Goal: Complete application form: Complete application form

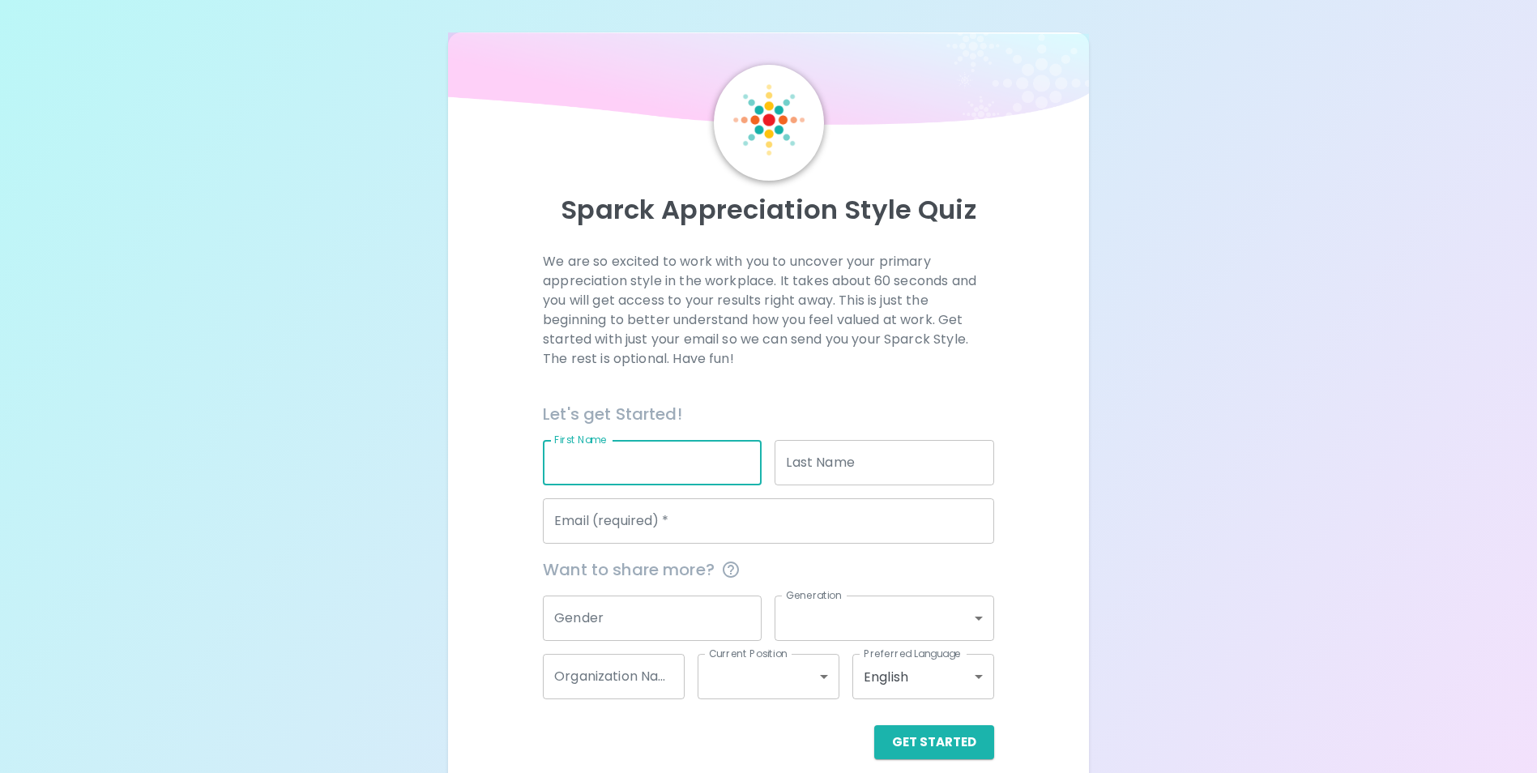
click at [628, 479] on input "First Name" at bounding box center [652, 462] width 219 height 45
type input "Crystal"
click at [878, 468] on input "Last Name" at bounding box center [884, 462] width 219 height 45
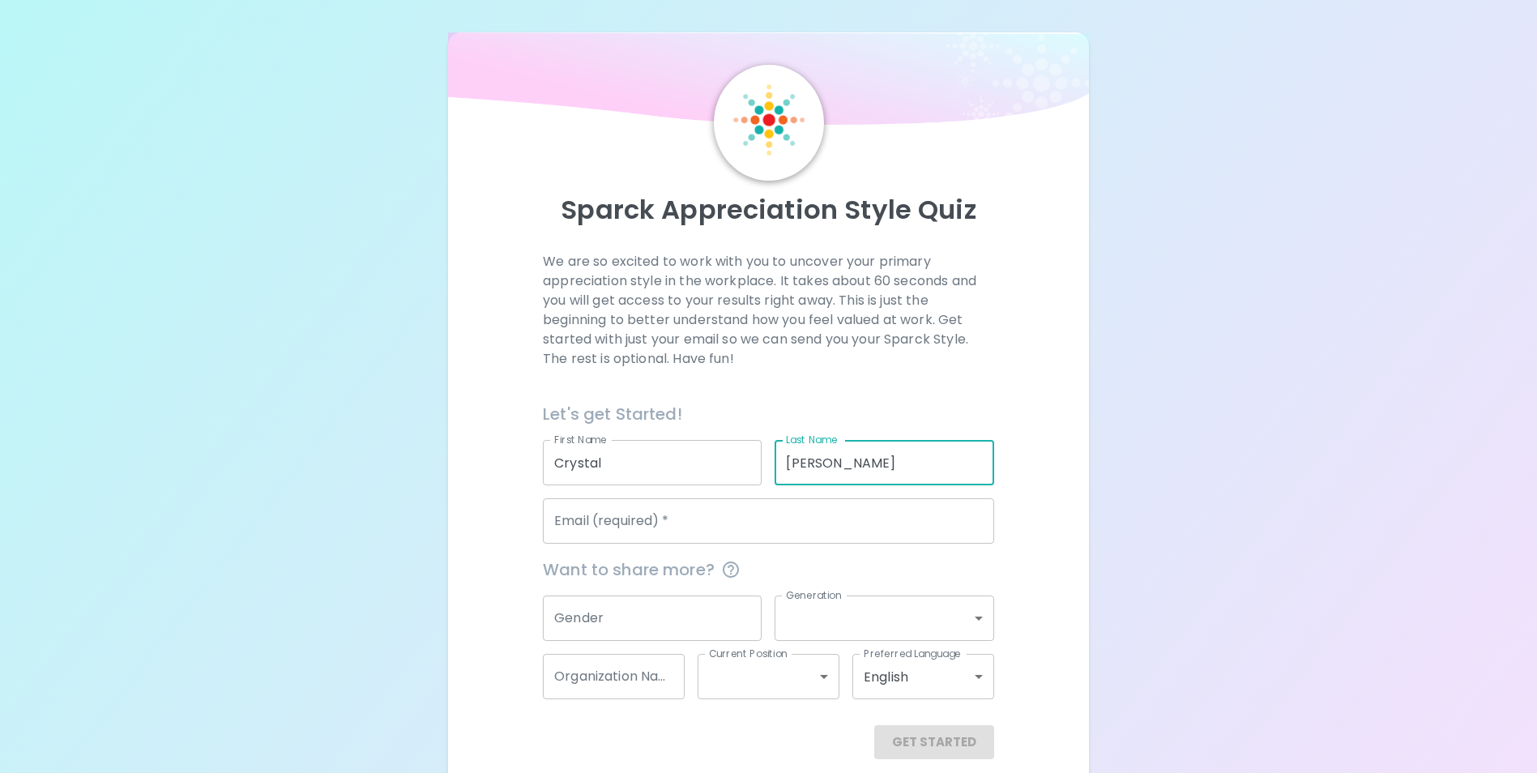
type input "[PERSON_NAME]"
click at [687, 524] on input "Email (required)   *" at bounding box center [768, 520] width 451 height 45
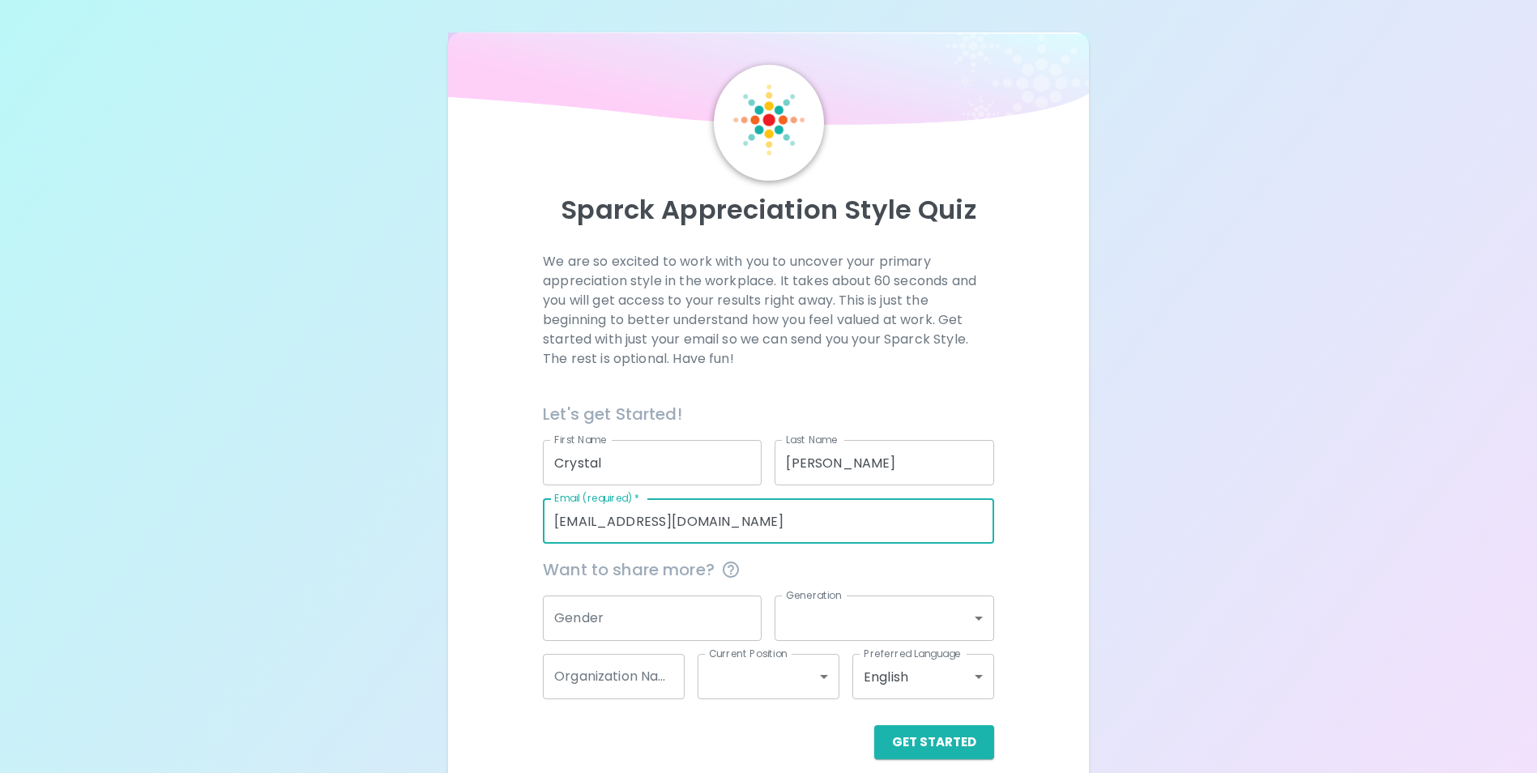
type input "[EMAIL_ADDRESS][DOMAIN_NAME]"
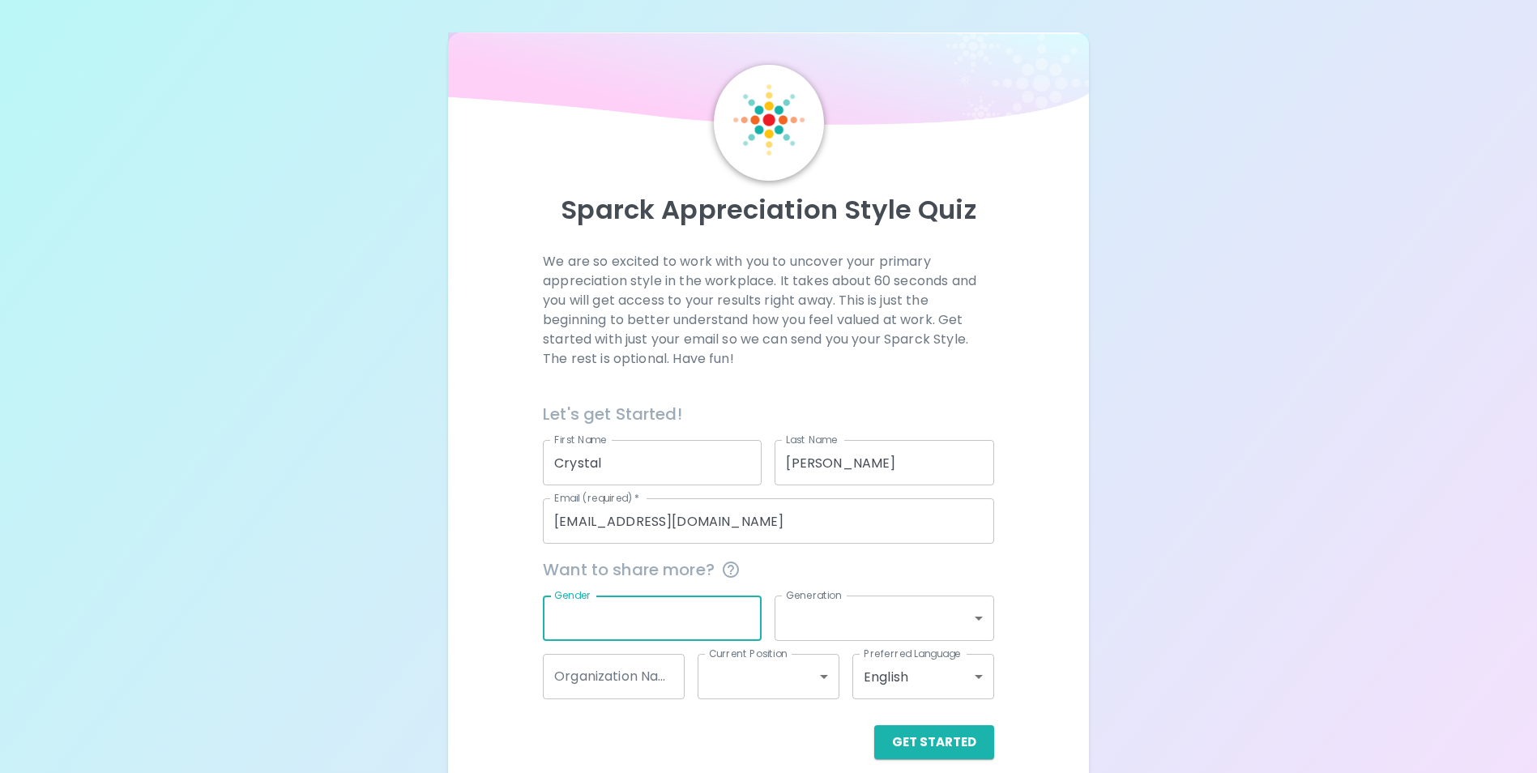
click at [673, 626] on input "Gender" at bounding box center [652, 618] width 219 height 45
type input "f"
type input "[DEMOGRAPHIC_DATA]"
click at [831, 644] on div "Current Position ​ Current Position" at bounding box center [762, 670] width 155 height 58
click at [831, 635] on body "Sparck Appreciation Style Quiz We are so excited to work with you to uncover yo…" at bounding box center [768, 396] width 1537 height 792
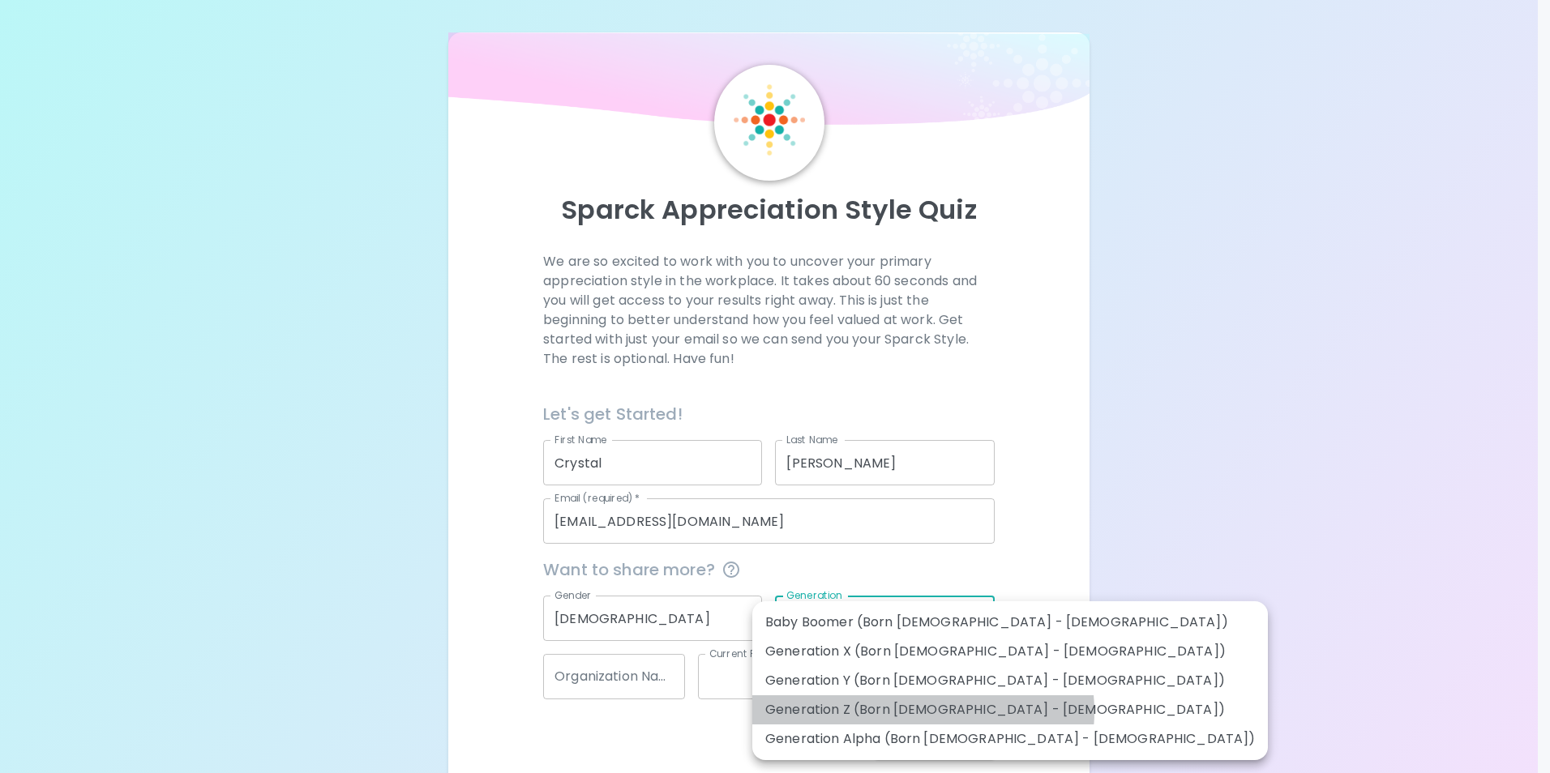
click at [922, 712] on li "Generation Z (Born [DEMOGRAPHIC_DATA] - [DEMOGRAPHIC_DATA])" at bounding box center [1009, 709] width 515 height 29
type input "generation_z"
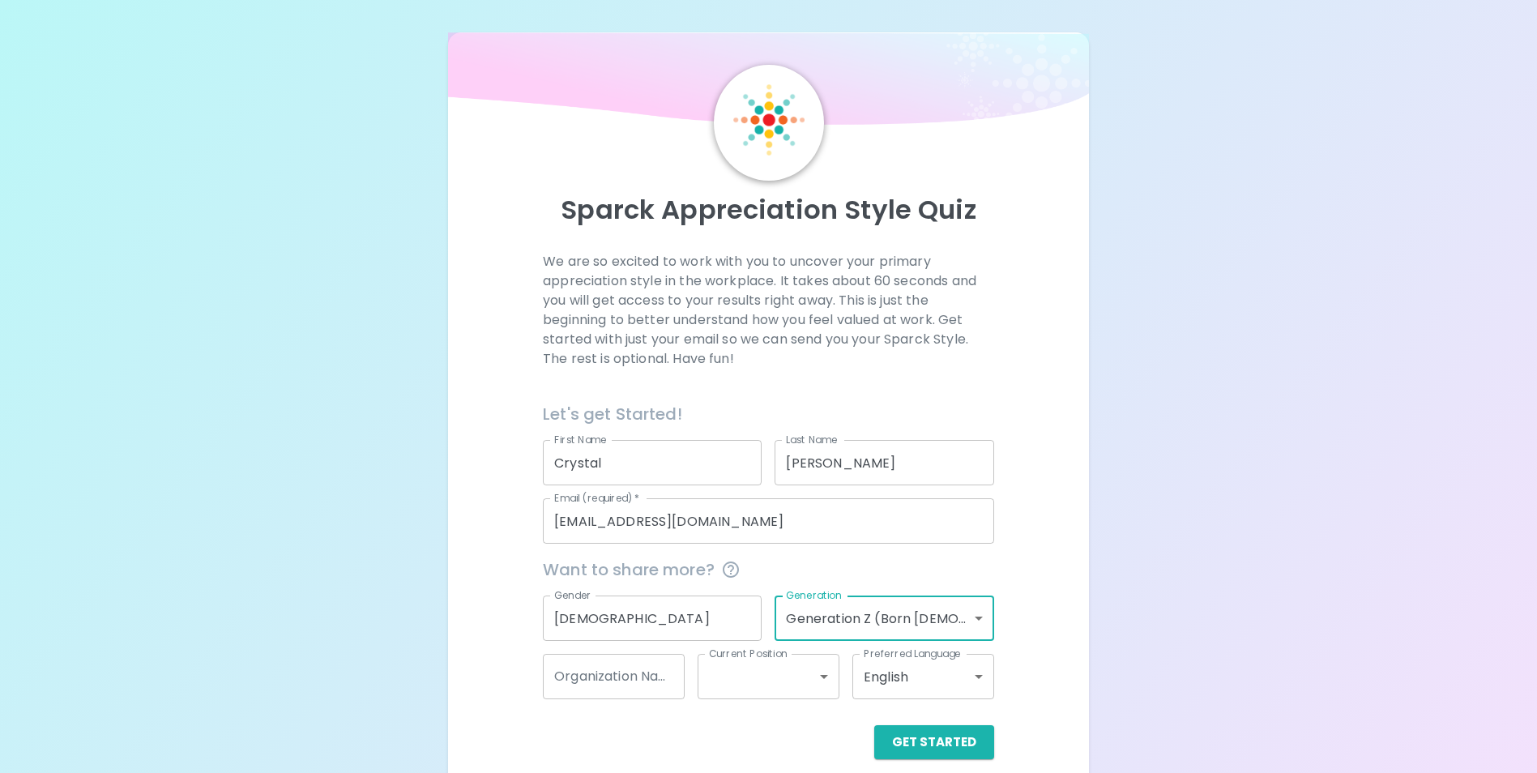
click at [621, 687] on input "Organization Name" at bounding box center [614, 676] width 142 height 45
click at [797, 674] on body "Sparck Appreciation Style Quiz We are so excited to work with you to uncover yo…" at bounding box center [768, 396] width 1537 height 792
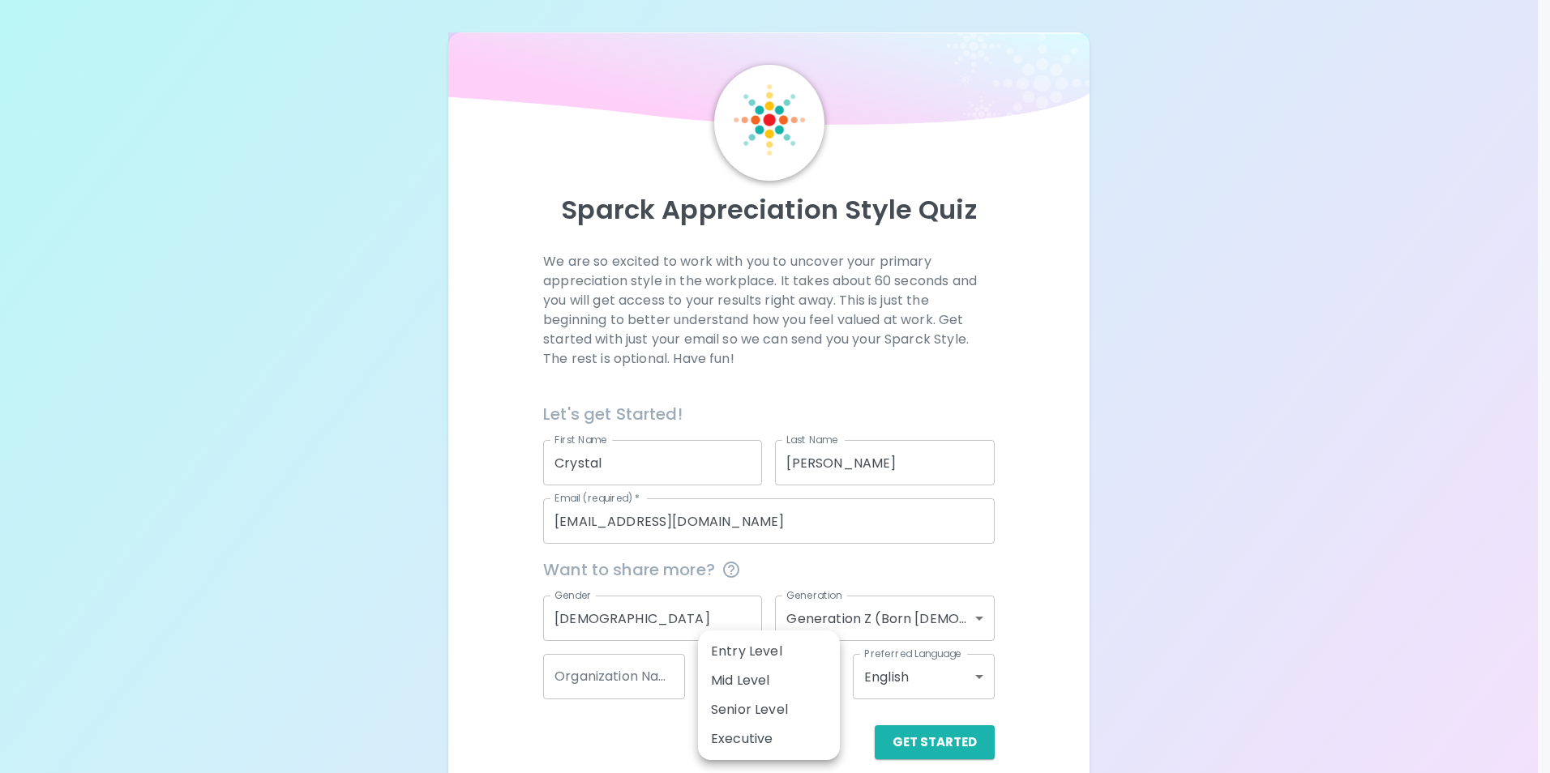
click at [898, 621] on div at bounding box center [775, 386] width 1550 height 773
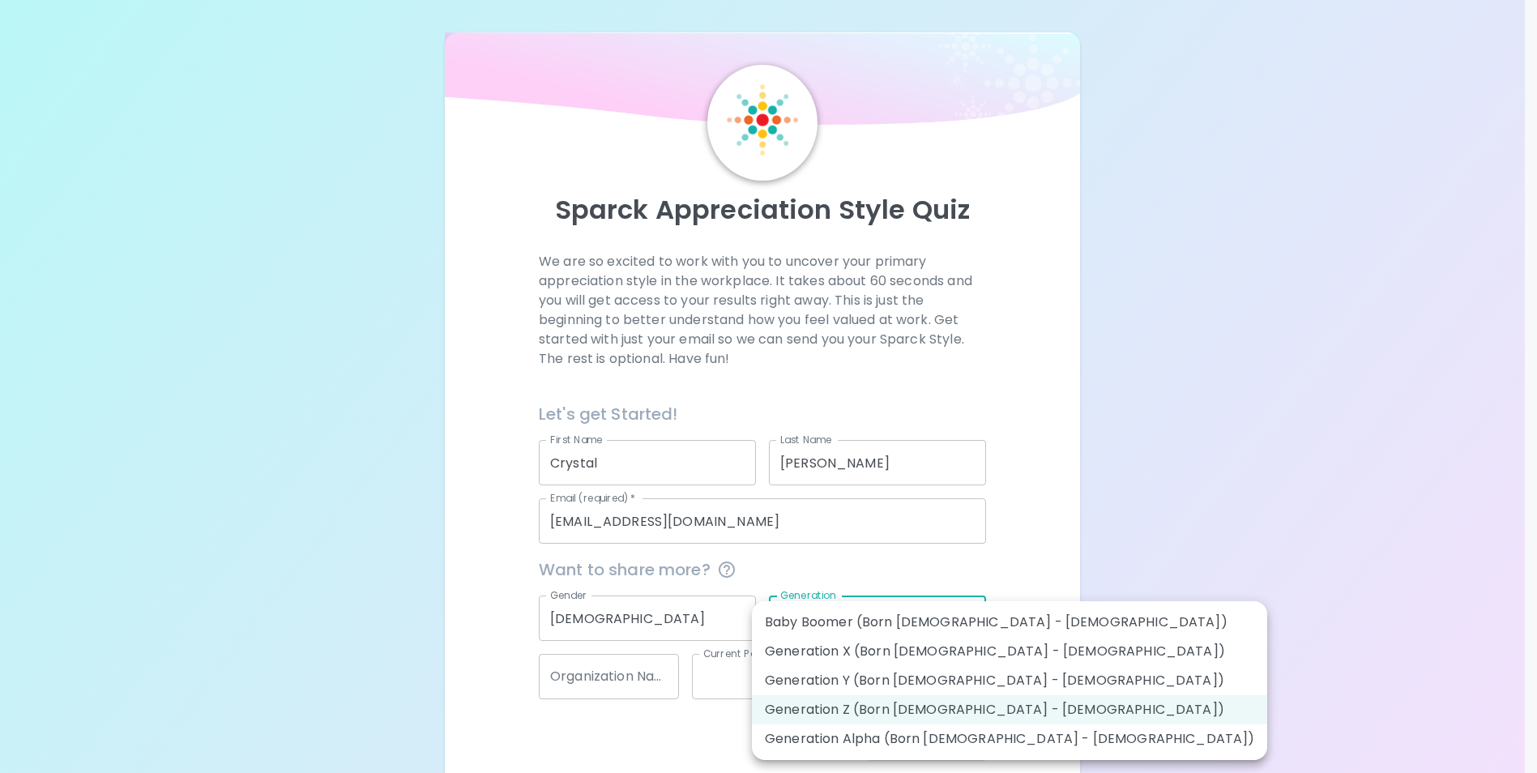
click at [937, 619] on body "Sparck Appreciation Style Quiz We are so excited to work with you to uncover yo…" at bounding box center [768, 396] width 1537 height 792
click at [646, 706] on div at bounding box center [775, 386] width 1550 height 773
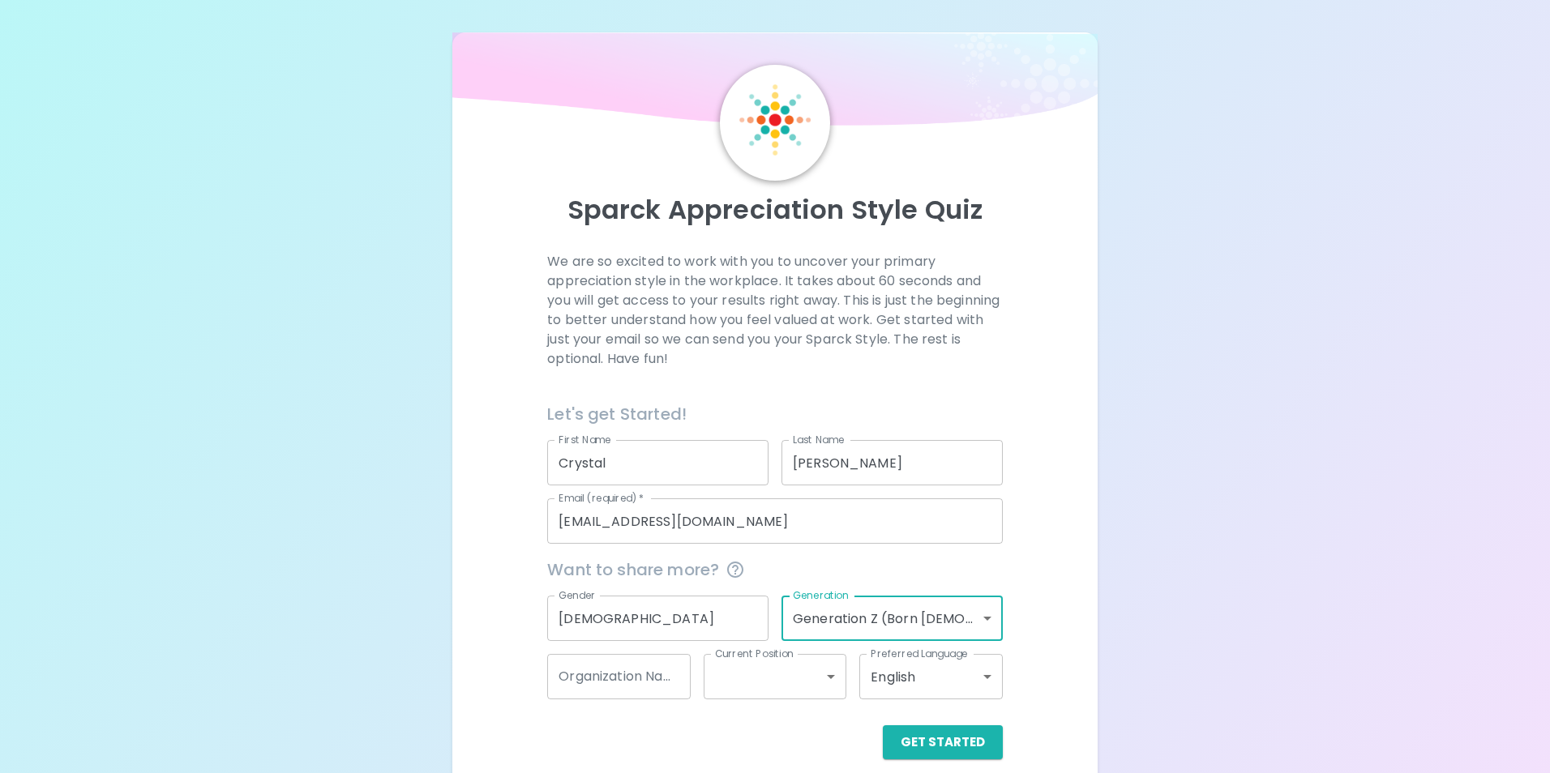
click at [810, 686] on body "Sparck Appreciation Style Quiz We are so excited to work with you to uncover yo…" at bounding box center [775, 396] width 1550 height 792
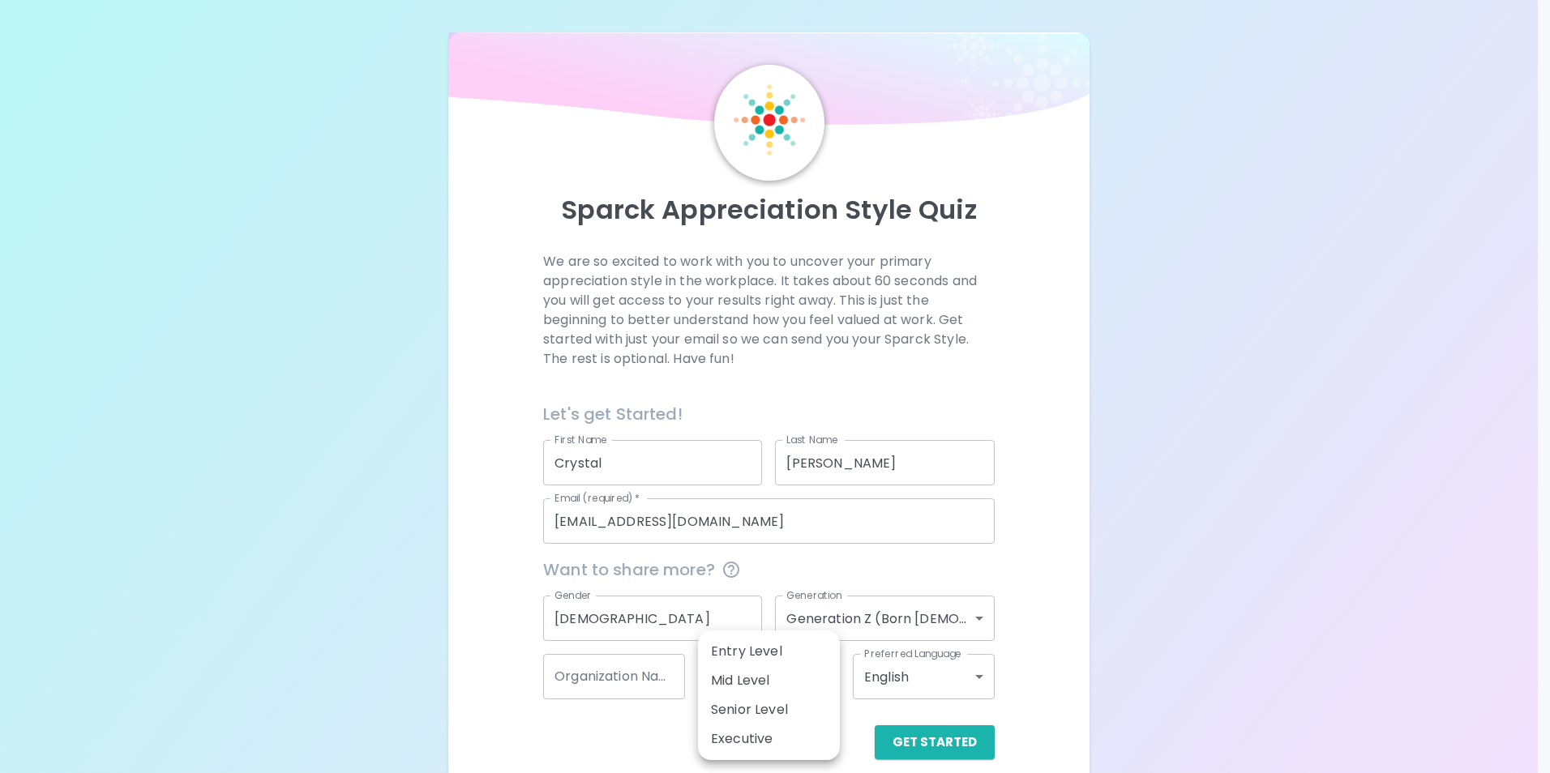
click at [1033, 633] on div at bounding box center [775, 386] width 1550 height 773
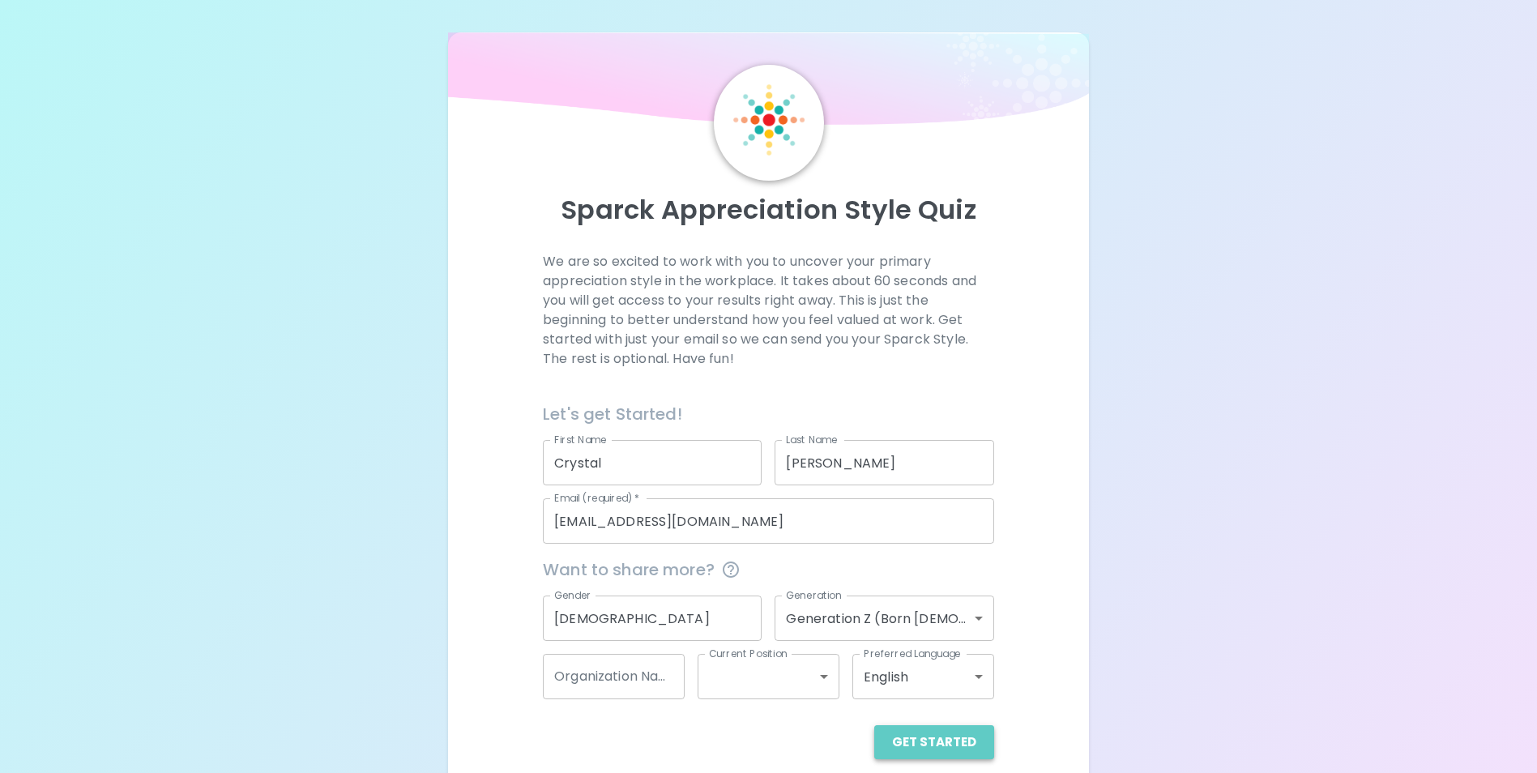
click at [966, 738] on button "Get Started" at bounding box center [934, 742] width 120 height 34
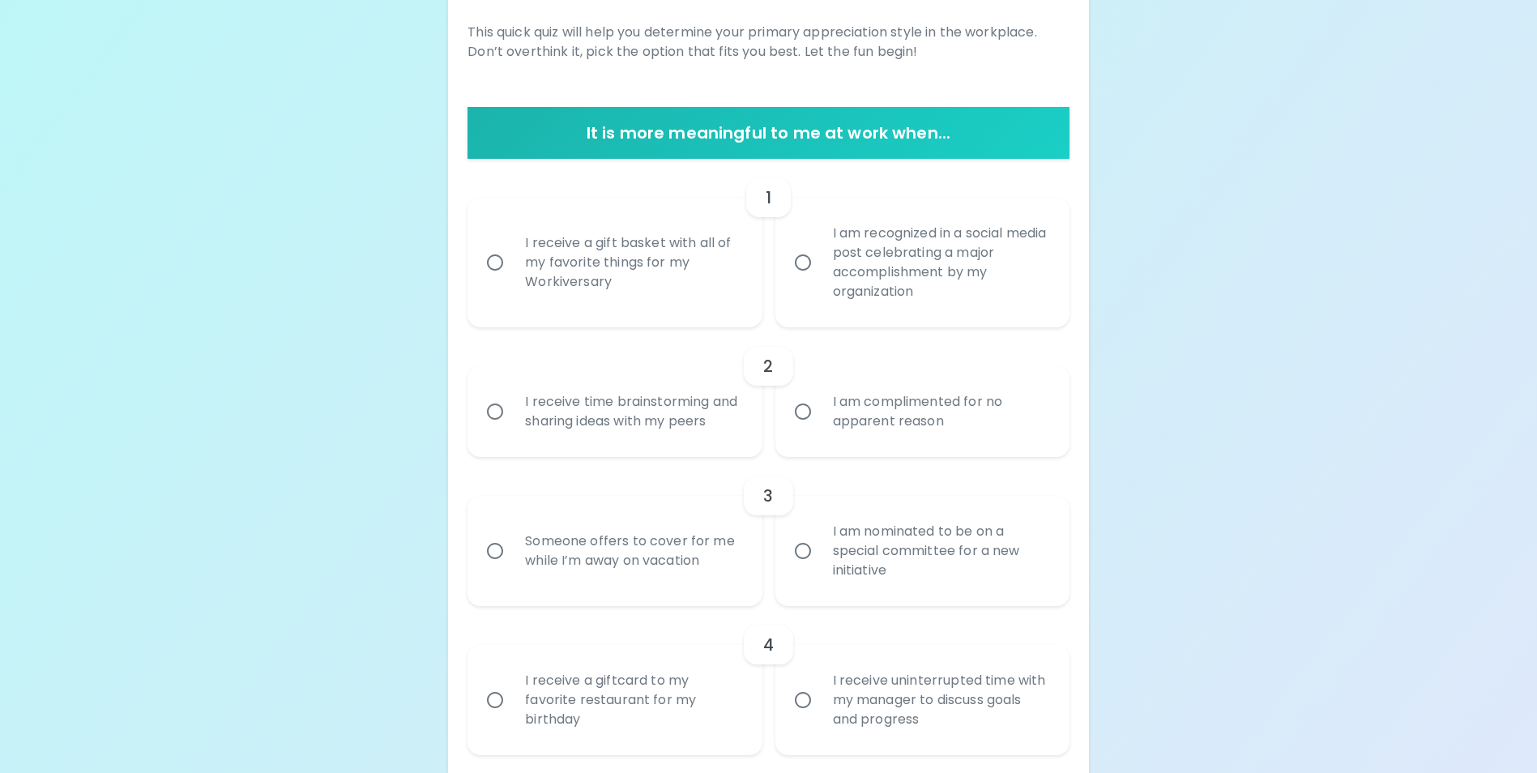
scroll to position [243, 0]
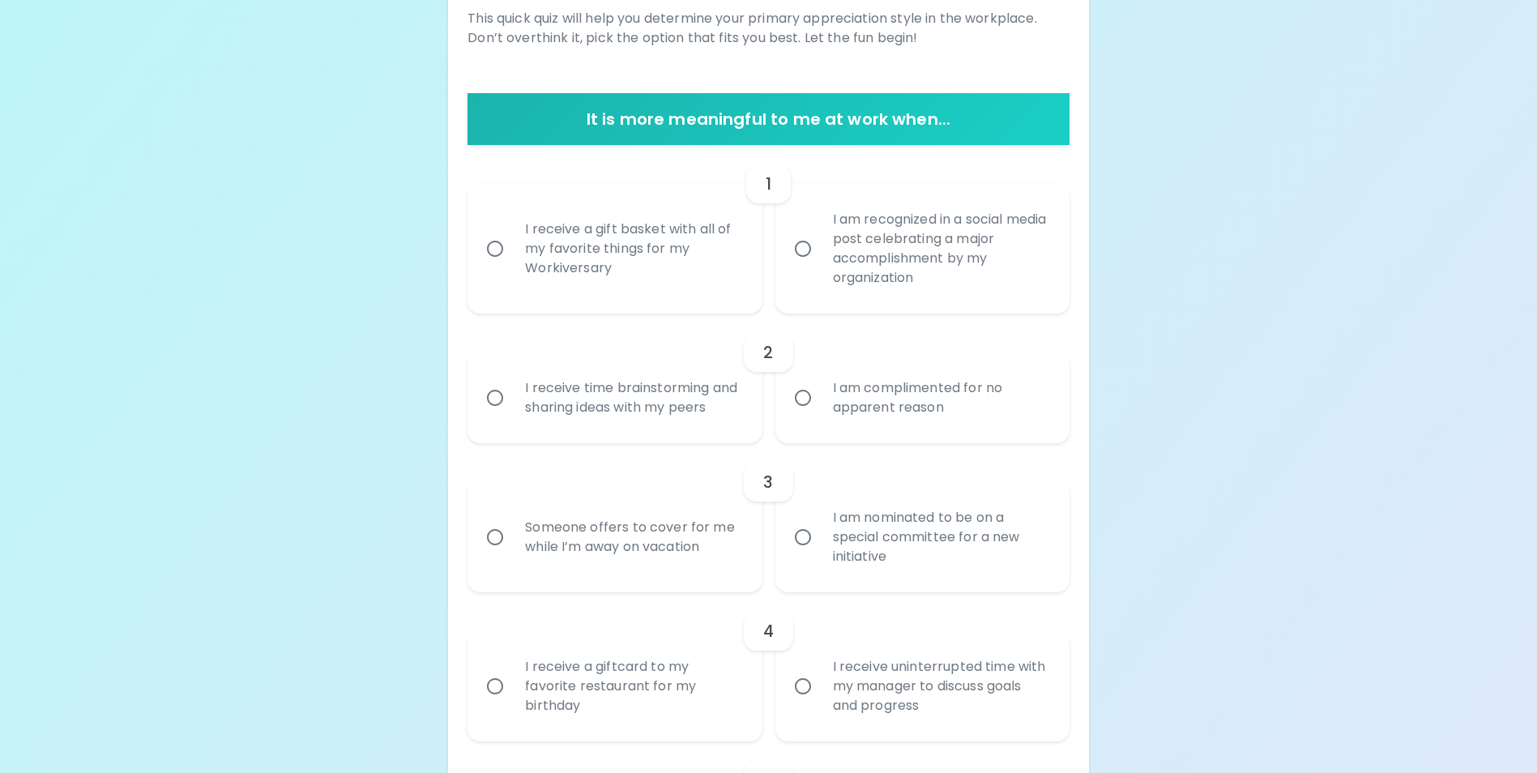
click at [507, 256] on input "I receive a gift basket with all of my favorite things for my Workiversary" at bounding box center [495, 249] width 34 height 34
radio input "true"
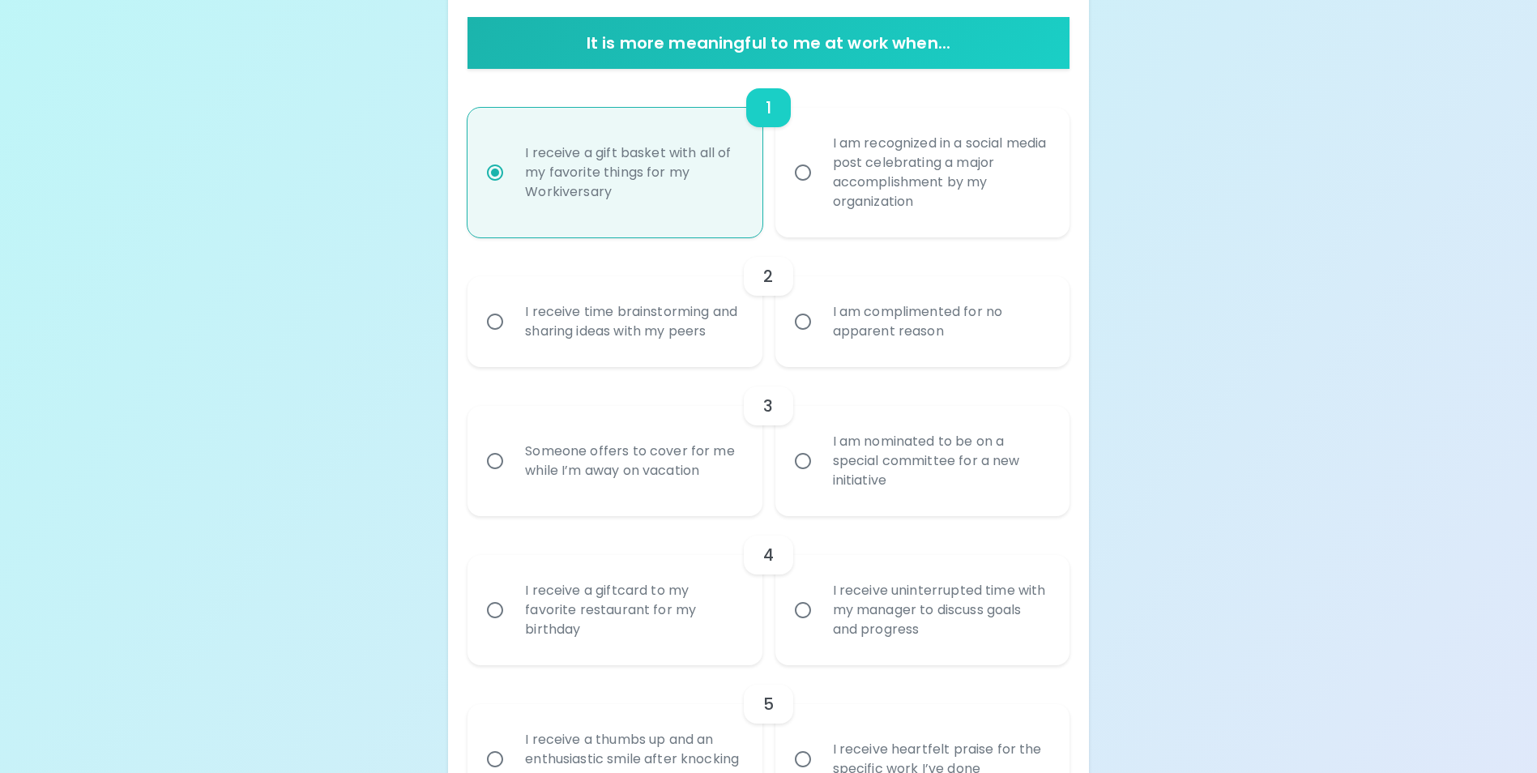
scroll to position [373, 0]
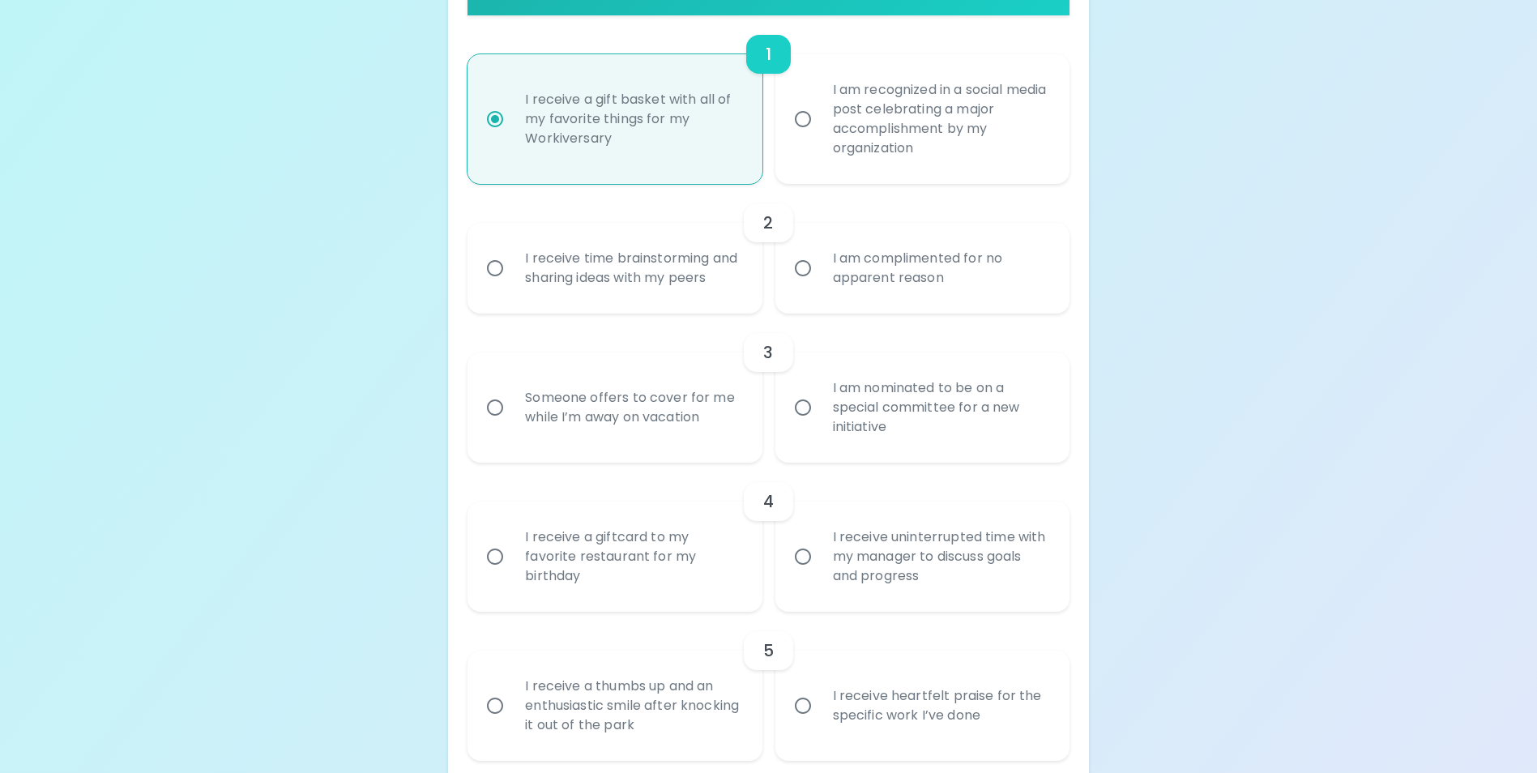
click at [985, 281] on div "I am complimented for no apparent reason" at bounding box center [940, 268] width 241 height 78
click at [820, 281] on input "I am complimented for no apparent reason" at bounding box center [803, 268] width 34 height 34
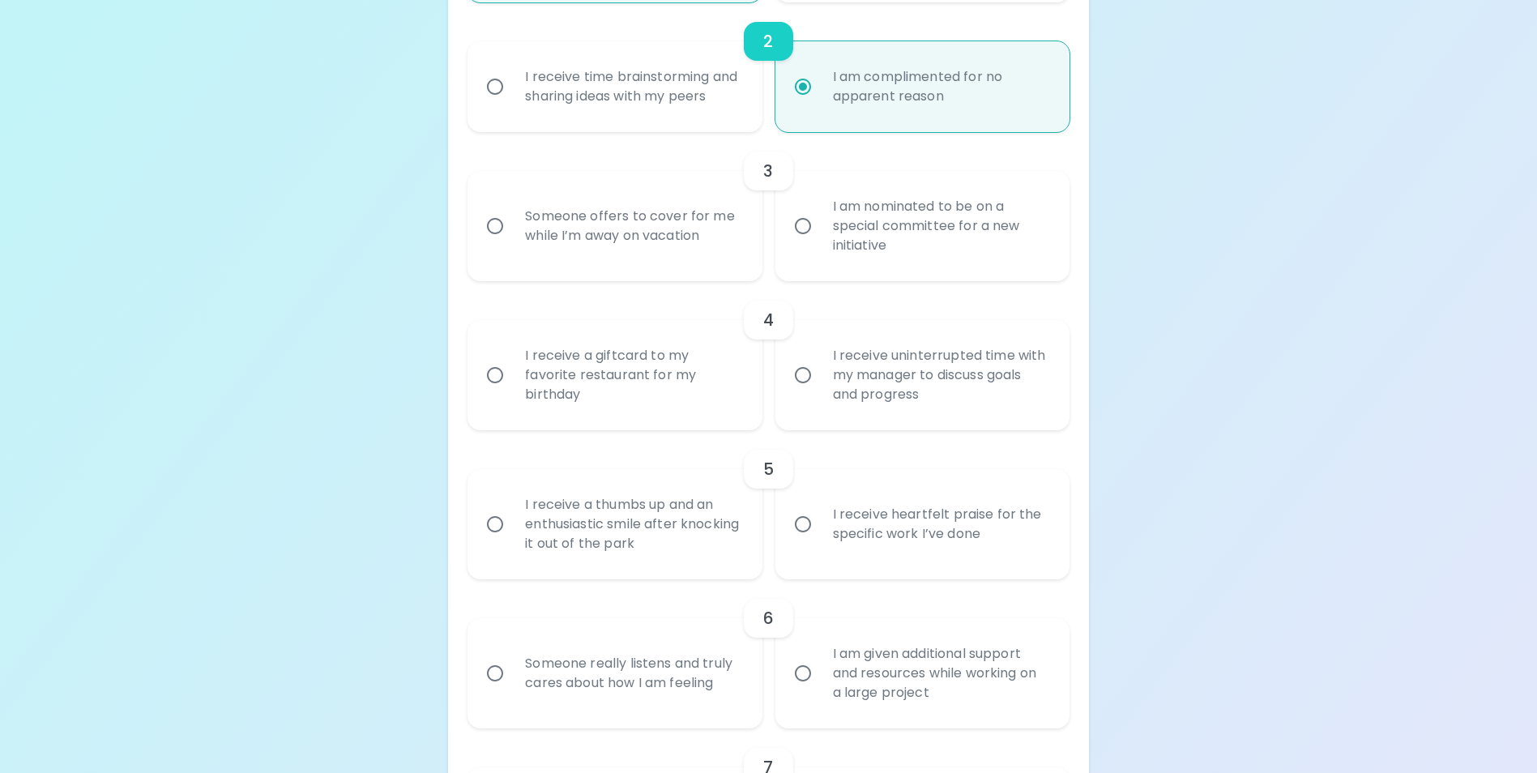
scroll to position [584, 0]
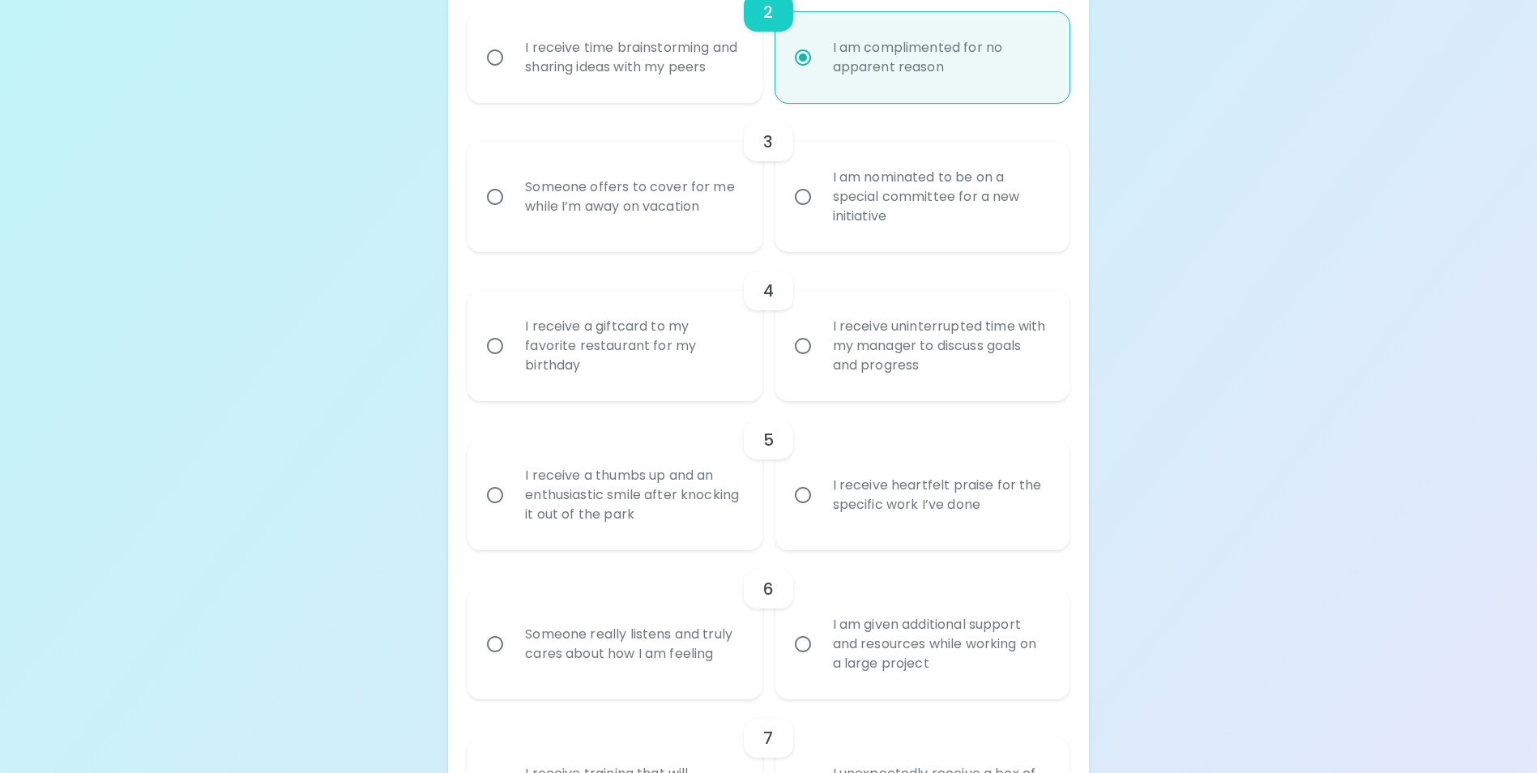
radio input "true"
click at [962, 229] on div "I am nominated to be on a special committee for a new initiative" at bounding box center [940, 196] width 241 height 97
click at [820, 214] on input "I am nominated to be on a special committee for a new initiative" at bounding box center [803, 197] width 34 height 34
radio input "false"
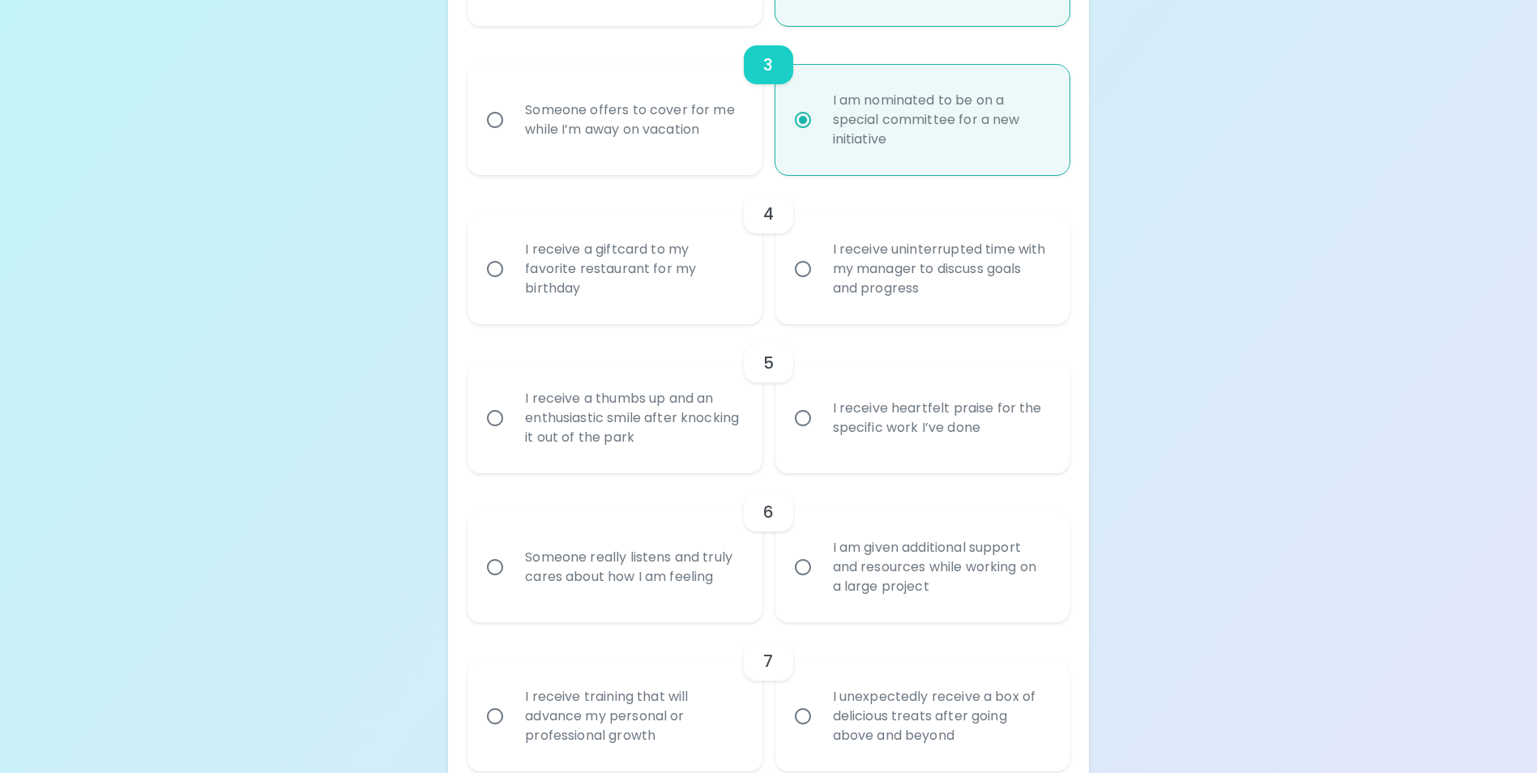
scroll to position [713, 0]
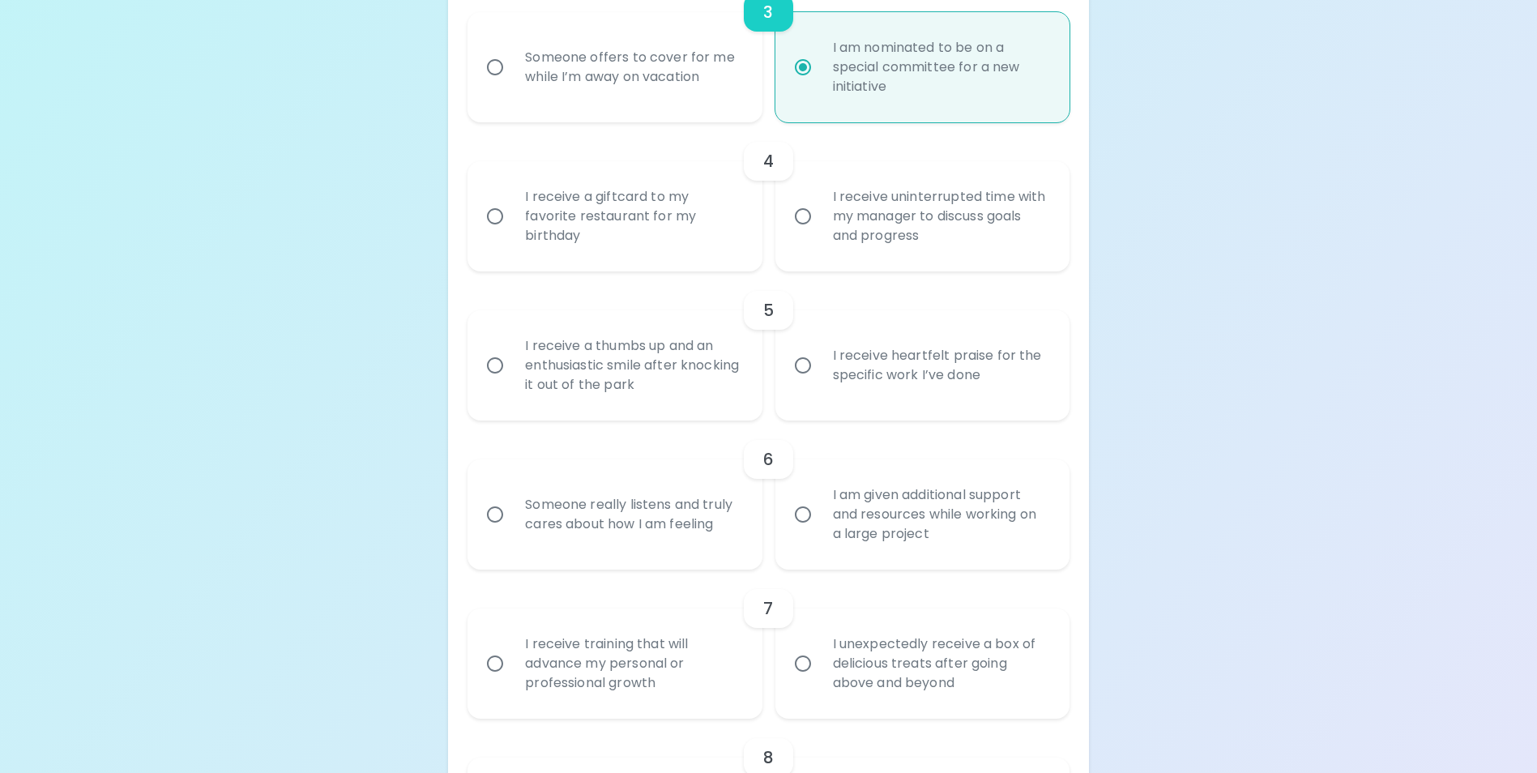
radio input "true"
click at [720, 246] on div "I receive a giftcard to my favorite restaurant for my birthday" at bounding box center [632, 216] width 241 height 97
click at [512, 233] on input "I receive a giftcard to my favorite restaurant for my birthday" at bounding box center [495, 216] width 34 height 34
radio input "false"
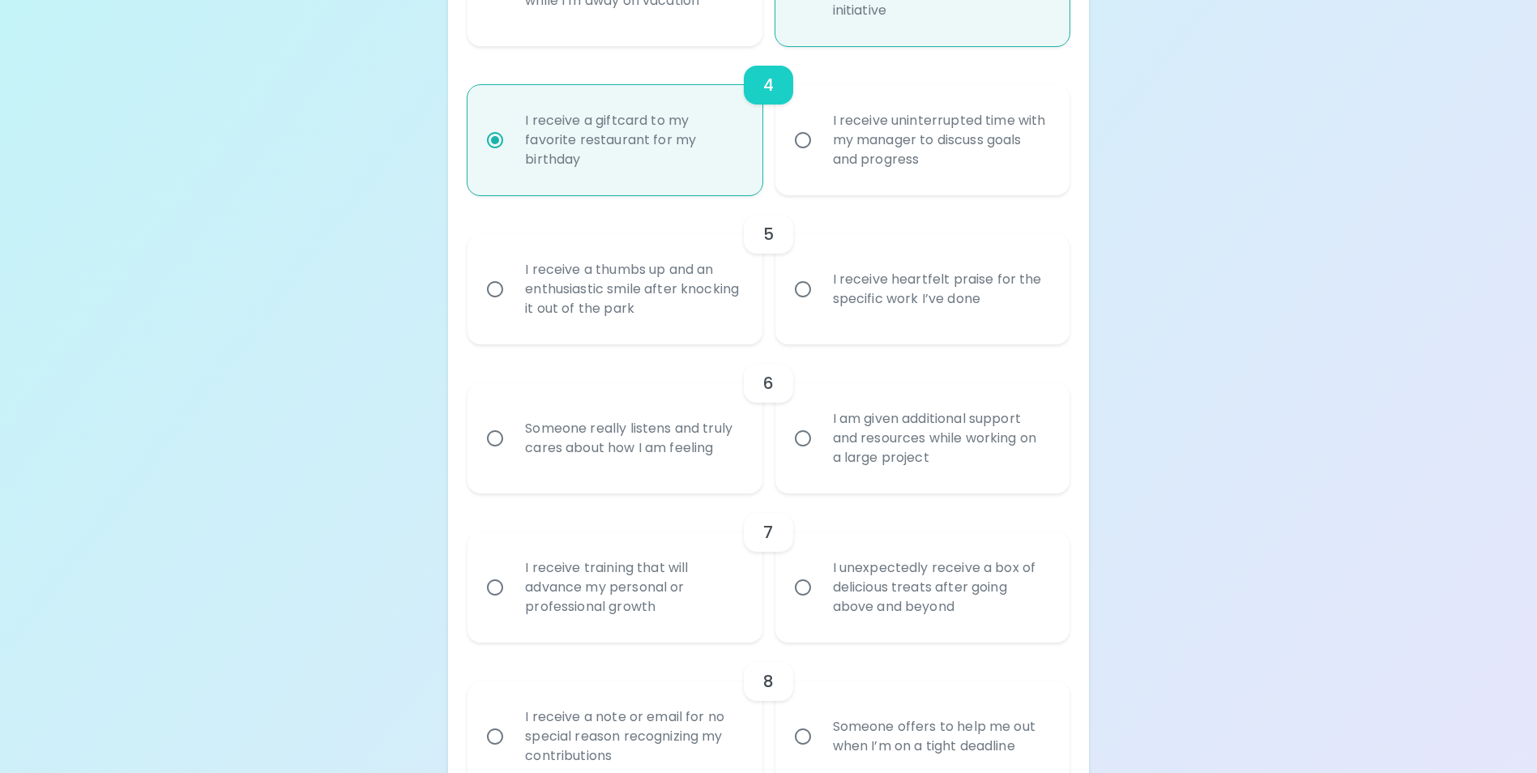
scroll to position [843, 0]
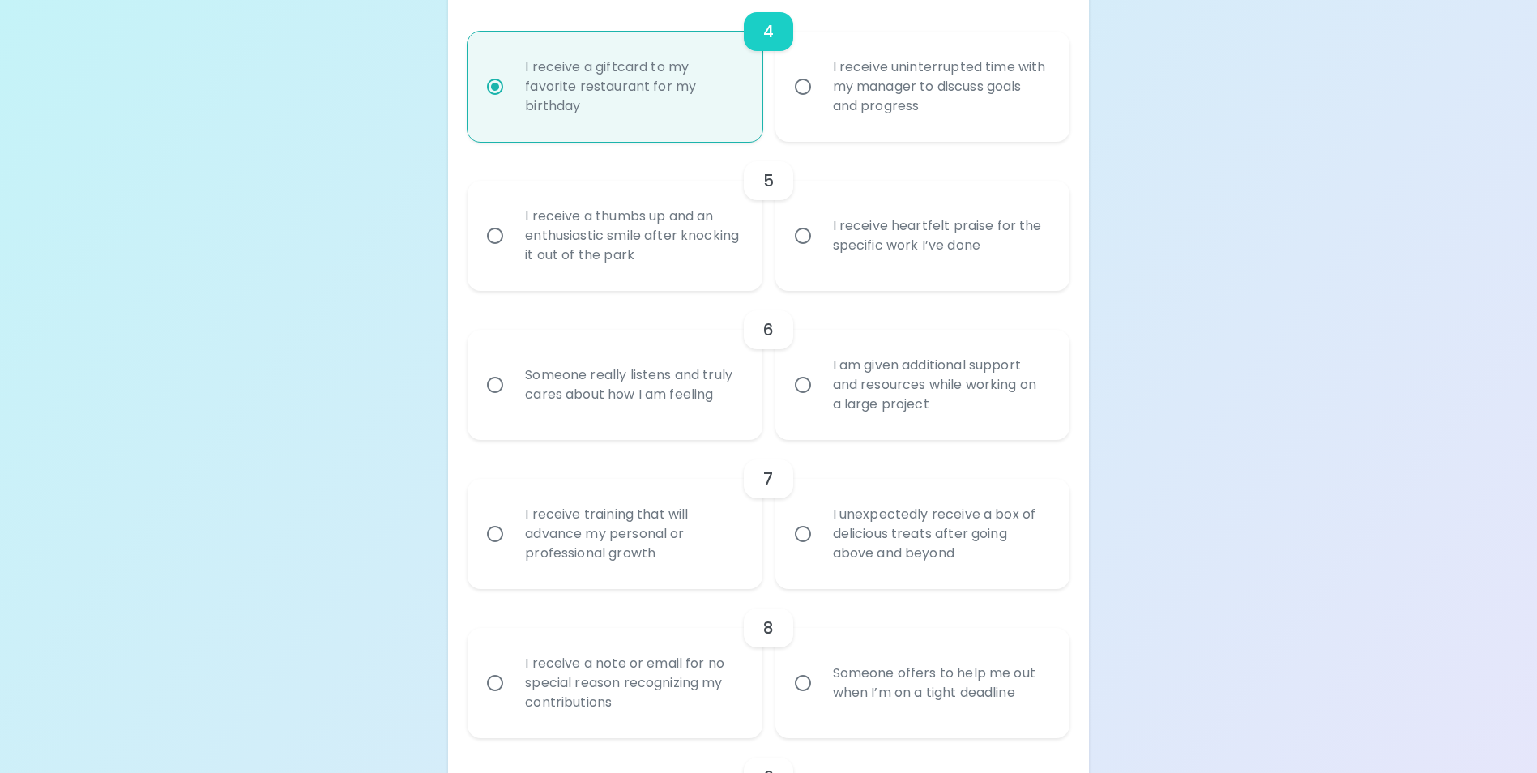
radio input "true"
click at [834, 259] on div "I receive heartfelt praise for the specific work I’ve done" at bounding box center [940, 236] width 241 height 78
click at [820, 253] on input "I receive heartfelt praise for the specific work I’ve done" at bounding box center [803, 236] width 34 height 34
radio input "false"
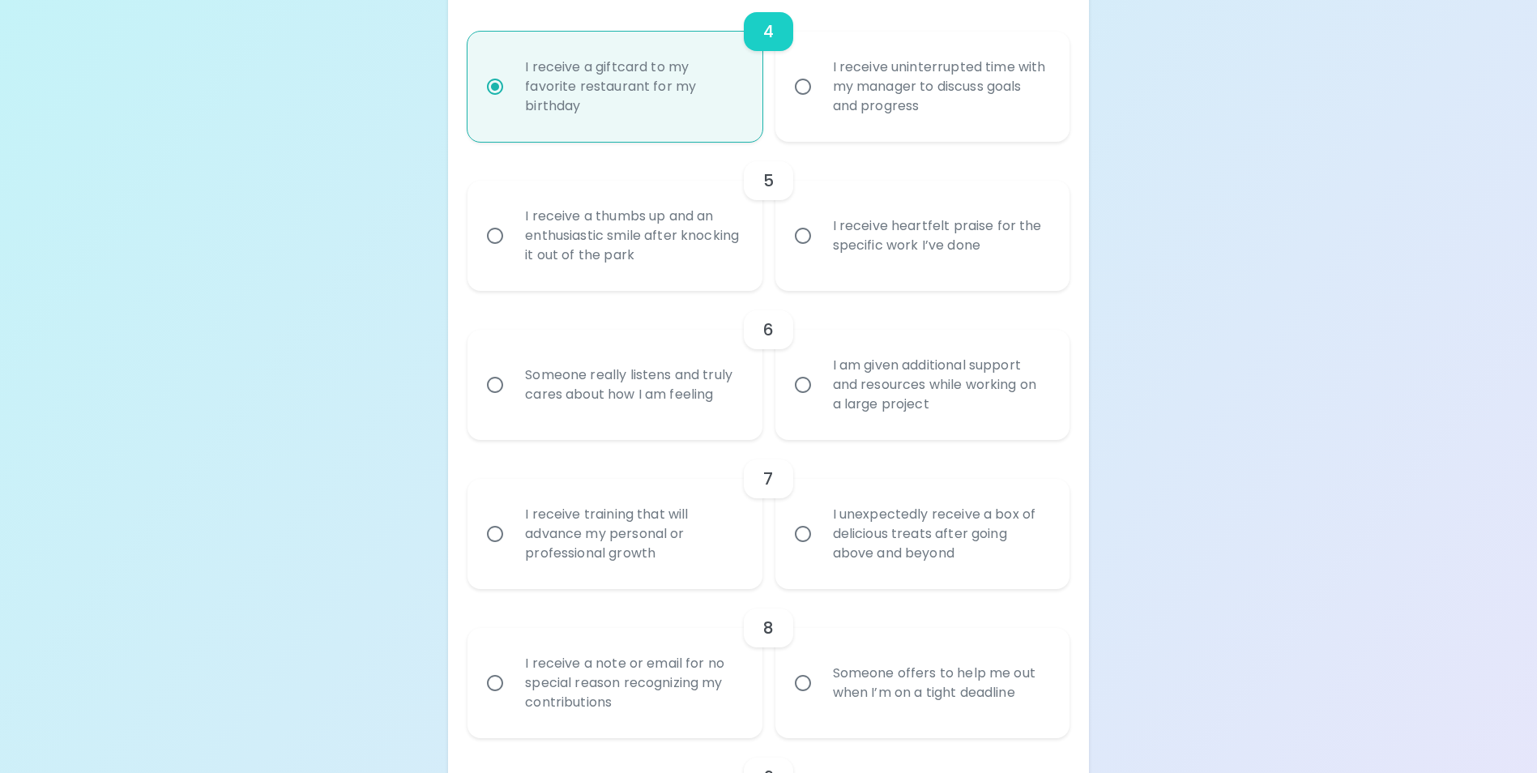
radio input "false"
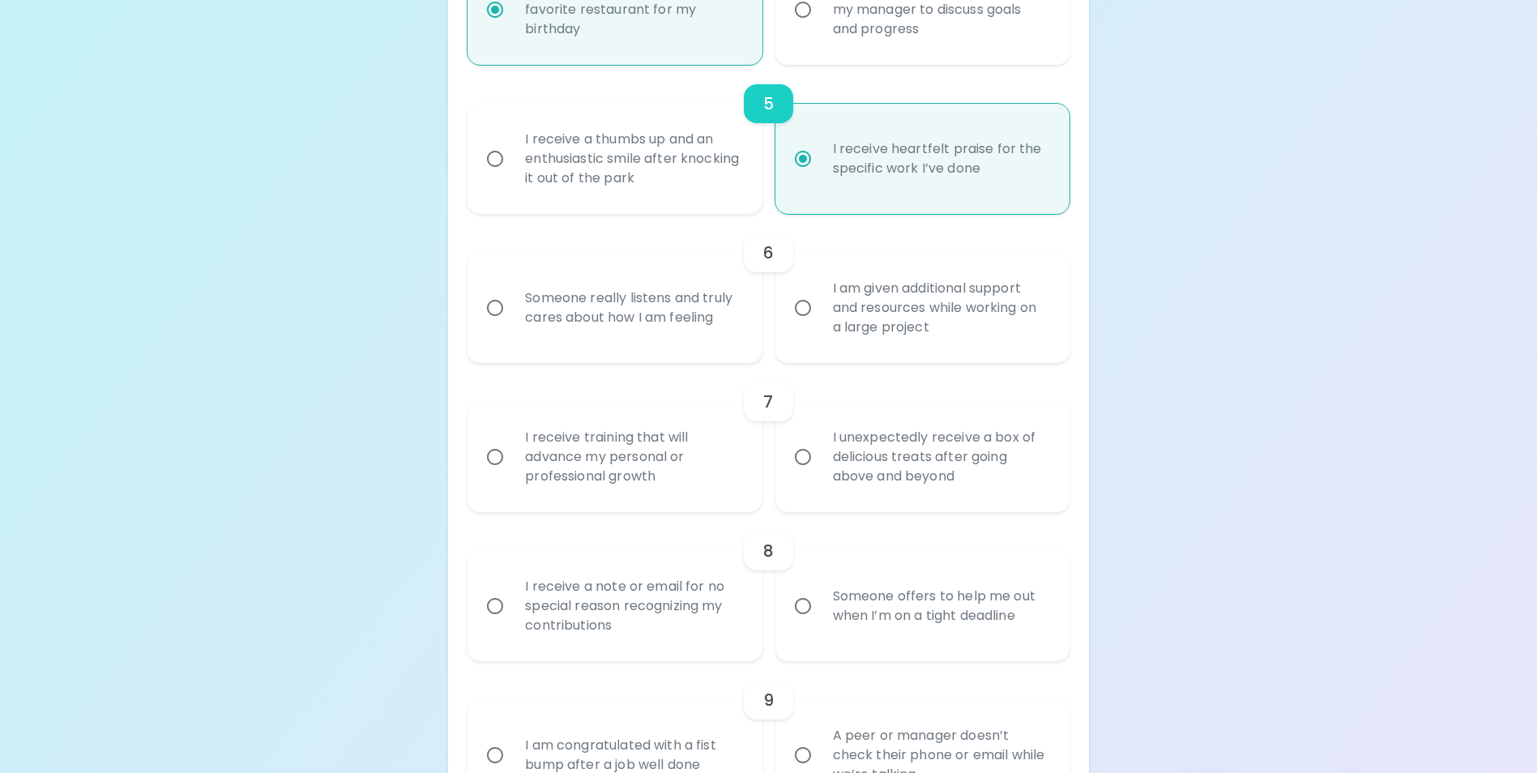
scroll to position [973, 0]
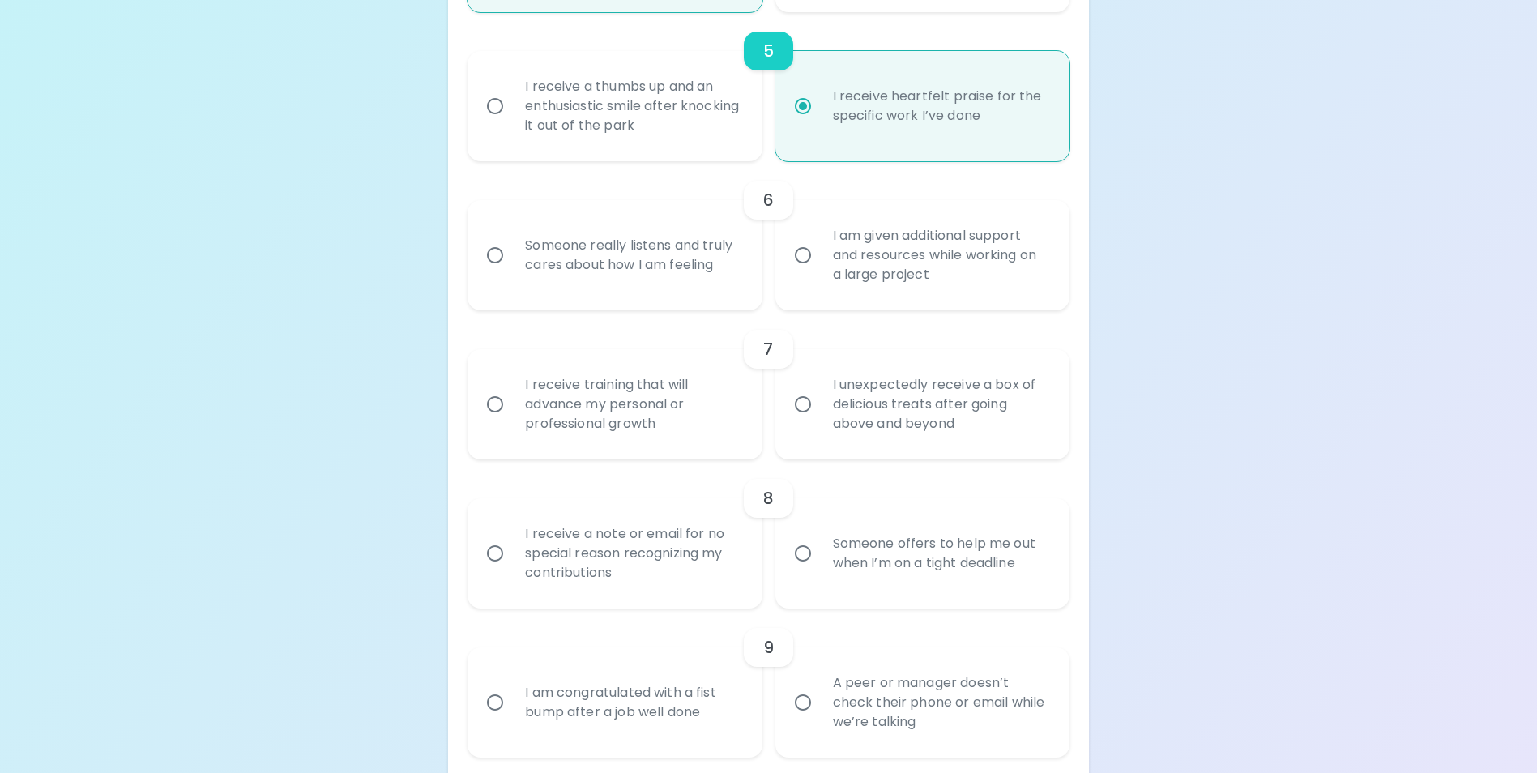
radio input "true"
click at [661, 286] on div "Someone really listens and truly cares about how I am feeling" at bounding box center [632, 255] width 241 height 78
click at [512, 272] on input "Someone really listens and truly cares about how I am feeling" at bounding box center [495, 255] width 34 height 34
radio input "false"
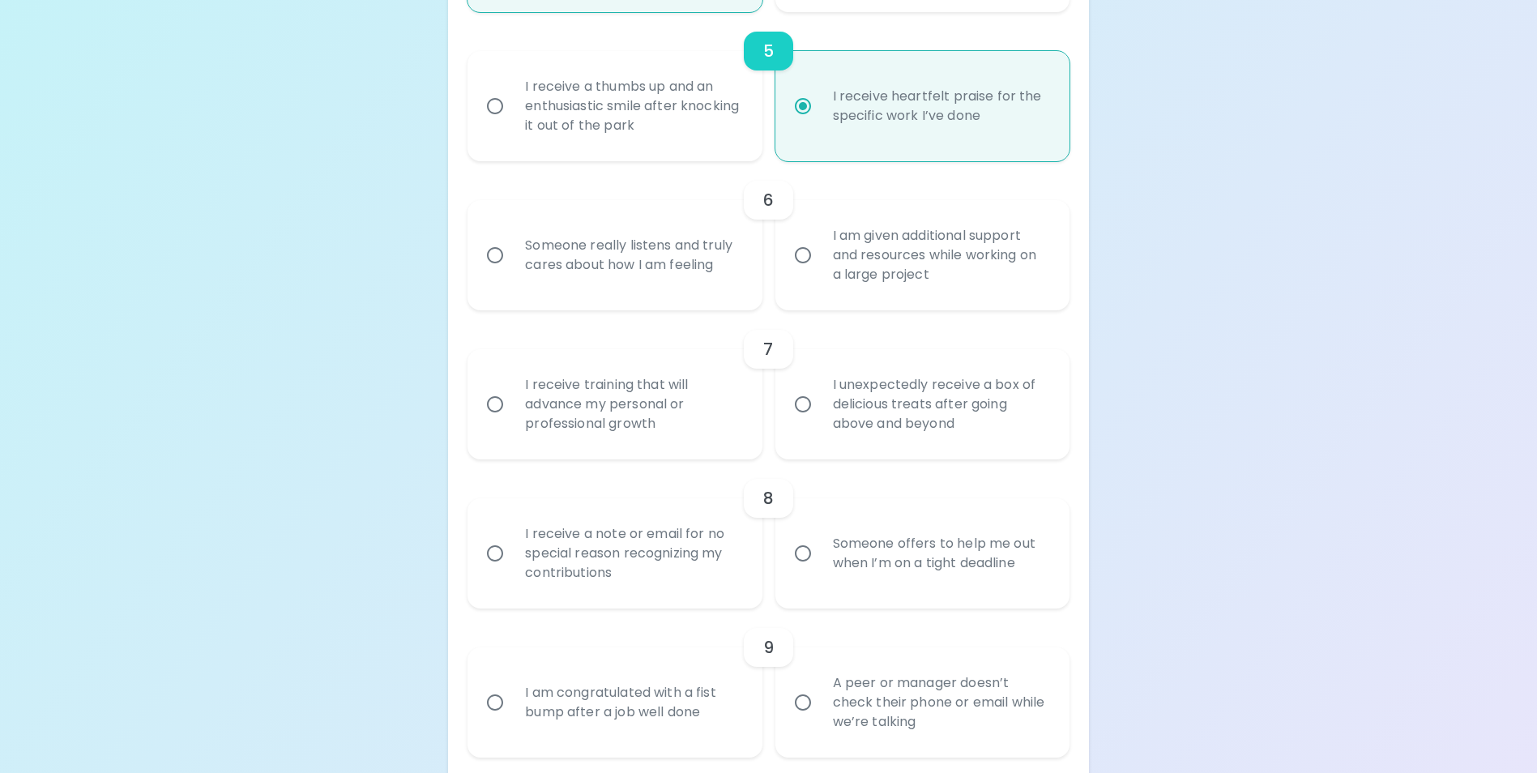
radio input "false"
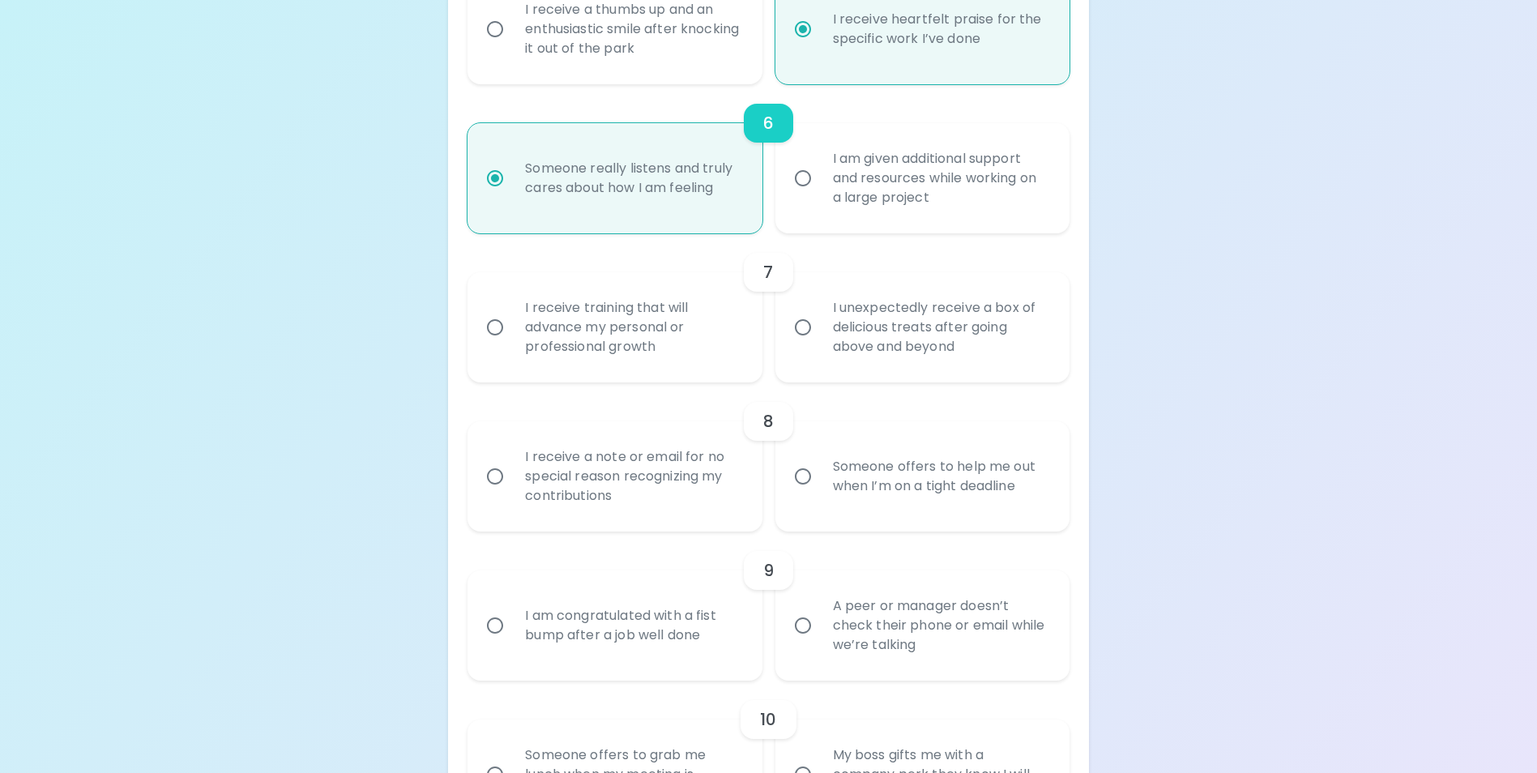
scroll to position [1102, 0]
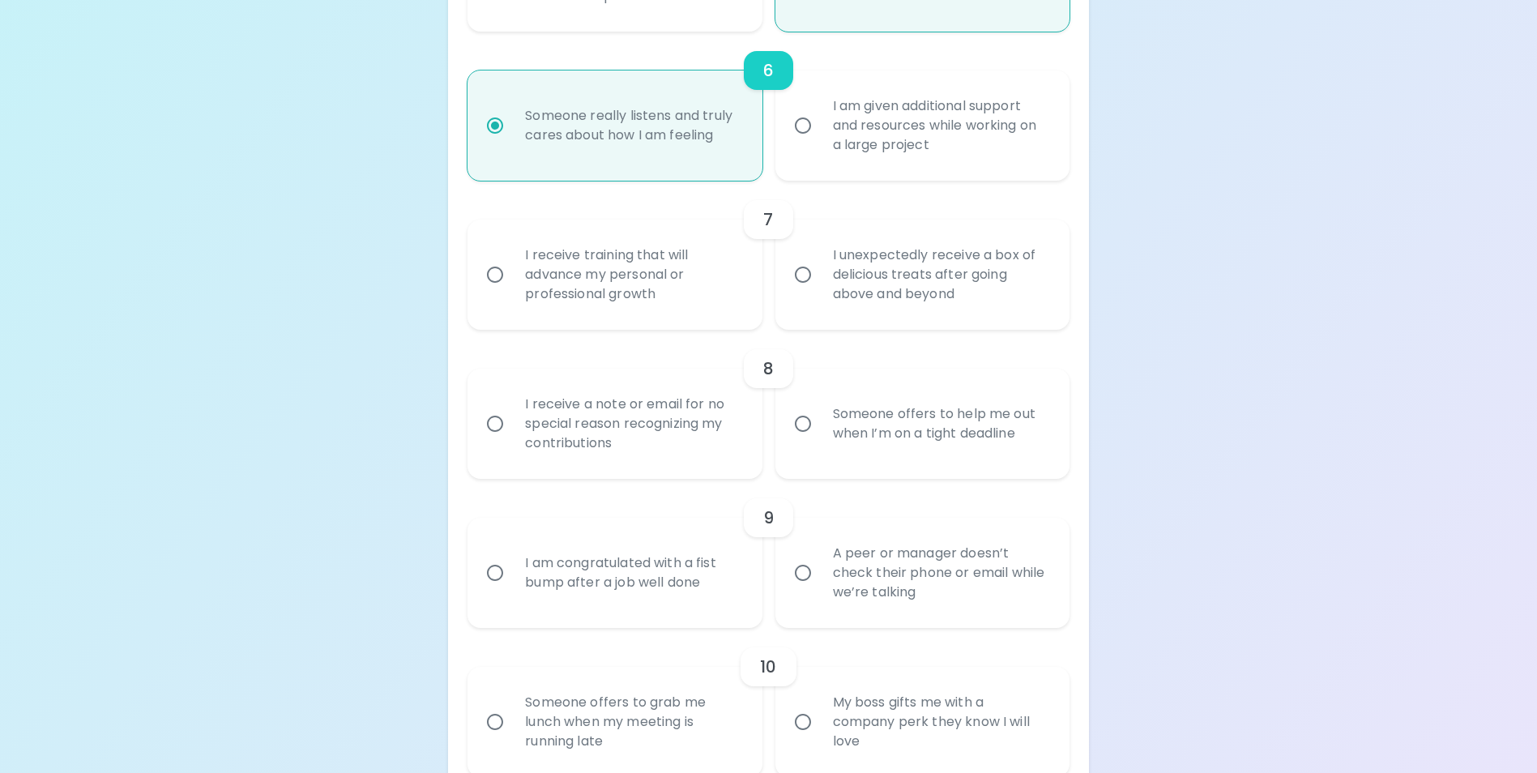
radio input "true"
click at [657, 296] on div "I receive training that will advance my personal or professional growth" at bounding box center [632, 274] width 241 height 97
click at [512, 292] on input "I receive training that will advance my personal or professional growth" at bounding box center [495, 275] width 34 height 34
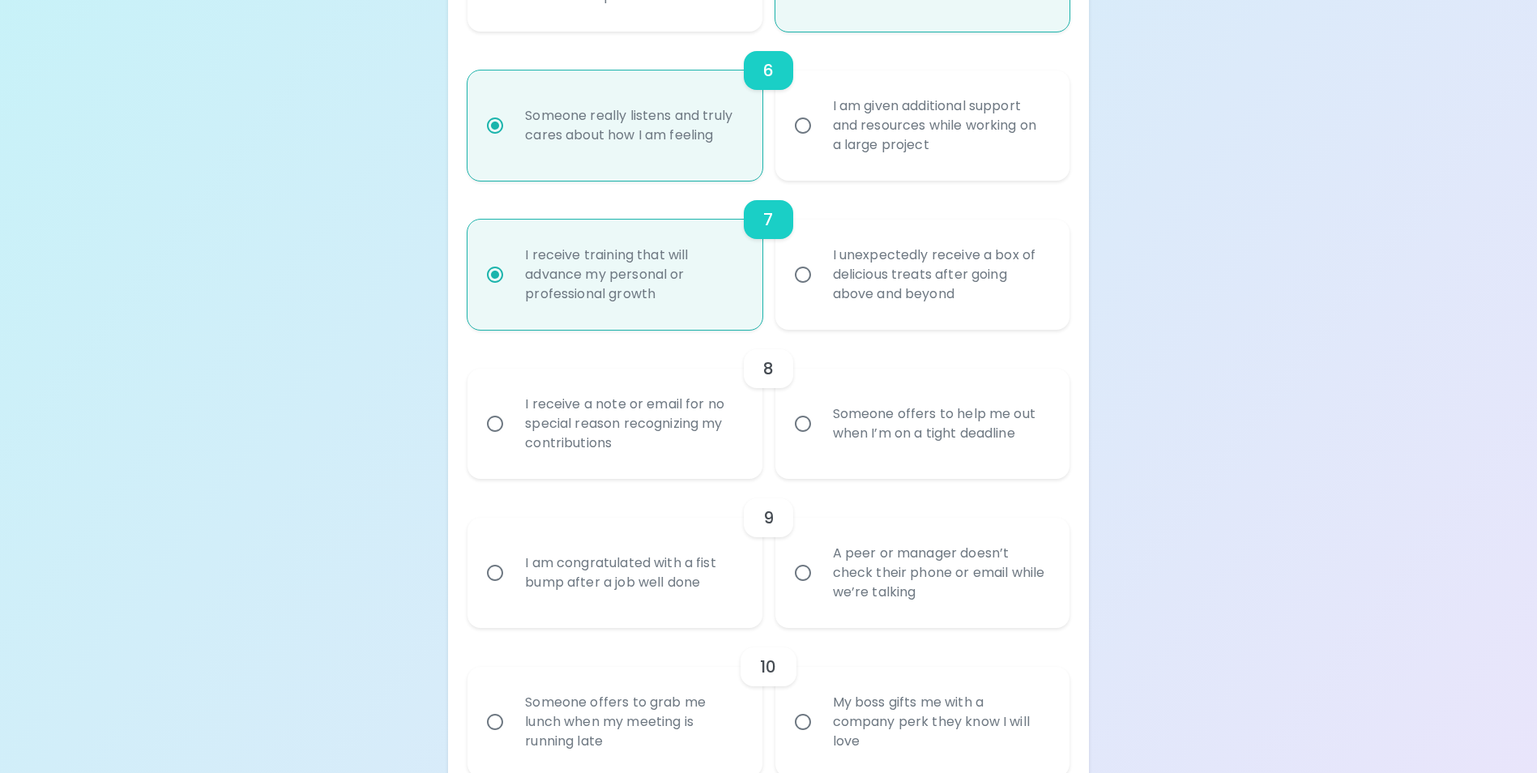
radio input "false"
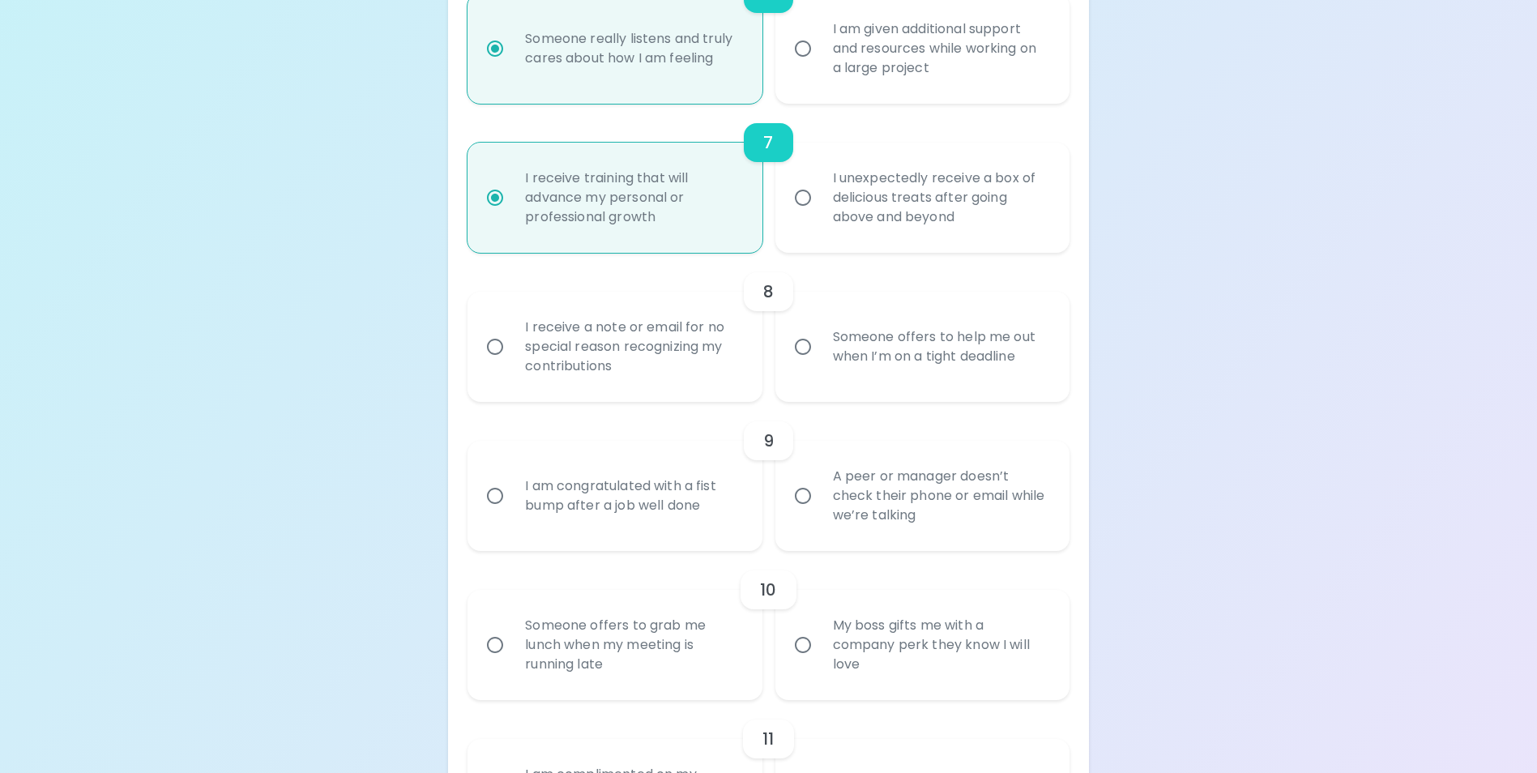
scroll to position [1232, 0]
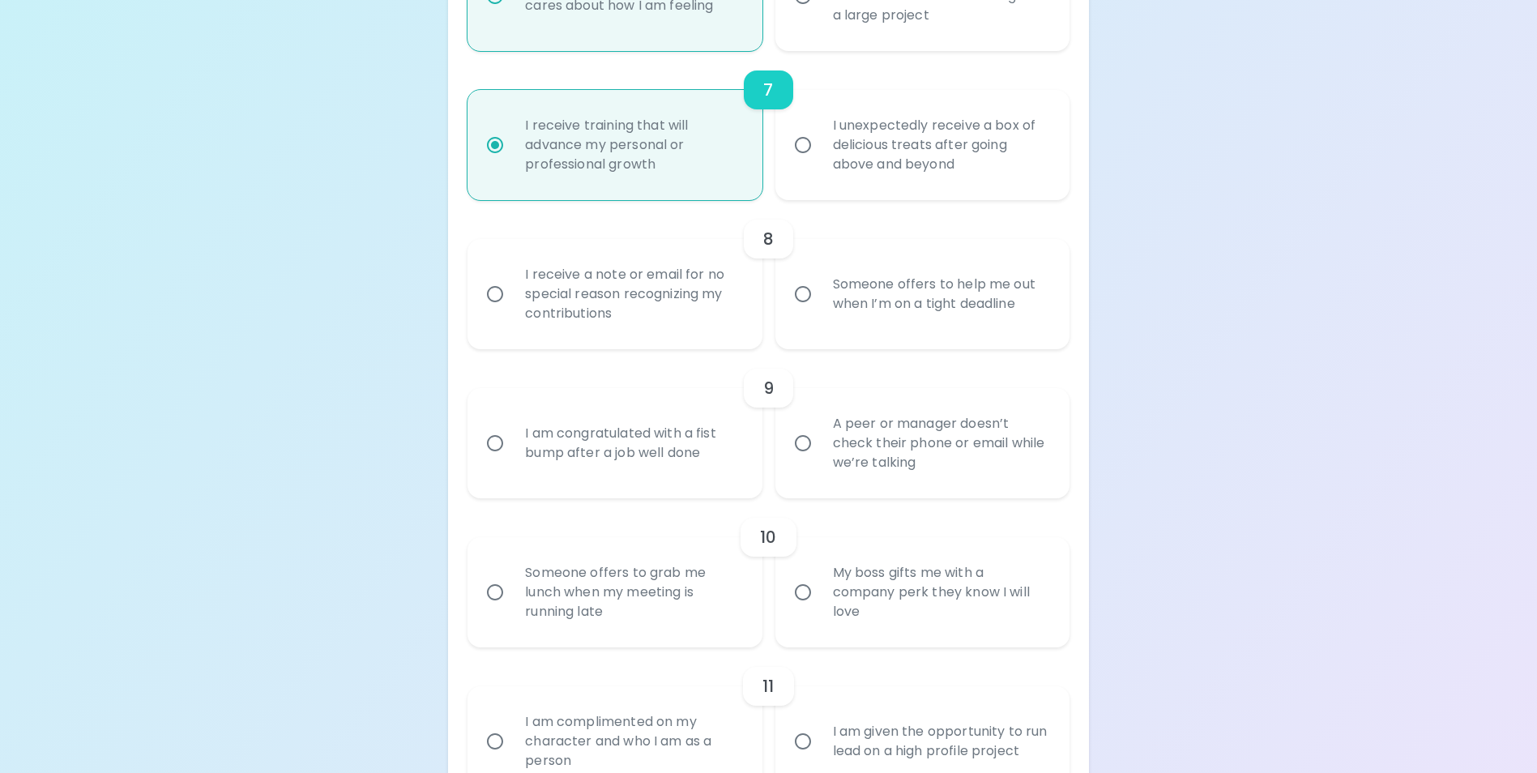
radio input "true"
click at [699, 325] on div "I receive a note or email for no special reason recognizing my contributions" at bounding box center [632, 294] width 241 height 97
click at [512, 311] on input "I receive a note or email for no special reason recognizing my contributions" at bounding box center [495, 294] width 34 height 34
radio input "false"
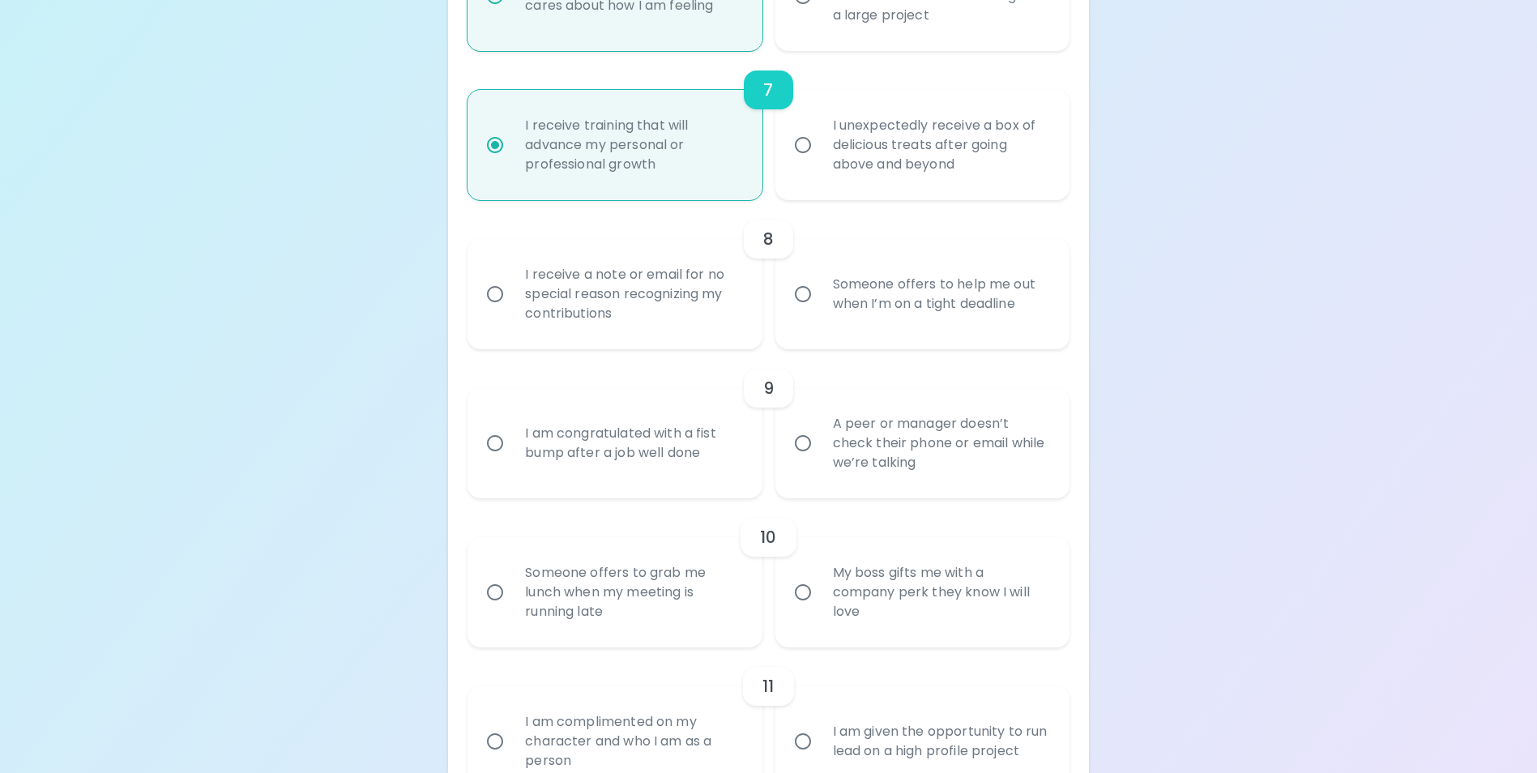
radio input "false"
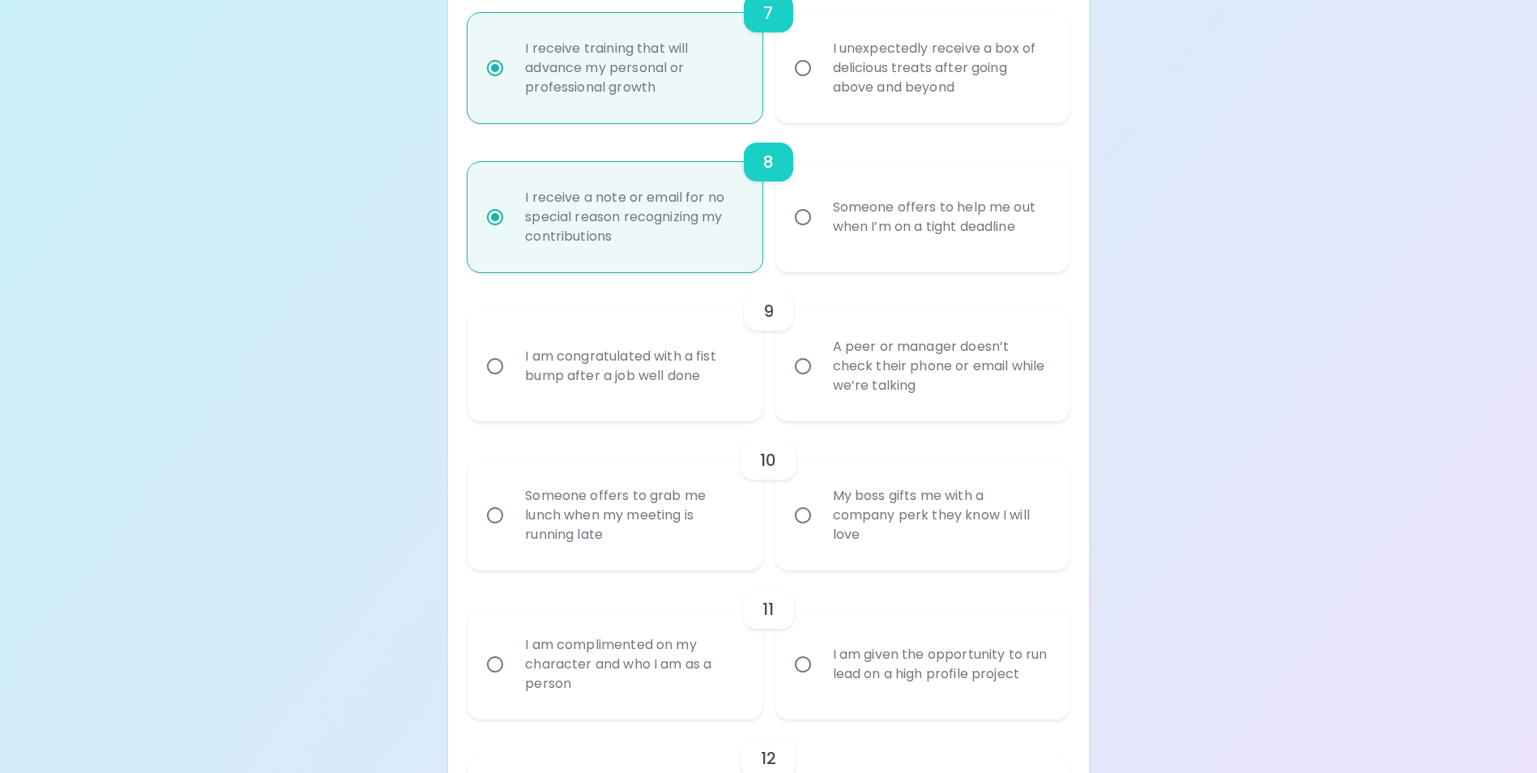
scroll to position [1362, 0]
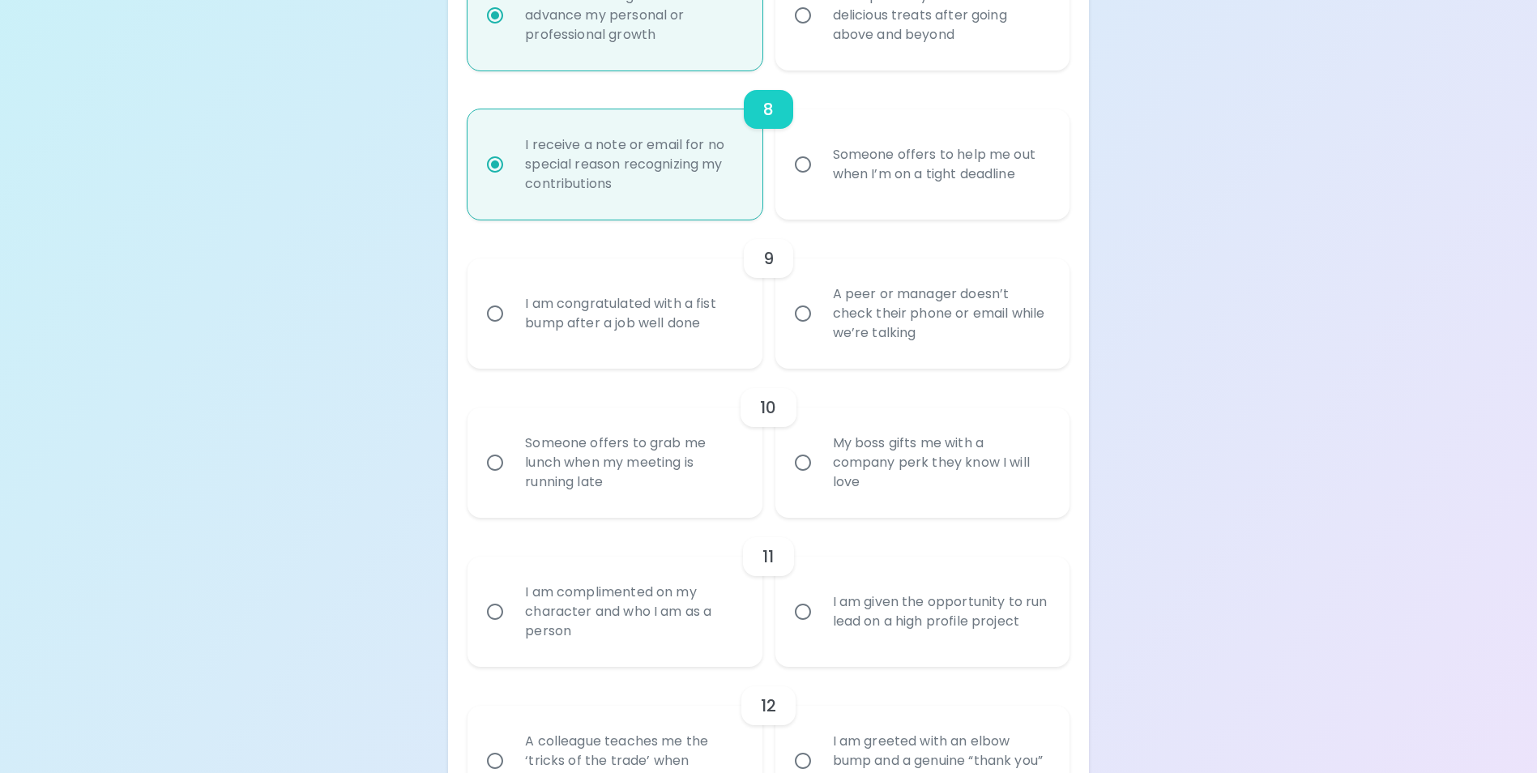
radio input "true"
click at [613, 346] on div "I am congratulated with a fist bump after a job well done" at bounding box center [632, 314] width 241 height 78
click at [512, 331] on input "I am congratulated with a fist bump after a job well done" at bounding box center [495, 314] width 34 height 34
radio input "false"
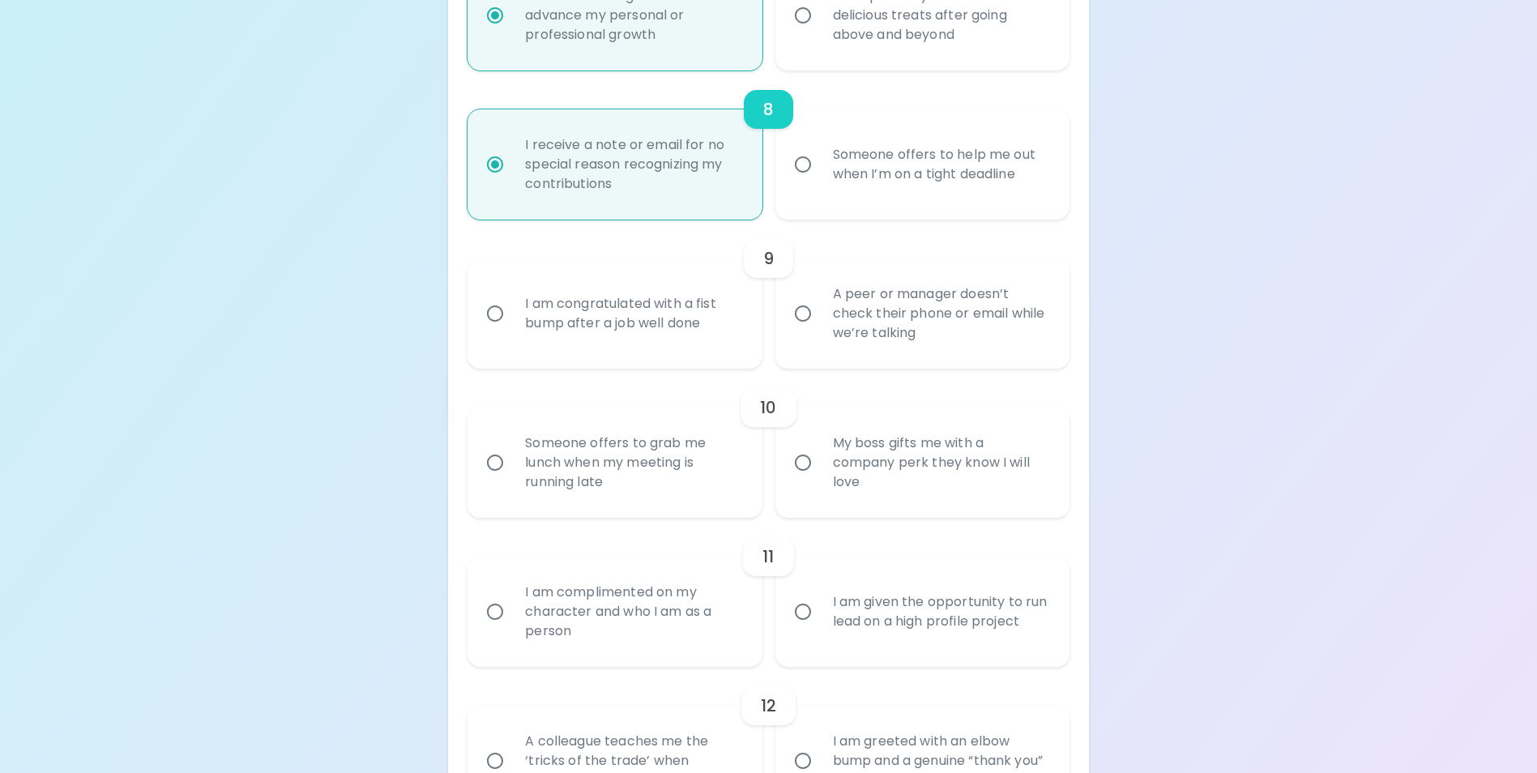
radio input "false"
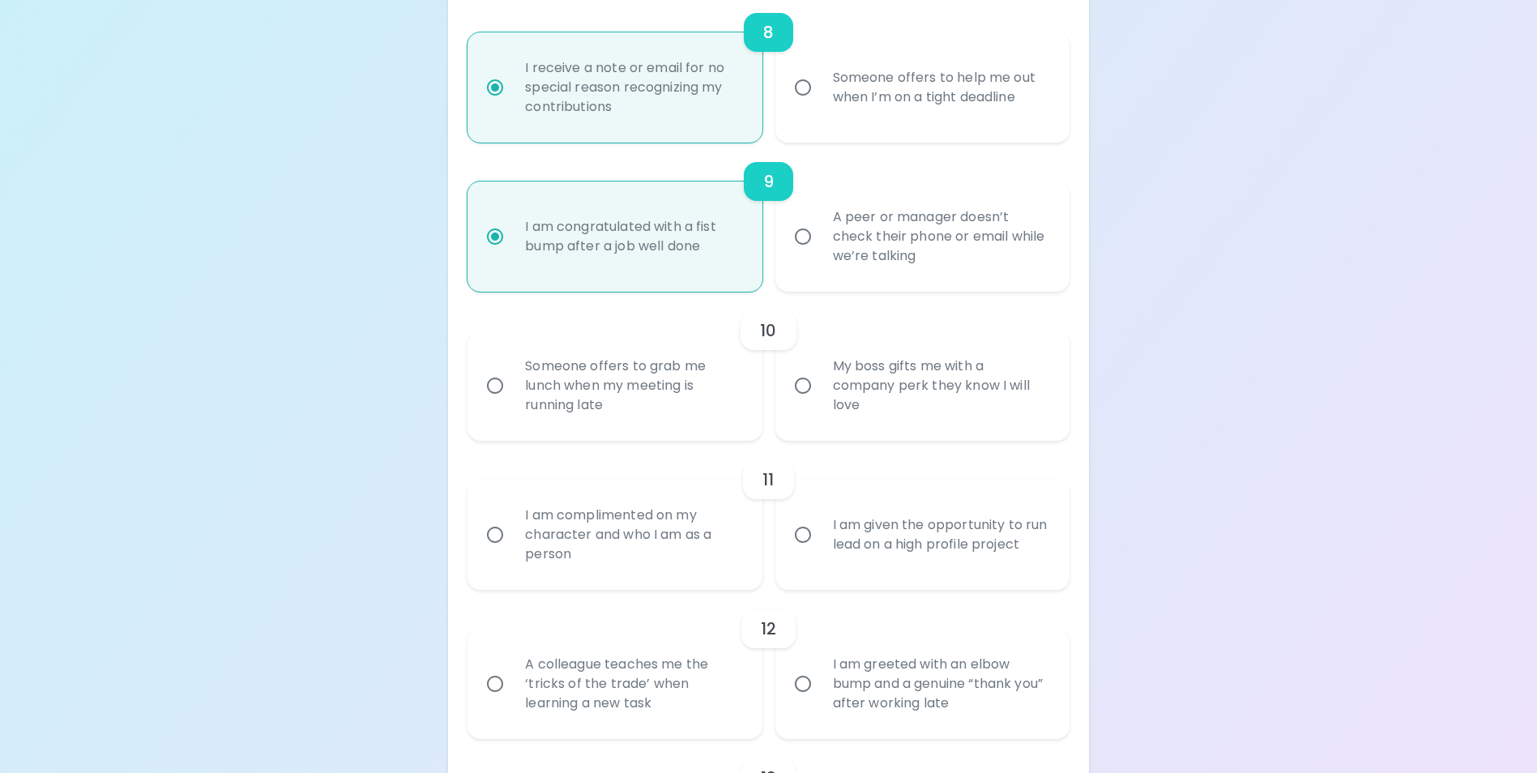
scroll to position [1491, 0]
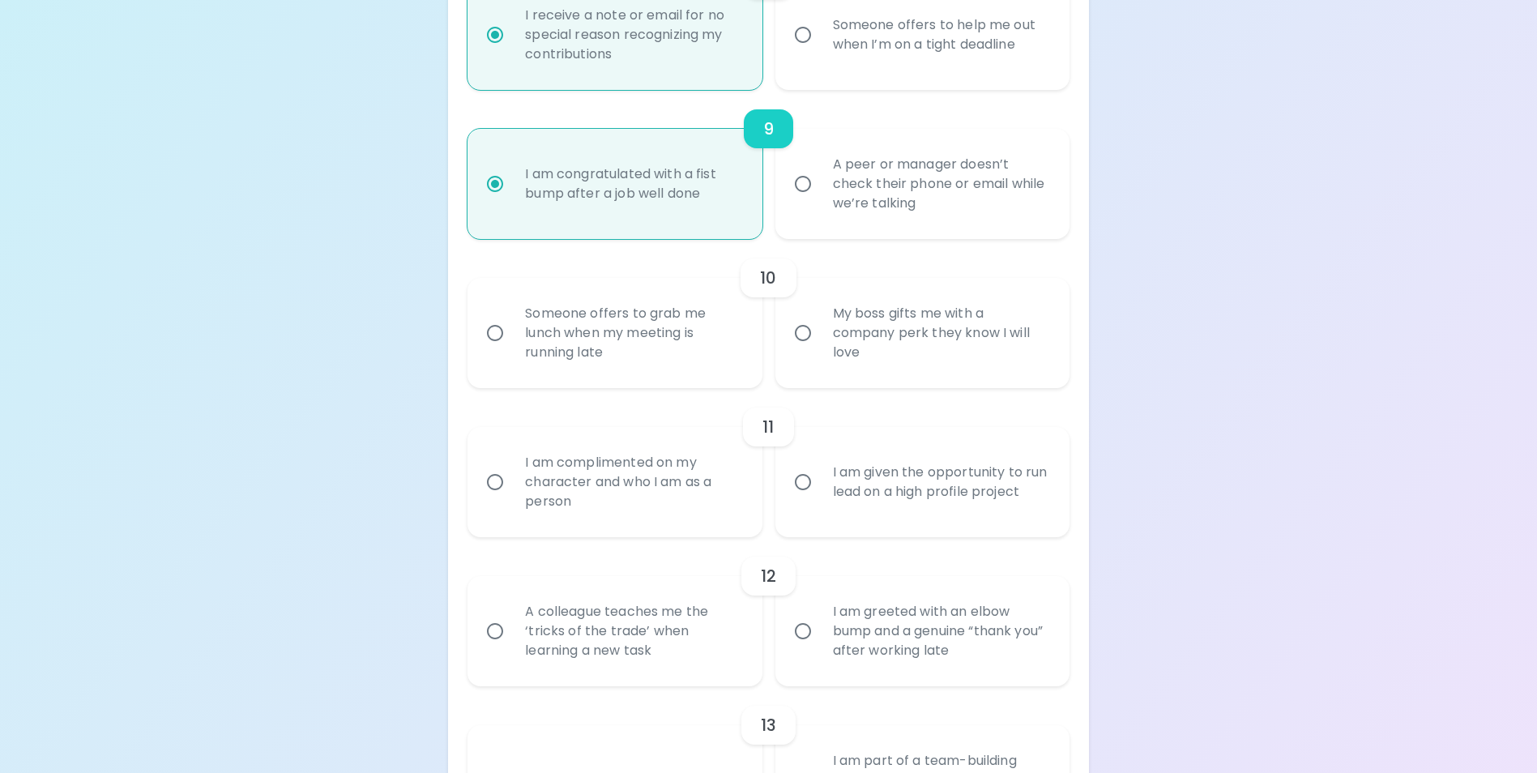
radio input "true"
click at [877, 366] on div "My boss gifts me with a company perk they know I will love" at bounding box center [940, 332] width 241 height 97
click at [820, 350] on input "My boss gifts me with a company perk they know I will love" at bounding box center [803, 333] width 34 height 34
radio input "false"
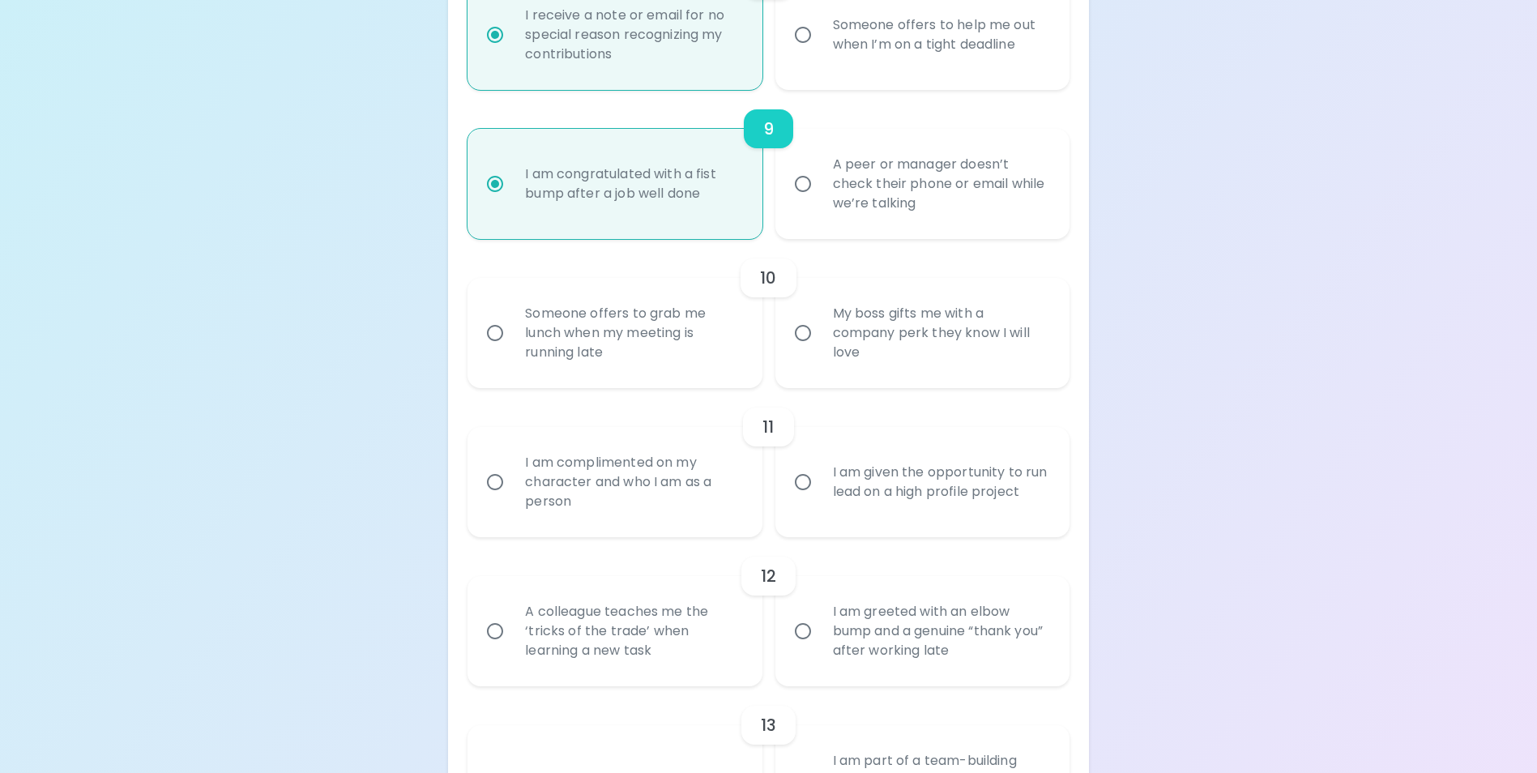
radio input "false"
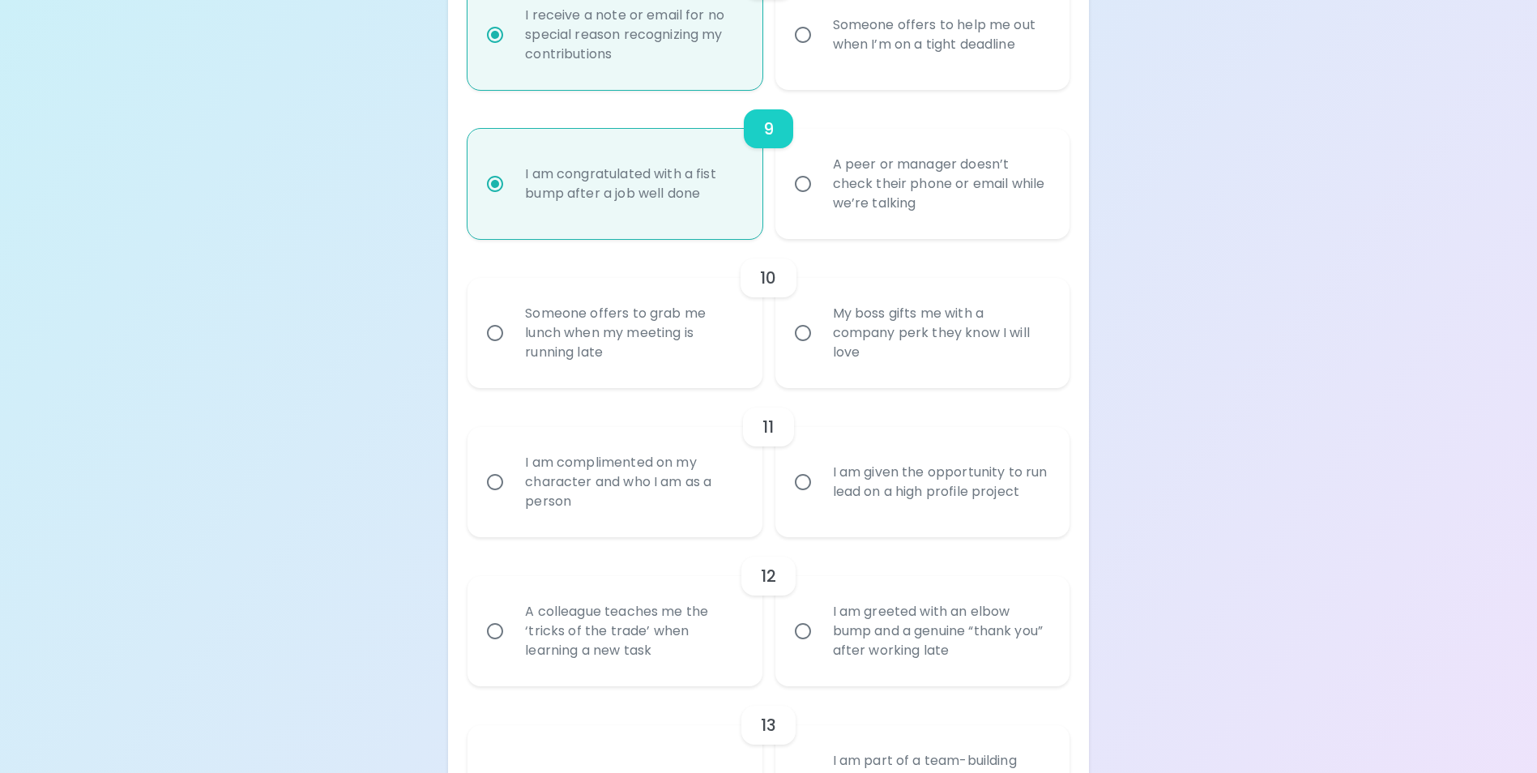
radio input "false"
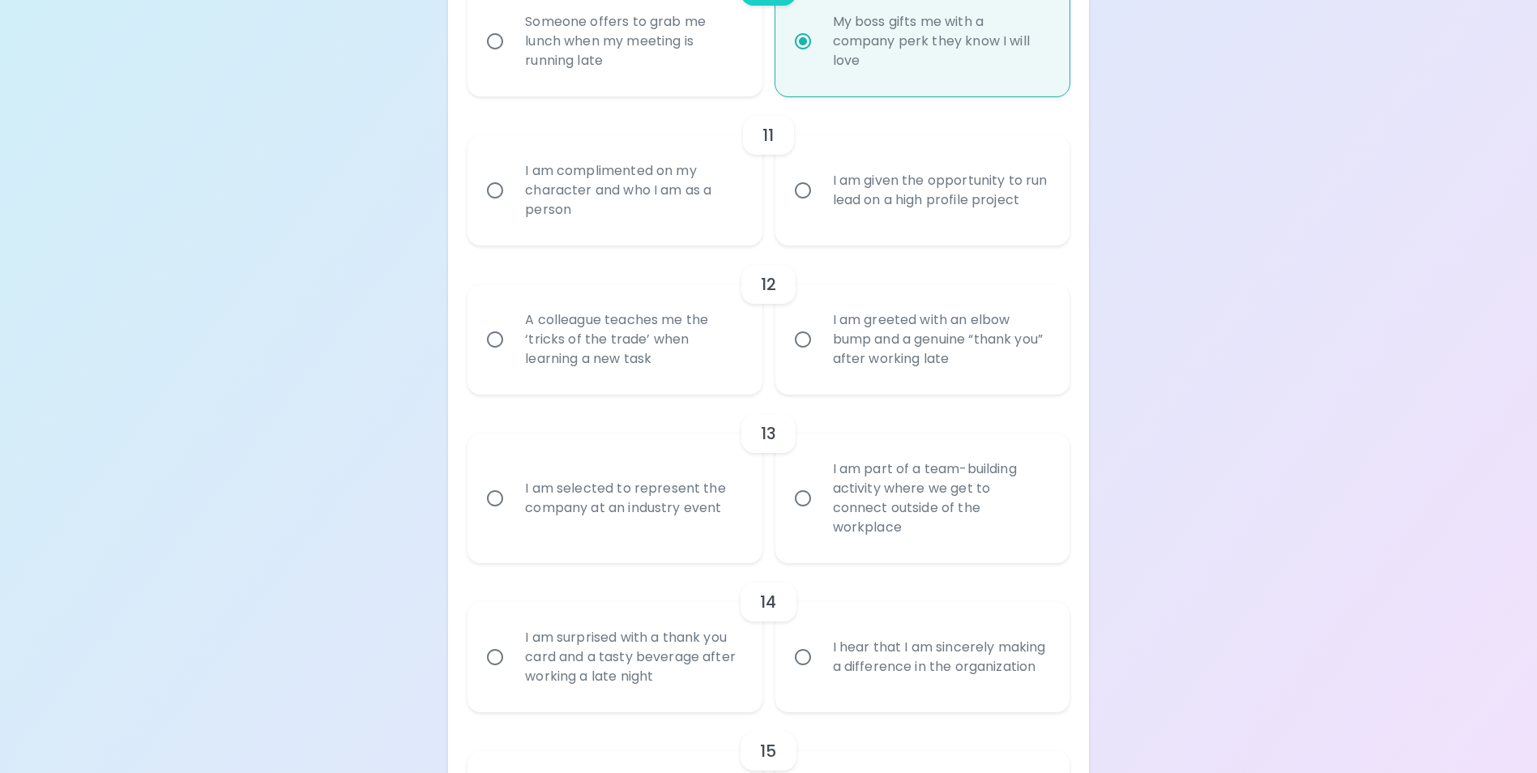
scroll to position [1864, 0]
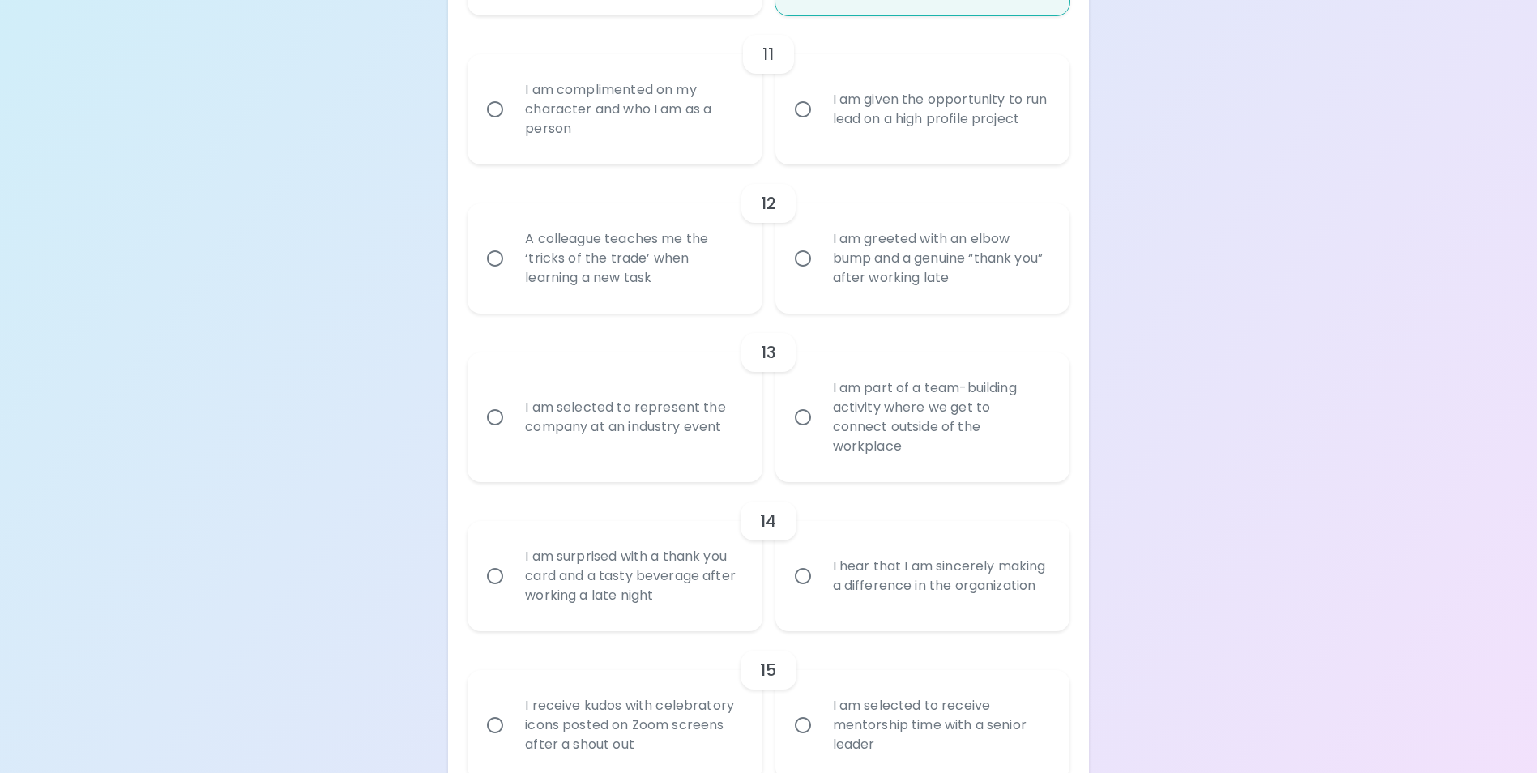
radio input "true"
click at [861, 141] on div "I am given the opportunity to run lead on a high profile project" at bounding box center [940, 110] width 241 height 78
click at [820, 126] on input "I am given the opportunity to run lead on a high profile project" at bounding box center [803, 109] width 34 height 34
radio input "false"
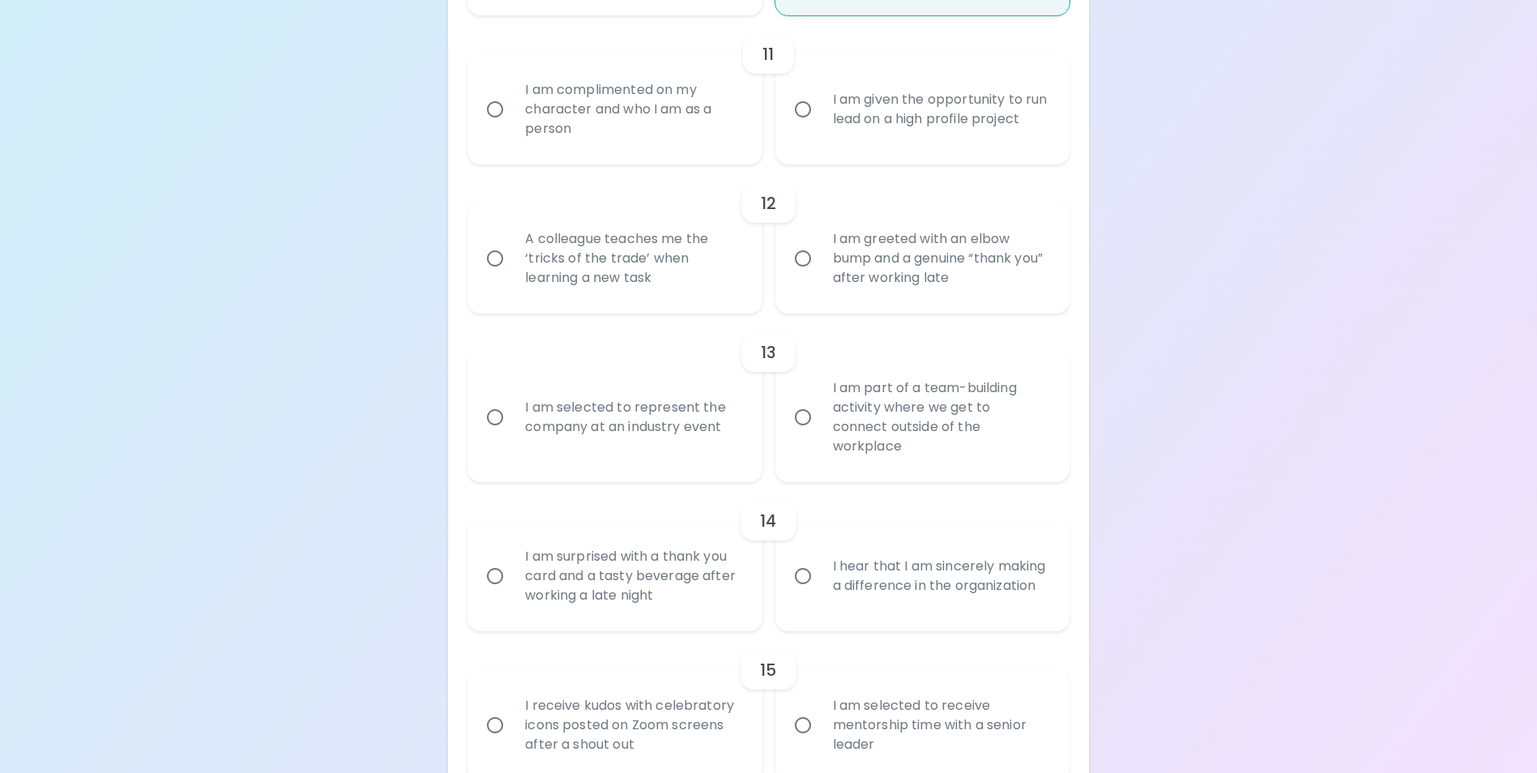
radio input "false"
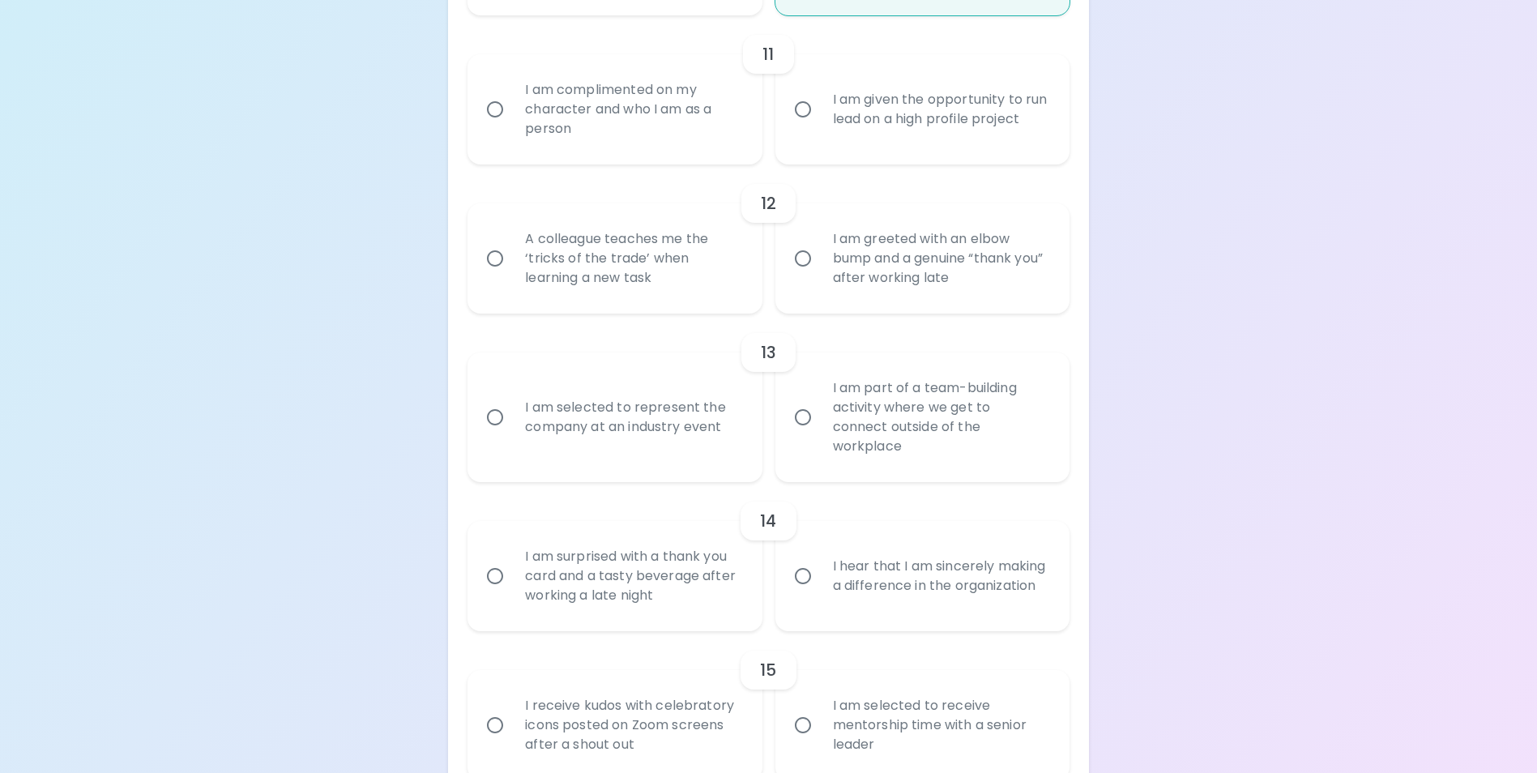
radio input "false"
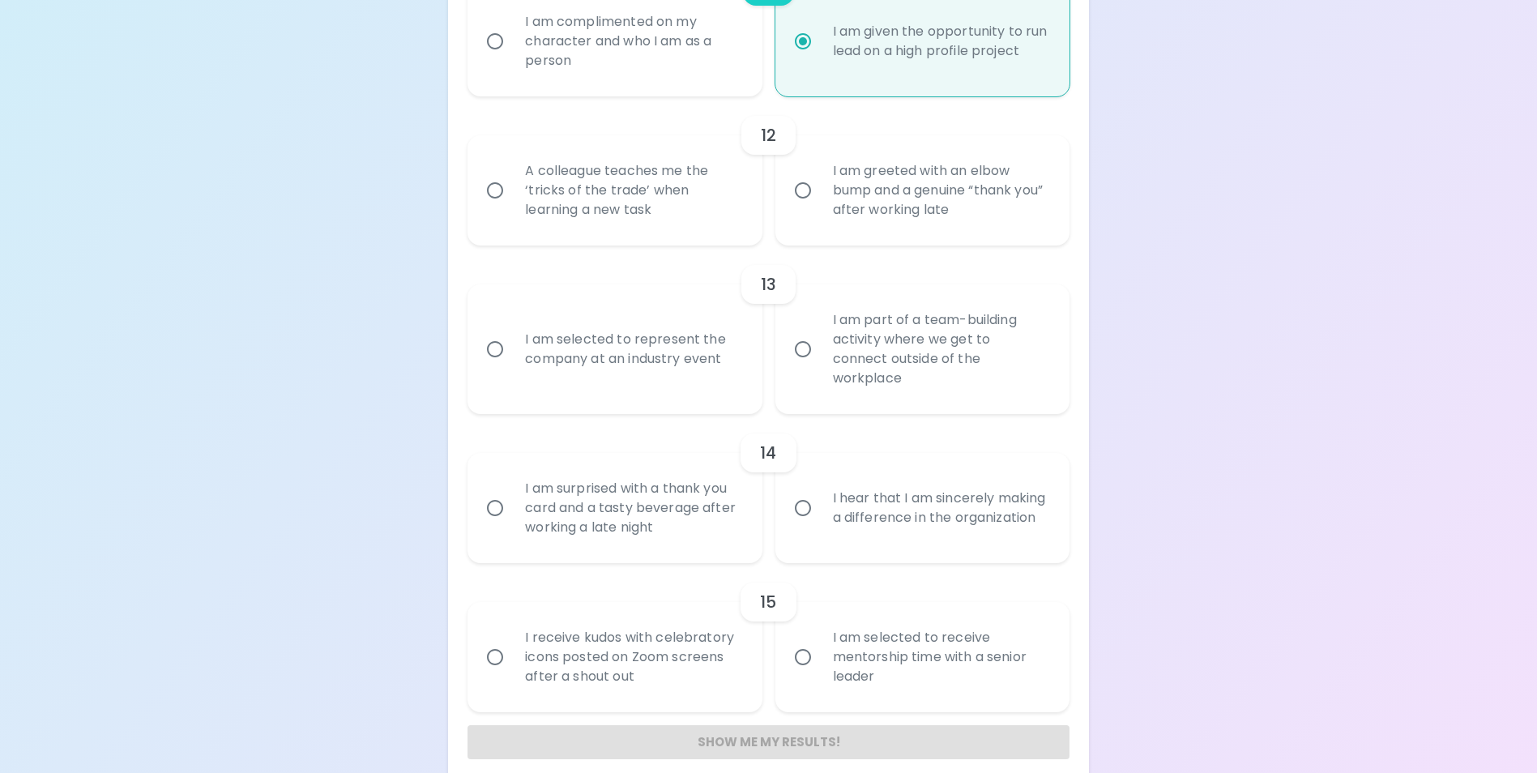
scroll to position [1951, 0]
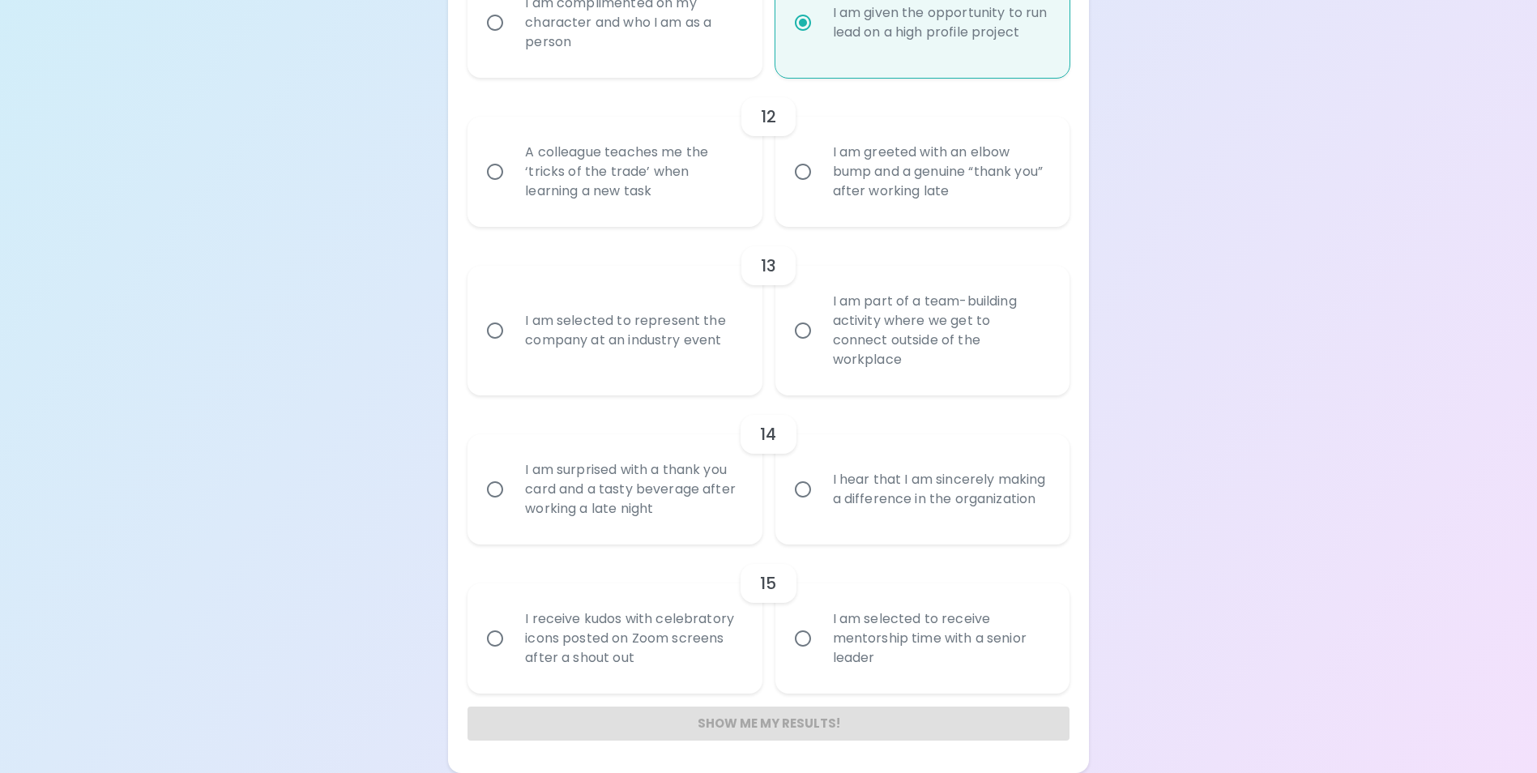
radio input "true"
click at [669, 210] on div "A colleague teaches me the ‘tricks of the trade’ when learning a new task" at bounding box center [632, 171] width 241 height 97
click at [512, 189] on input "A colleague teaches me the ‘tricks of the trade’ when learning a new task" at bounding box center [495, 172] width 34 height 34
radio input "false"
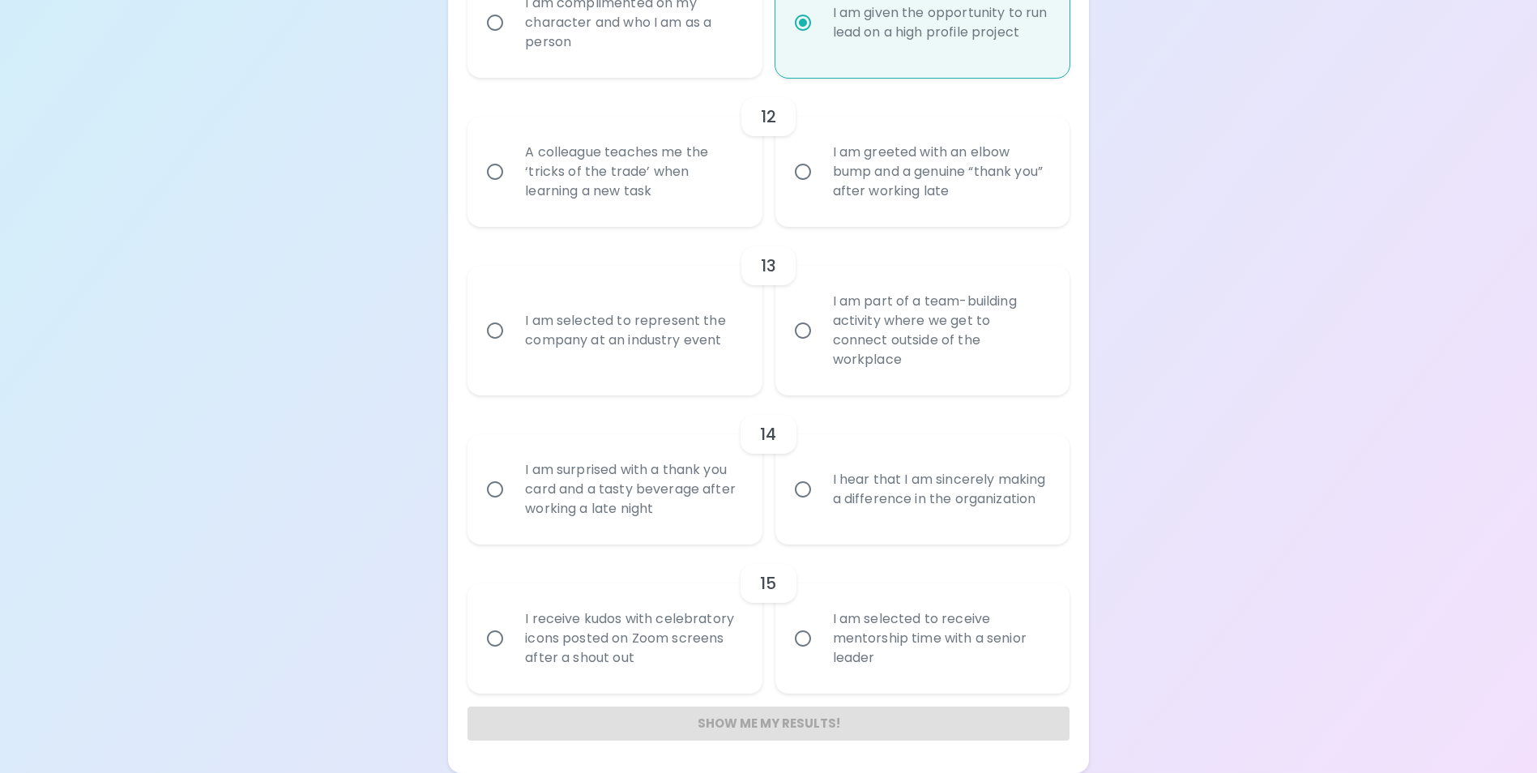
radio input "false"
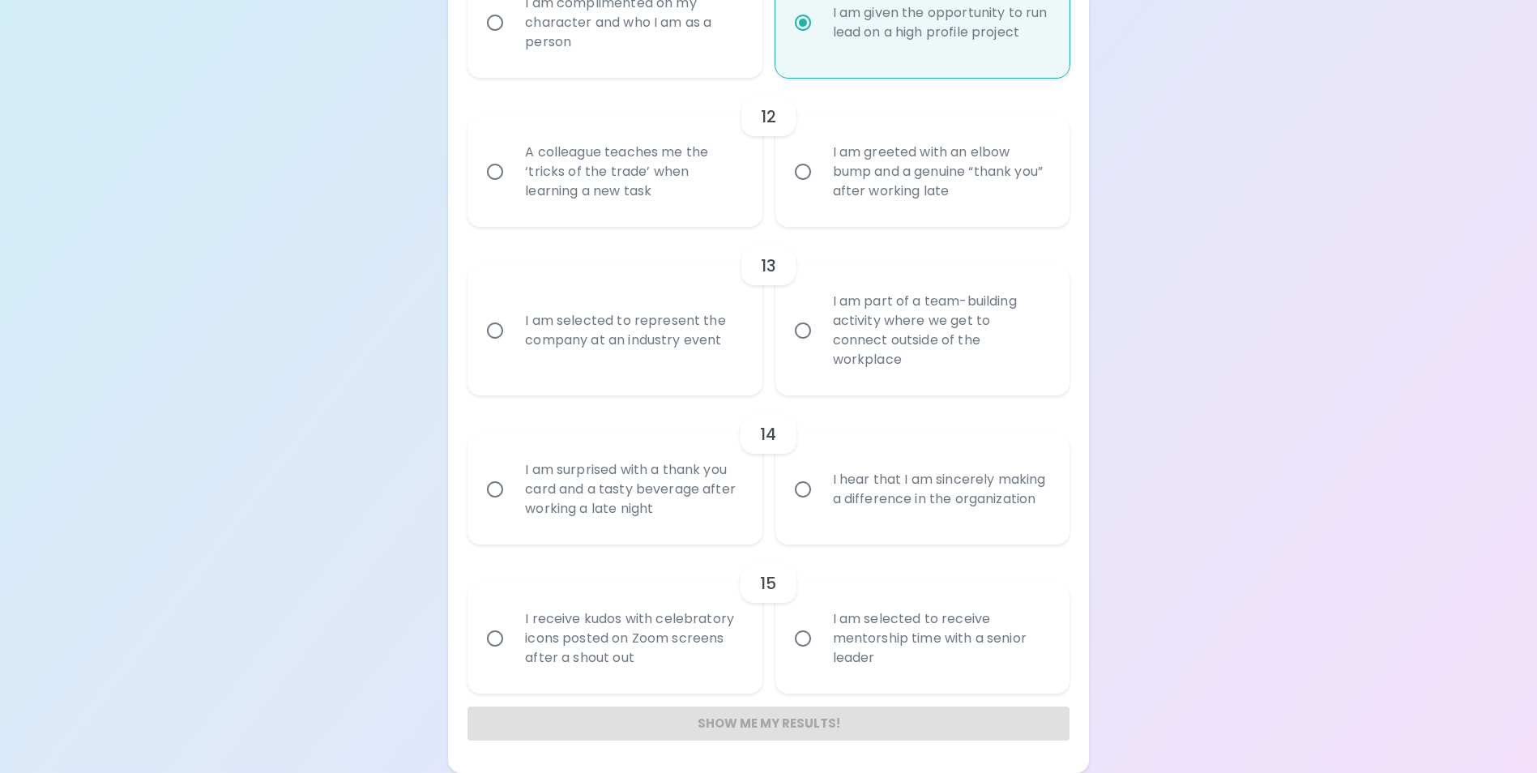
radio input "false"
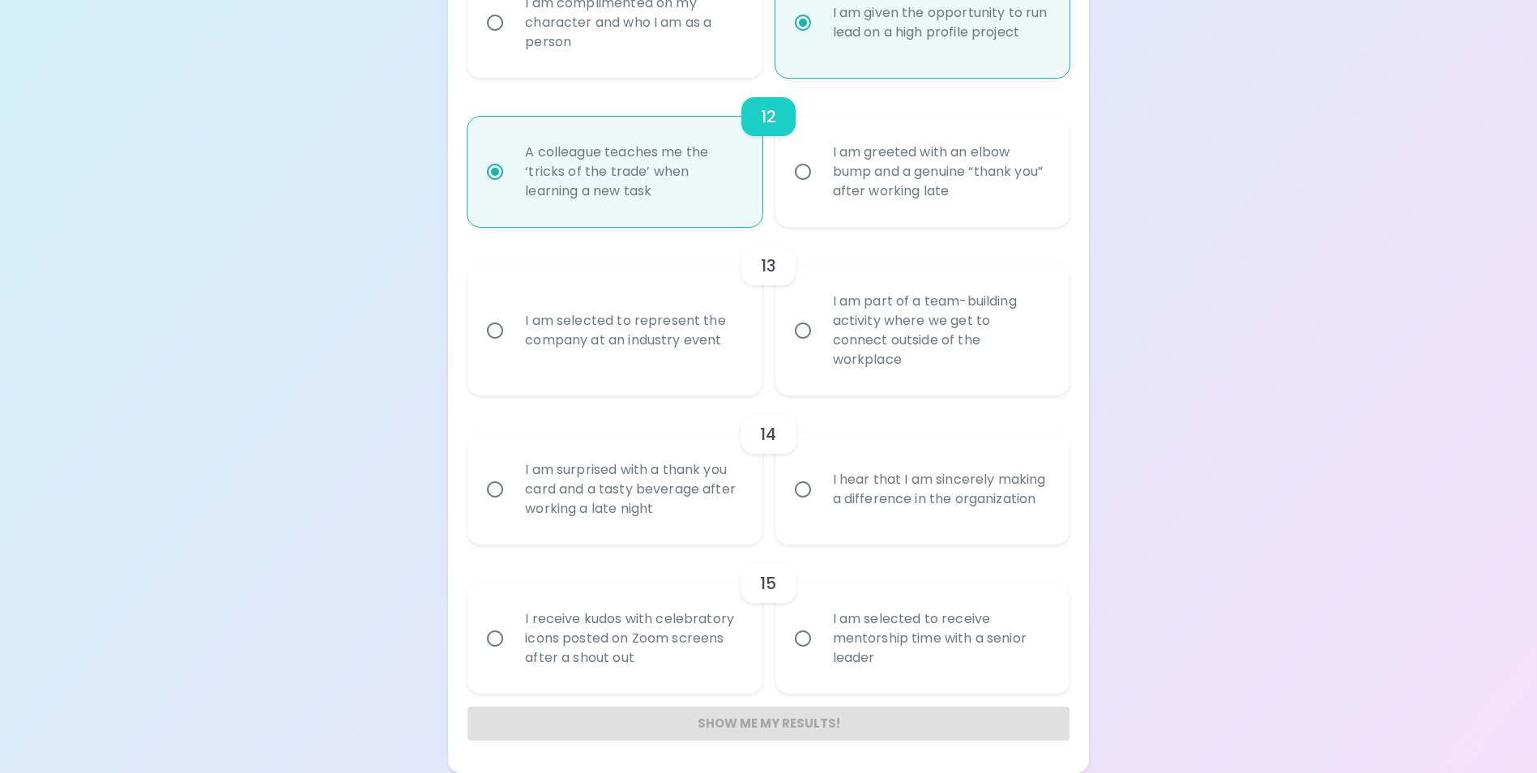
radio input "true"
click at [639, 358] on div "I am selected to represent the company at an industry event" at bounding box center [632, 331] width 241 height 78
click at [512, 348] on input "I am selected to represent the company at an industry event" at bounding box center [495, 331] width 34 height 34
radio input "false"
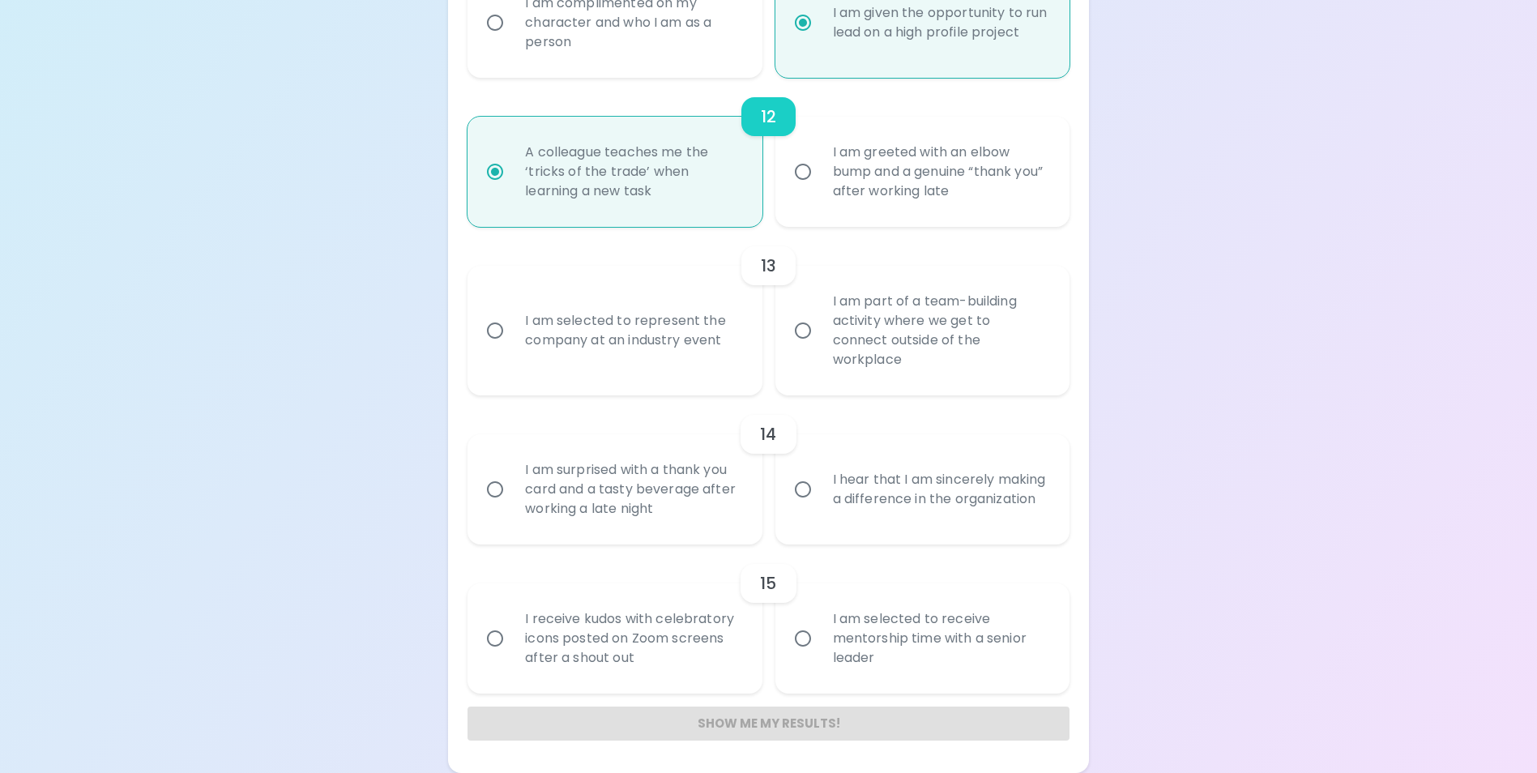
radio input "false"
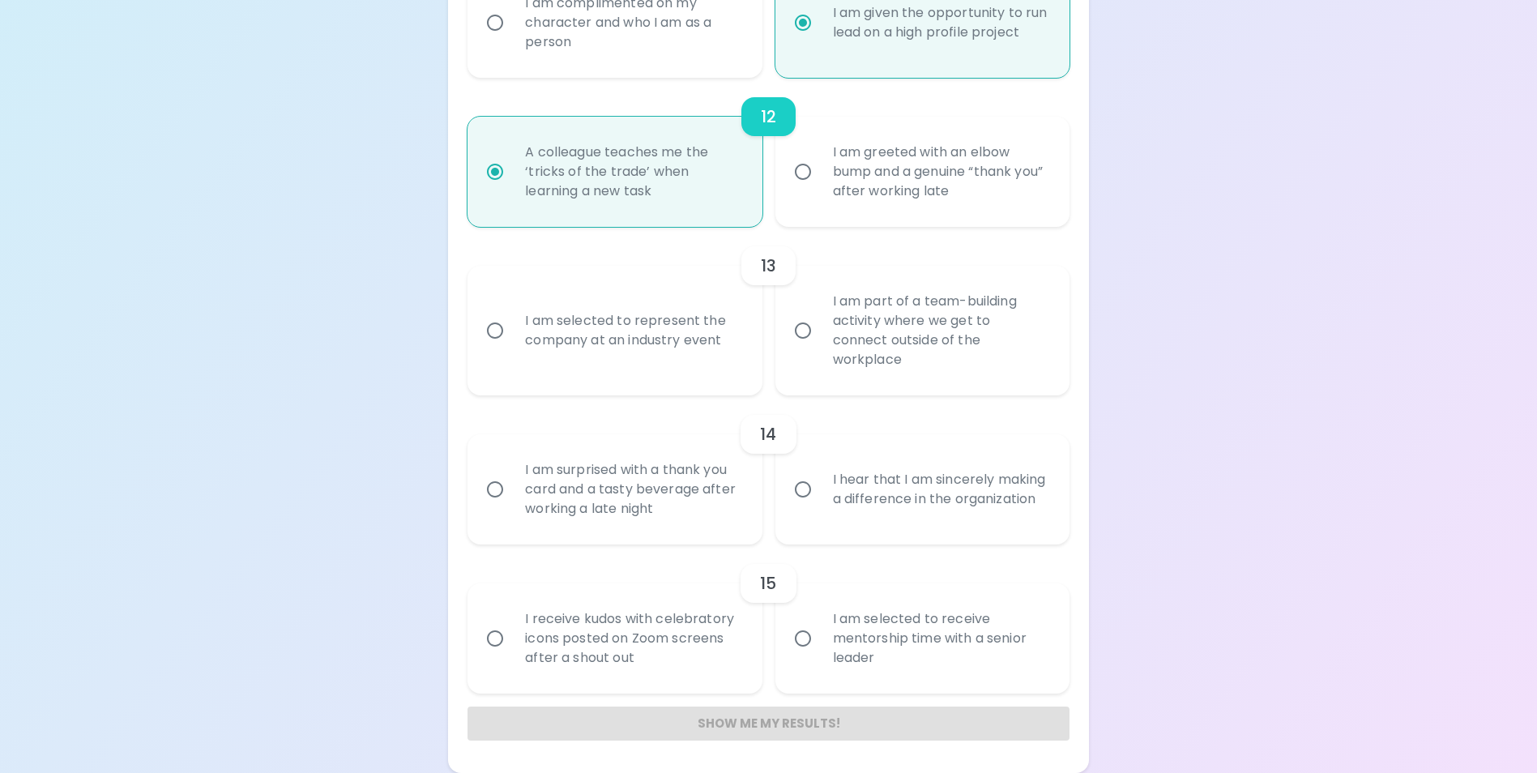
radio input "false"
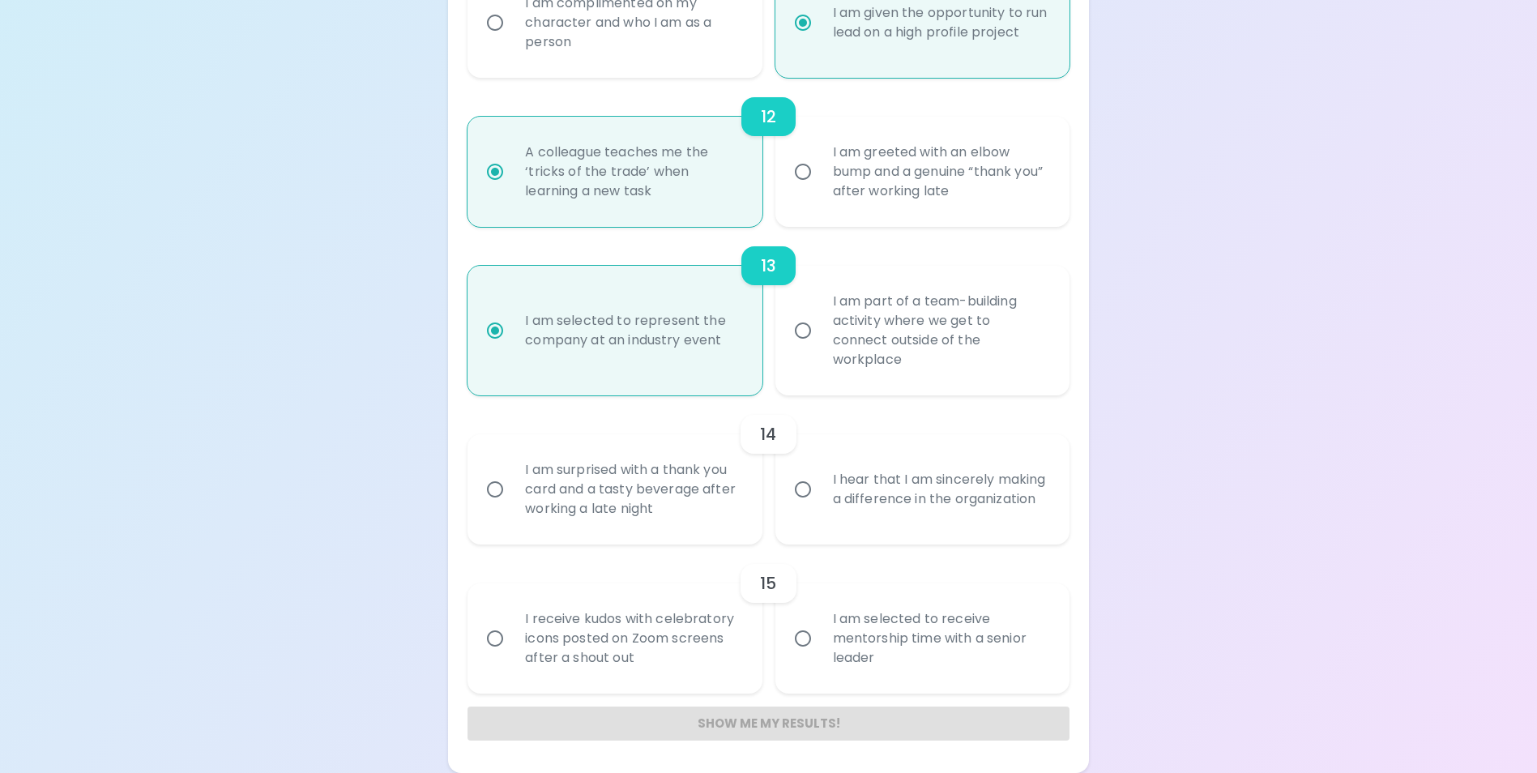
radio input "true"
click at [686, 502] on div "I am surprised with a thank you card and a tasty beverage after working a late …" at bounding box center [632, 489] width 241 height 97
click at [512, 502] on input "I am surprised with a thank you card and a tasty beverage after working a late …" at bounding box center [495, 489] width 34 height 34
radio input "false"
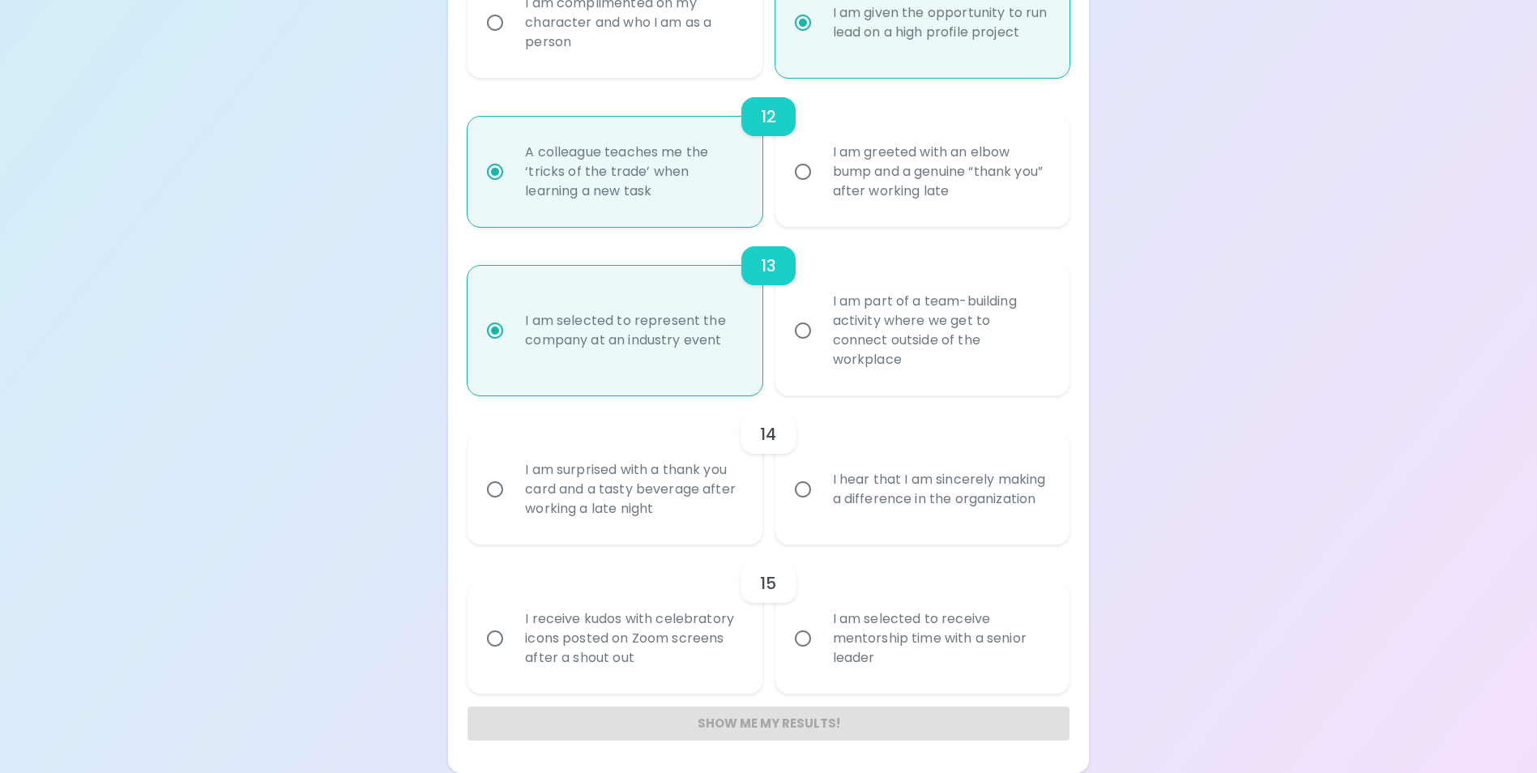
radio input "false"
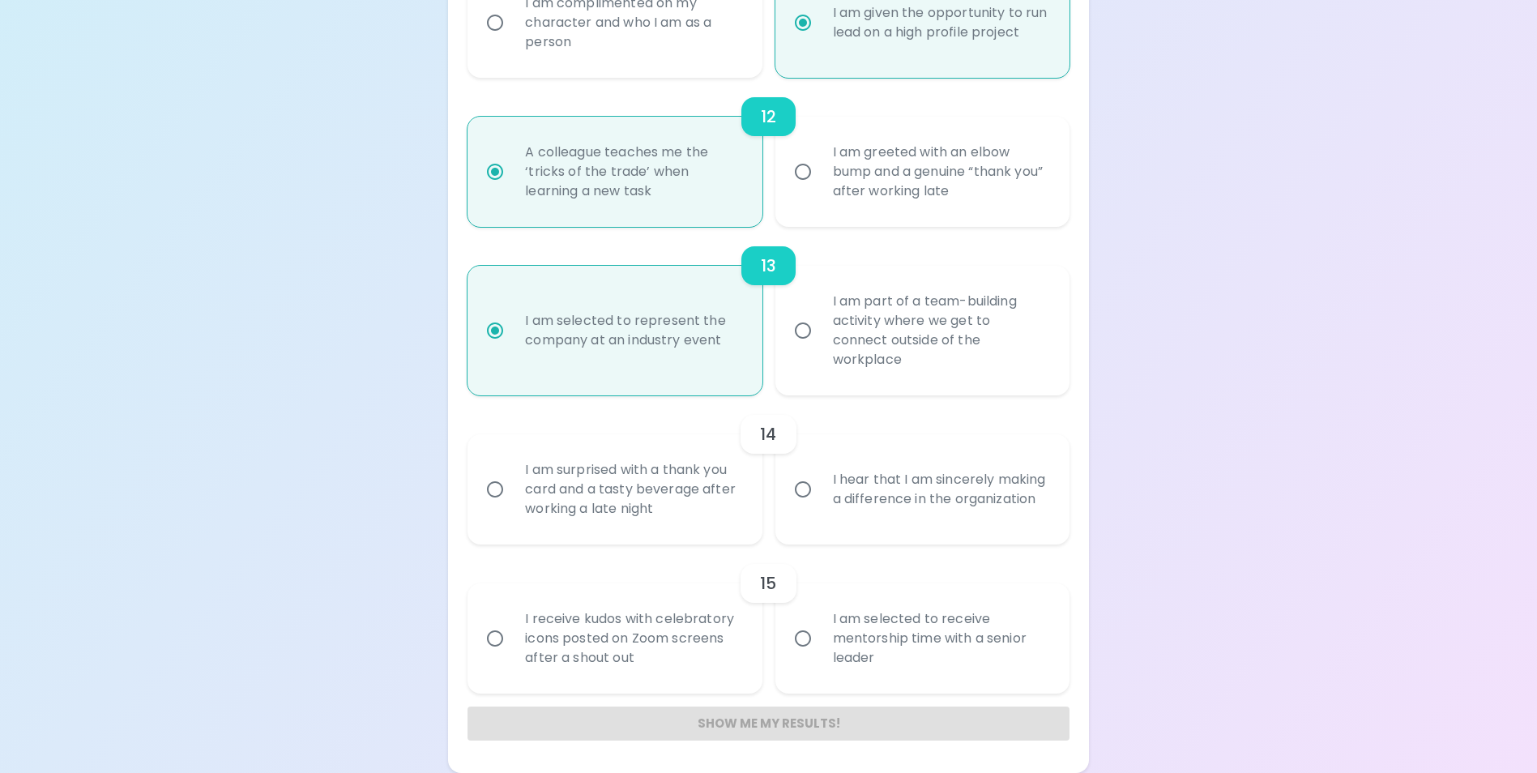
radio input "false"
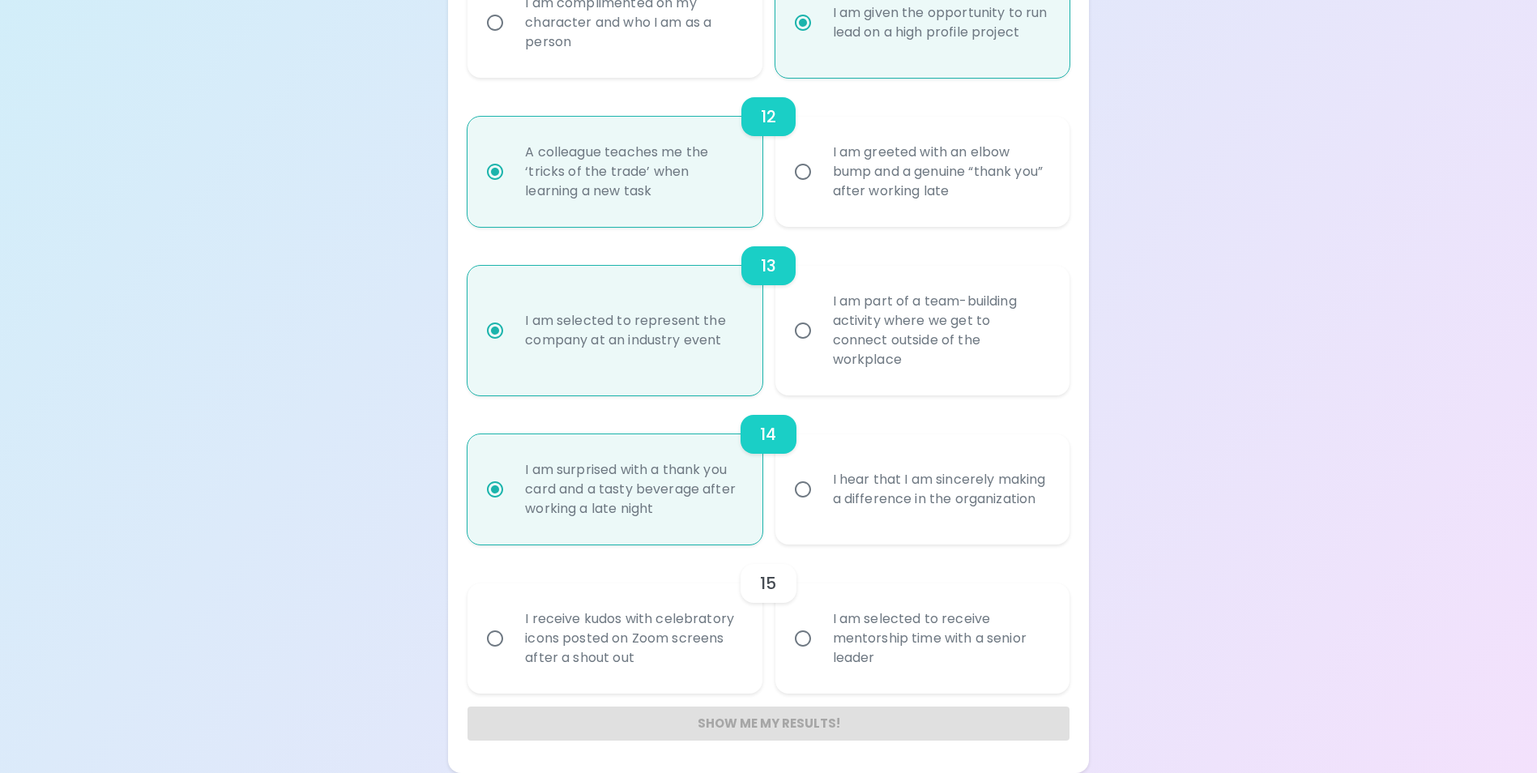
radio input "true"
click at [677, 655] on div "I receive kudos with celebratory icons posted on Zoom screens after a shout out" at bounding box center [632, 638] width 241 height 97
click at [512, 655] on input "I receive kudos with celebratory icons posted on Zoom screens after a shout out" at bounding box center [495, 639] width 34 height 34
radio input "false"
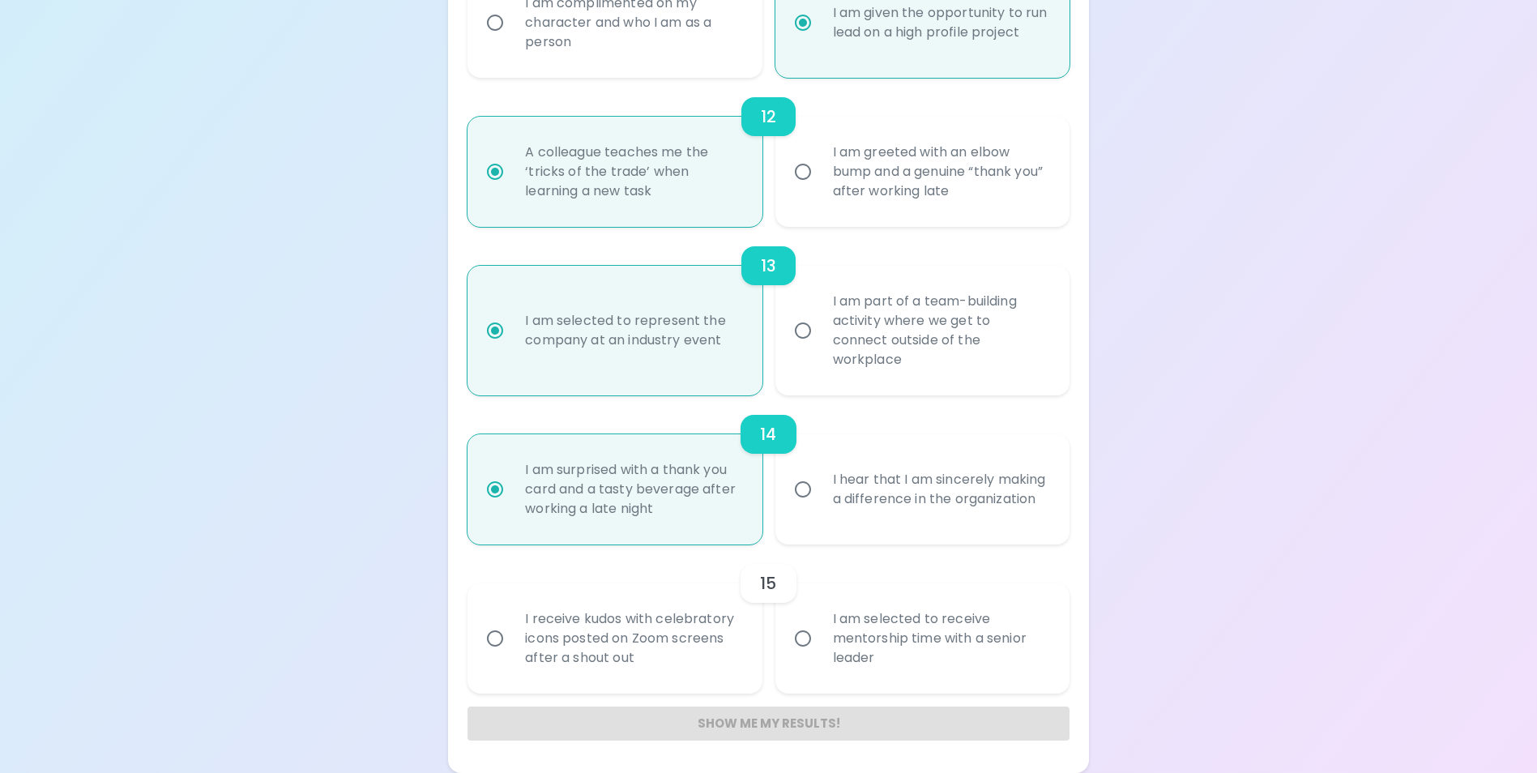
radio input "false"
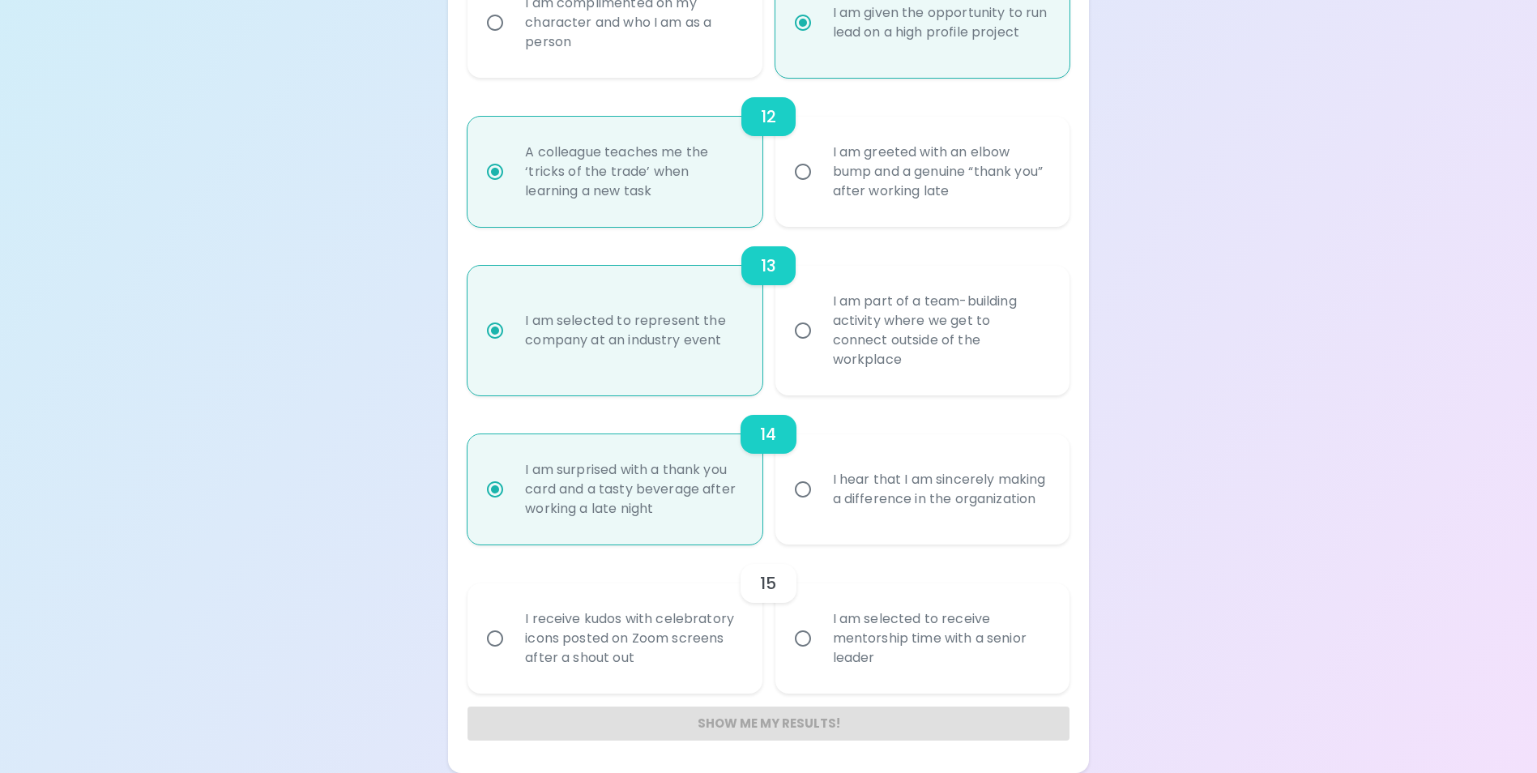
radio input "false"
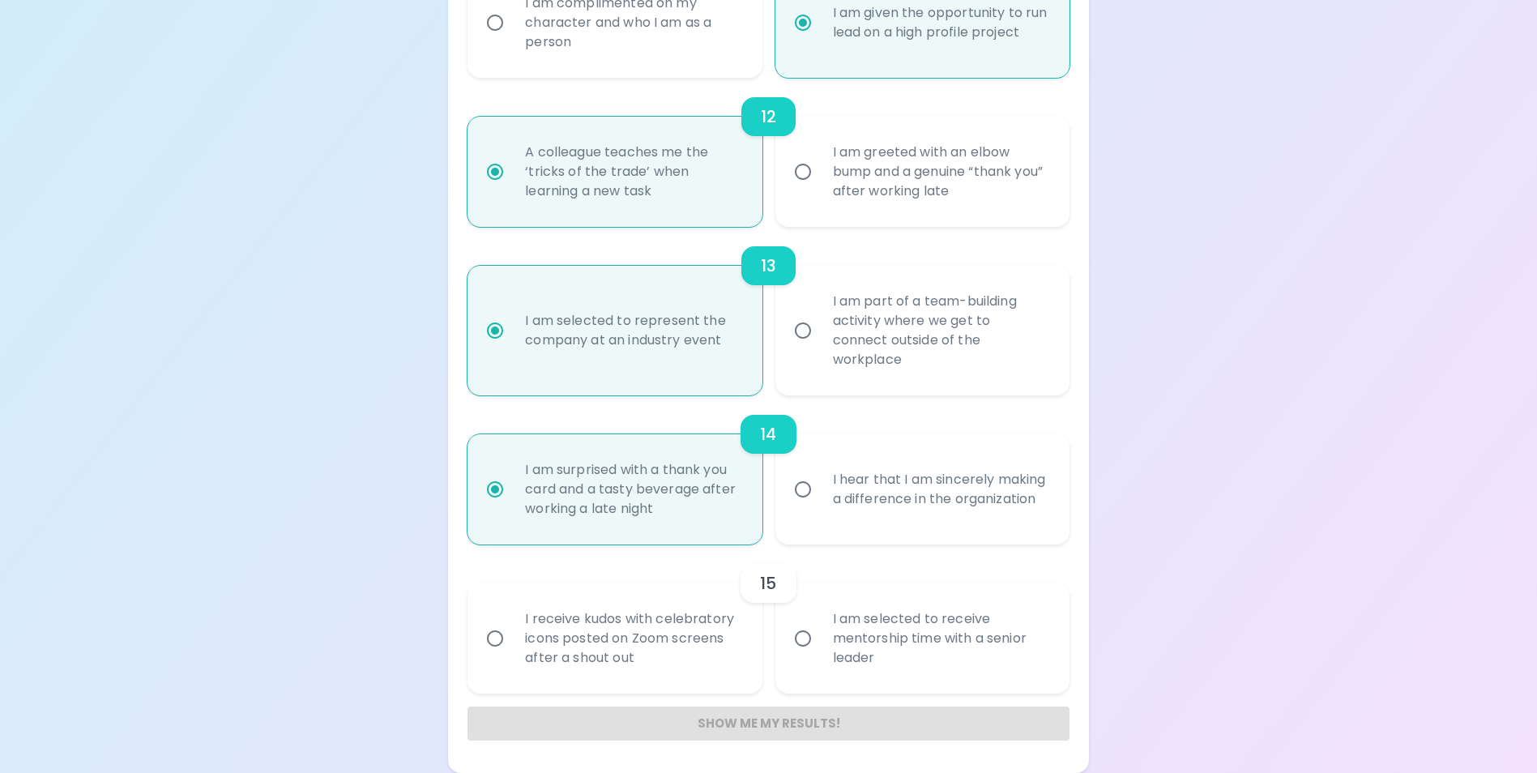
radio input "false"
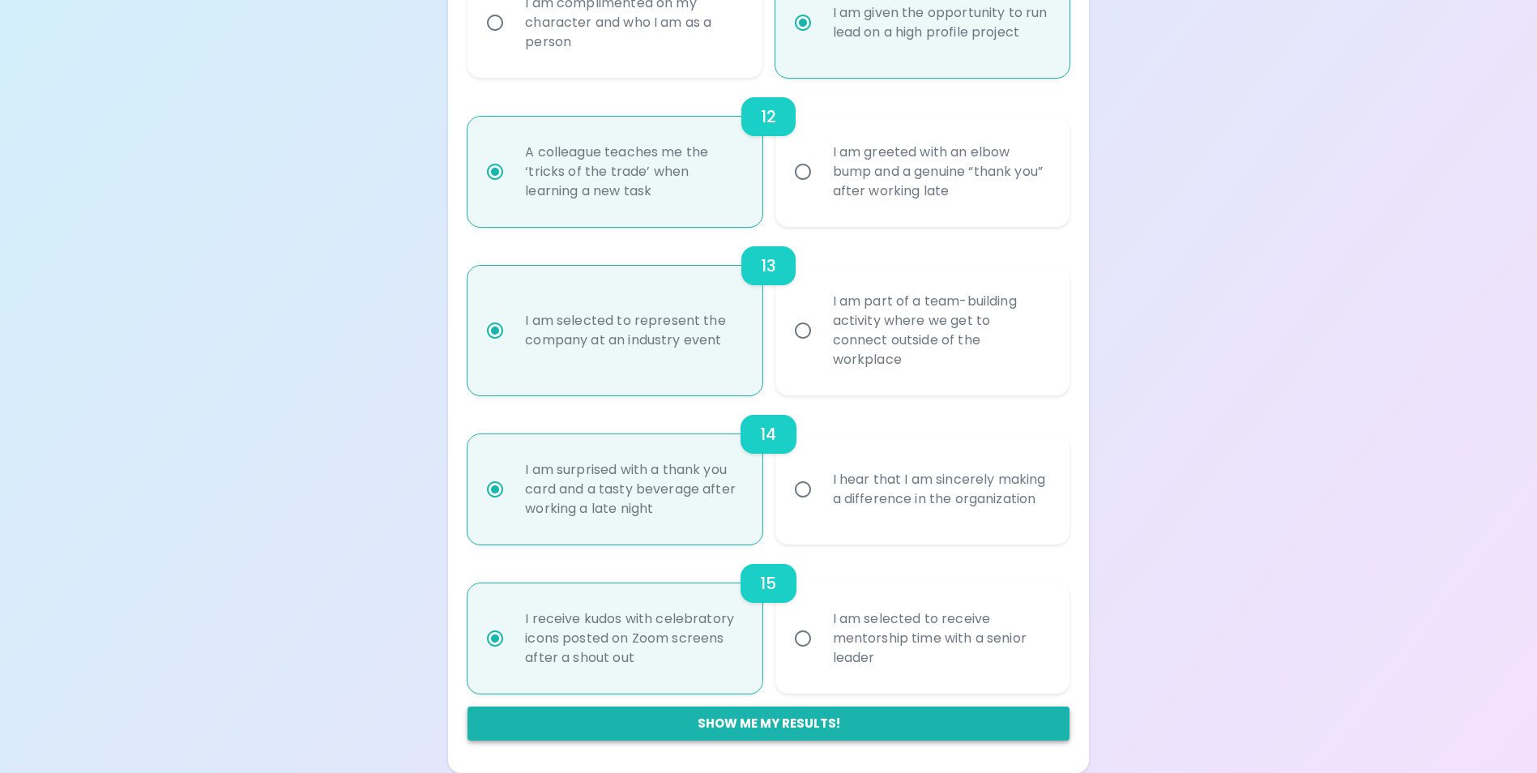
radio input "true"
click at [738, 714] on button "Show me my results!" at bounding box center [768, 724] width 601 height 34
radio input "false"
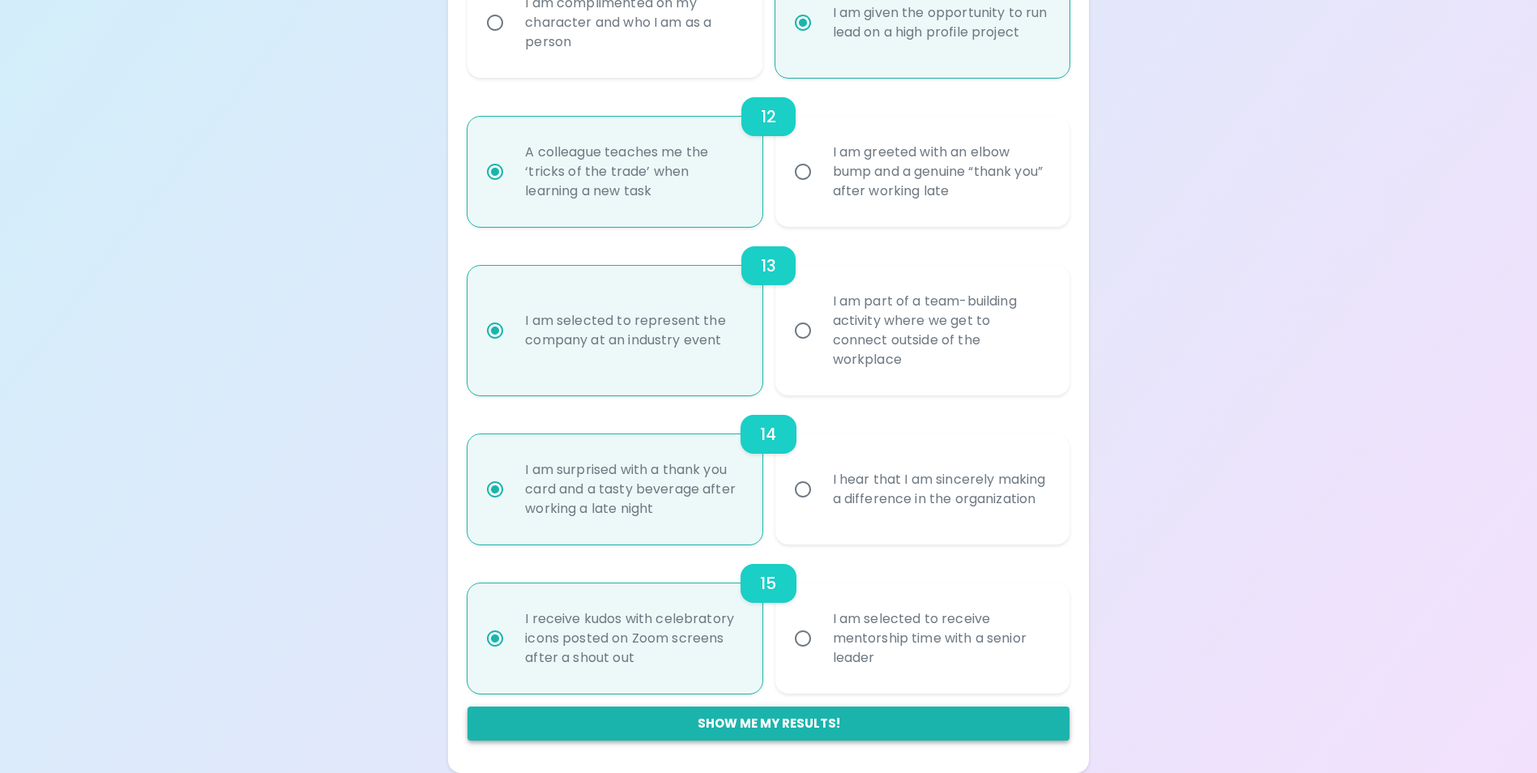
radio input "false"
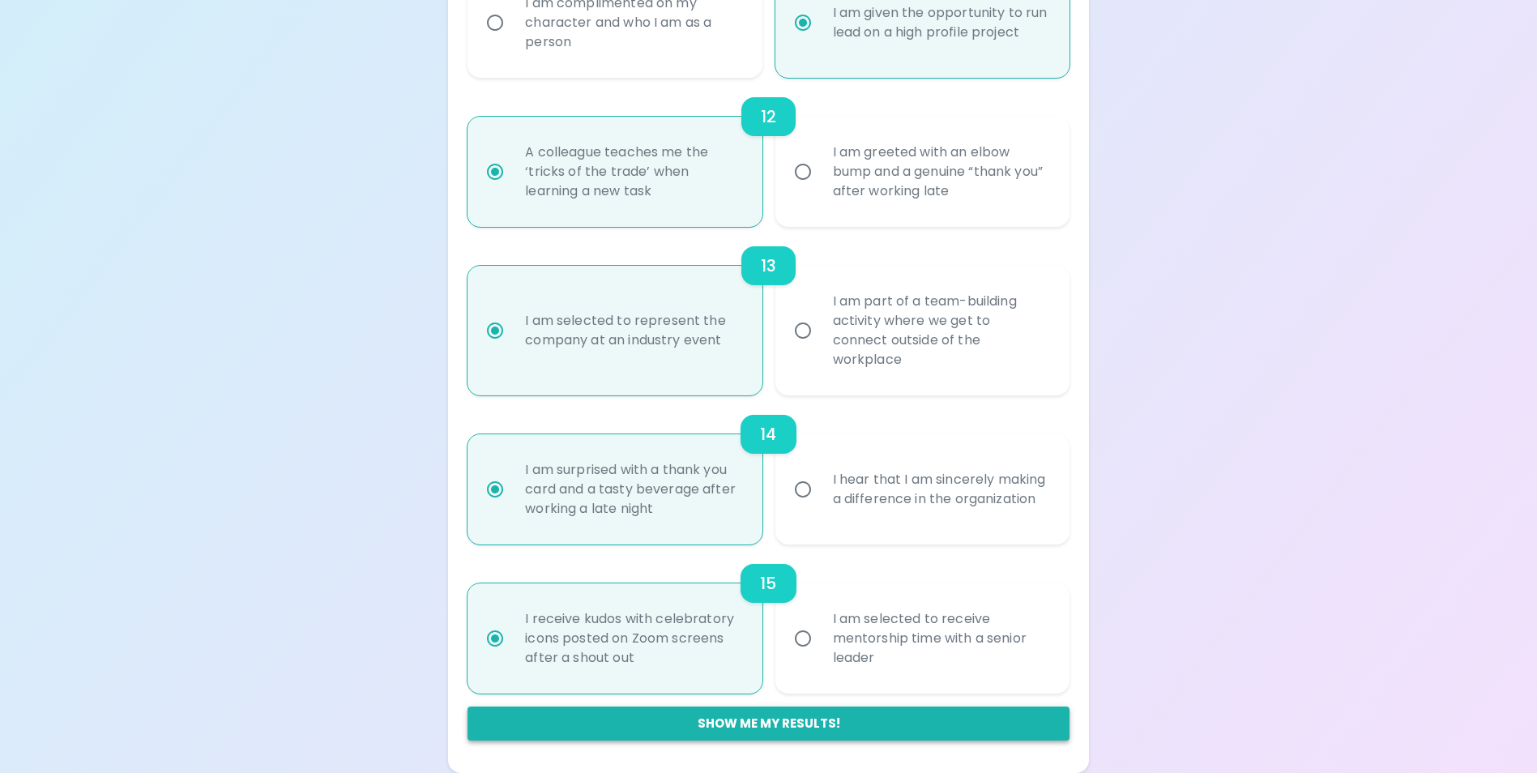
radio input "false"
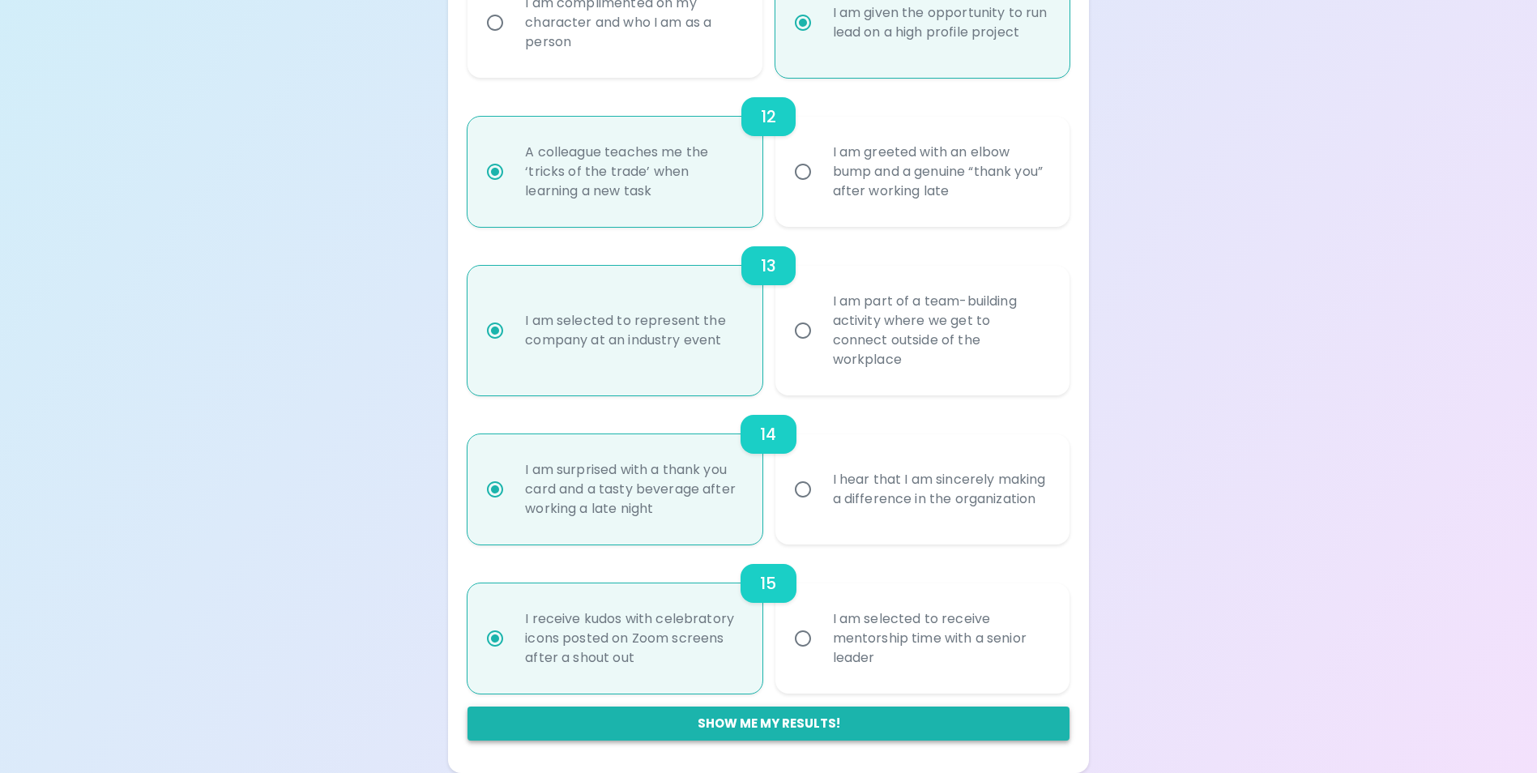
radio input "false"
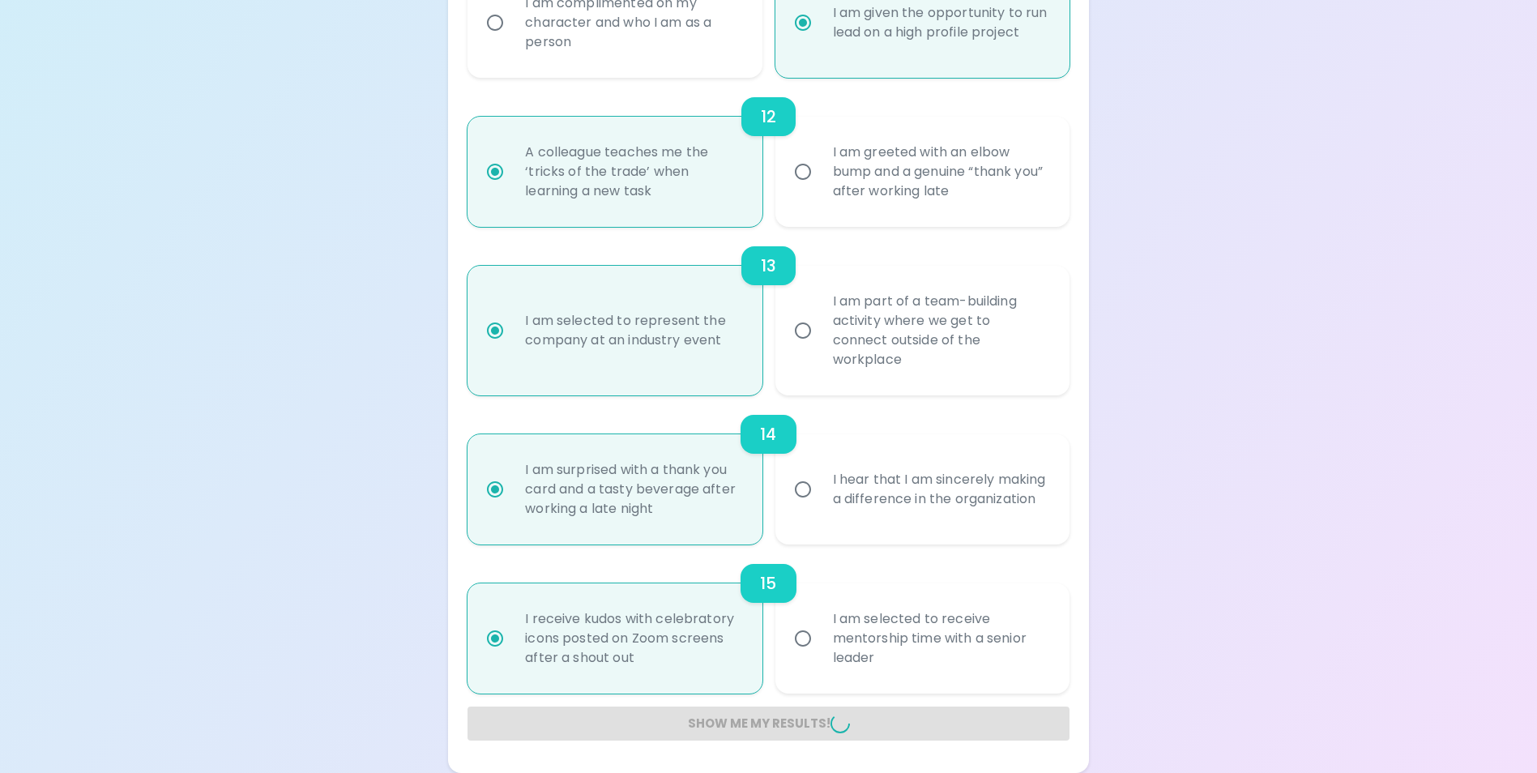
radio input "false"
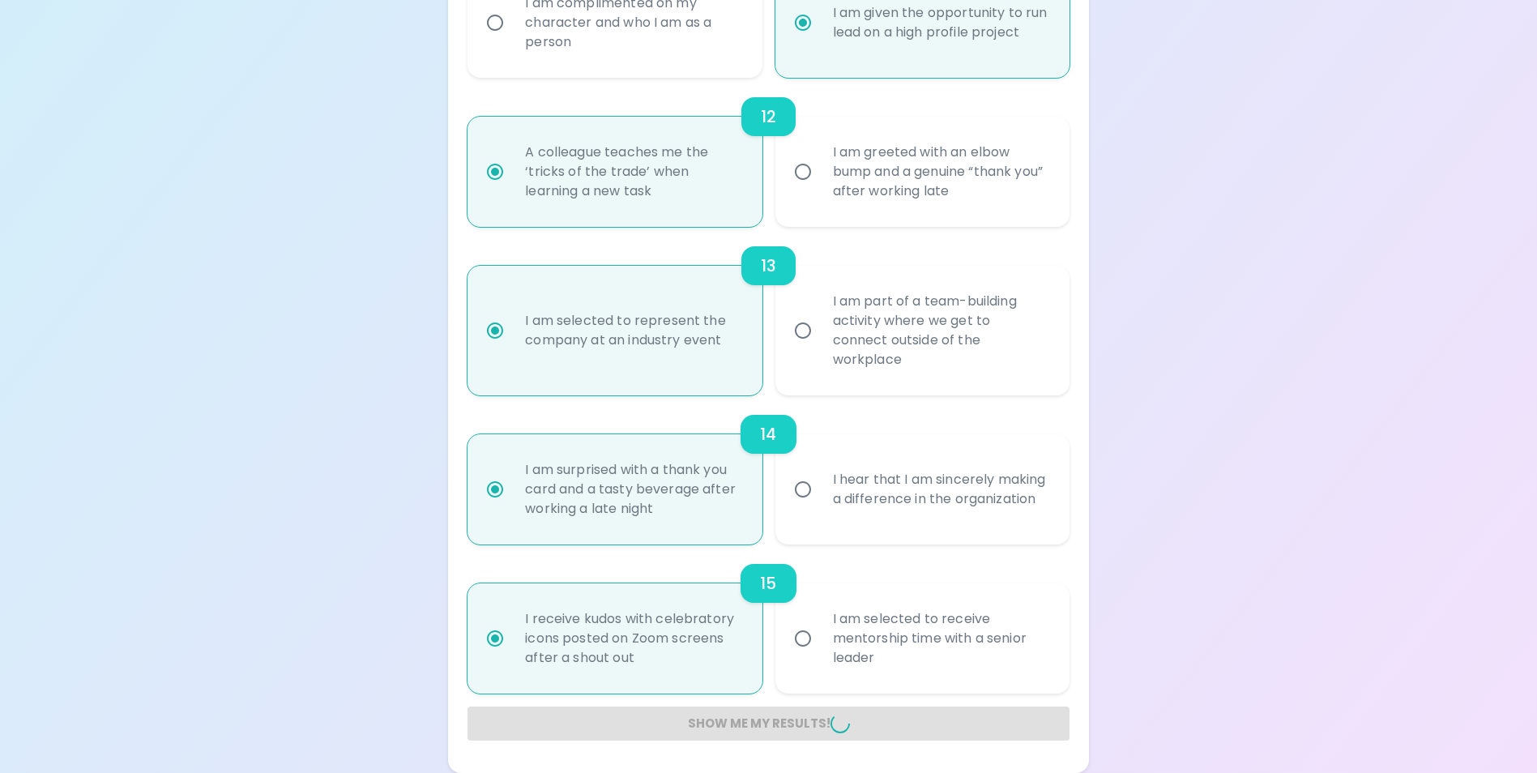
radio input "false"
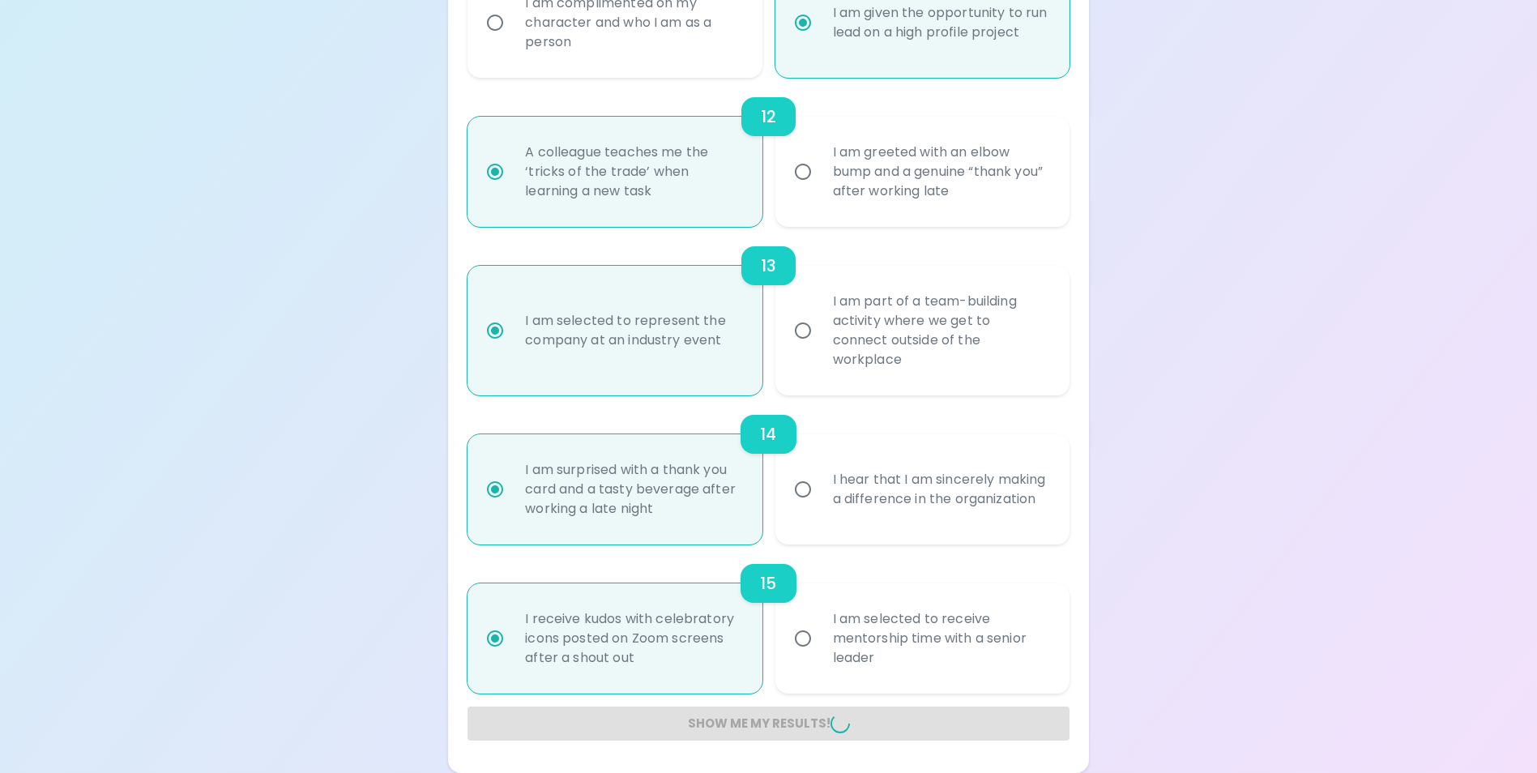
radio input "false"
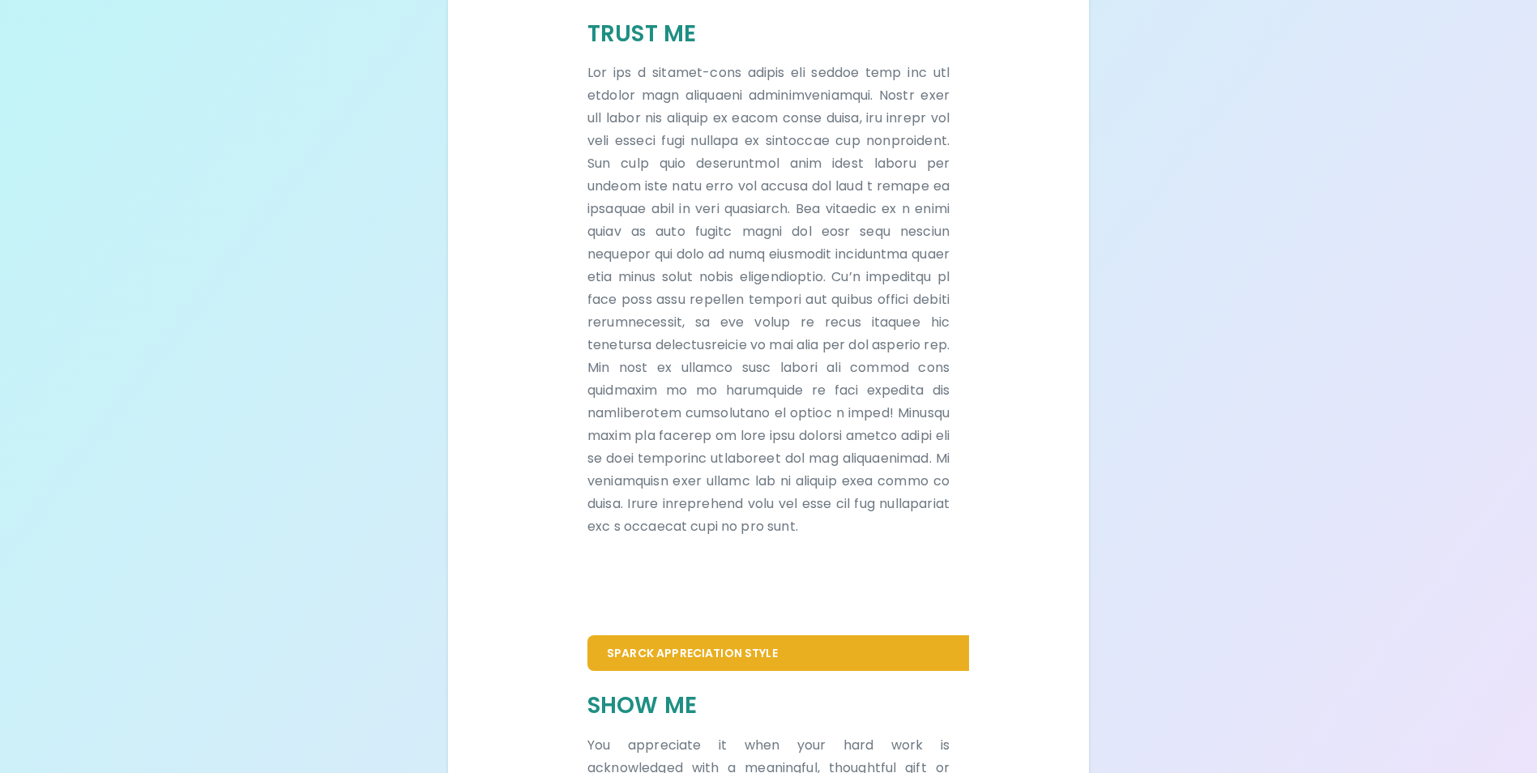
scroll to position [331, 0]
